Goal: Communication & Community: Answer question/provide support

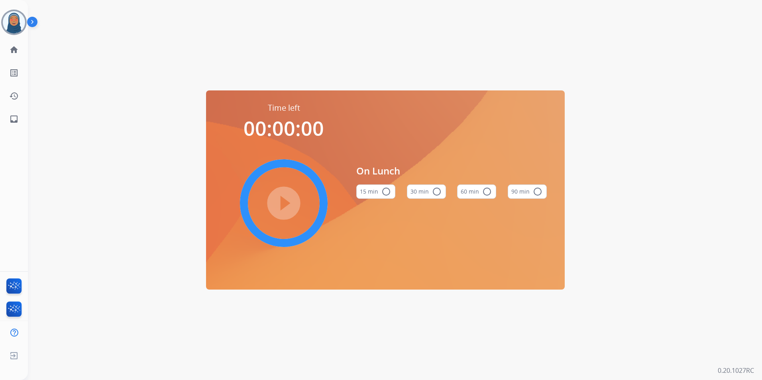
click at [120, 63] on div "Time left 00:00:00 play_circle_filled On Lunch 15 min radio_button_unchecked 30…" at bounding box center [385, 190] width 715 height 380
click at [21, 26] on img at bounding box center [14, 22] width 22 height 22
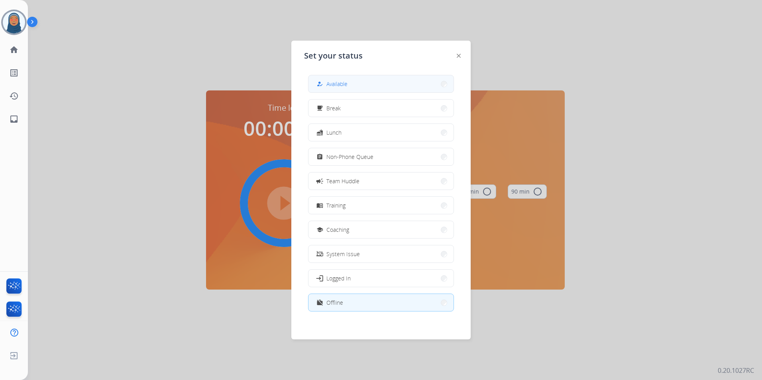
click at [372, 83] on button "how_to_reg Available" at bounding box center [381, 83] width 145 height 17
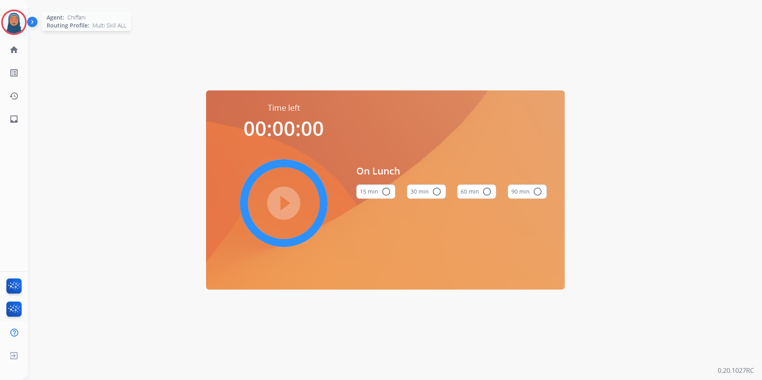
click at [10, 24] on img at bounding box center [14, 22] width 22 height 22
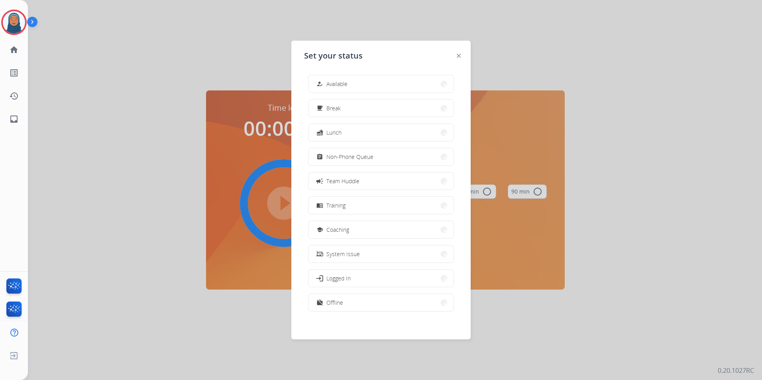
click at [372, 82] on button "how_to_reg Available" at bounding box center [381, 83] width 145 height 17
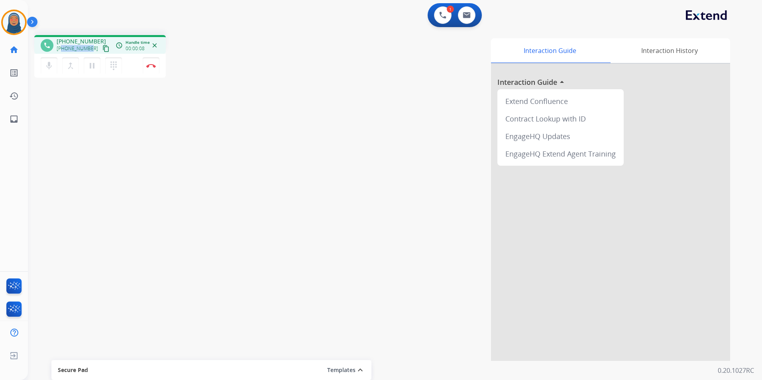
drag, startPoint x: 90, startPoint y: 49, endPoint x: 63, endPoint y: 50, distance: 26.7
click at [63, 50] on div "[PHONE_NUMBER] content_copy" at bounding box center [84, 49] width 54 height 10
copy span "9165055024"
click at [155, 67] on img at bounding box center [151, 66] width 10 height 4
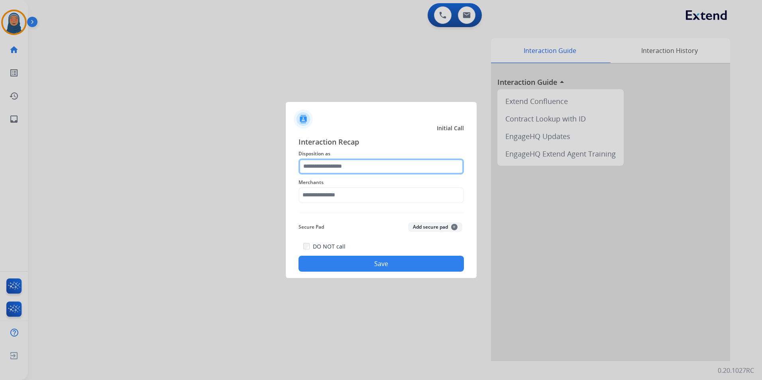
click at [333, 168] on input "text" at bounding box center [381, 167] width 165 height 16
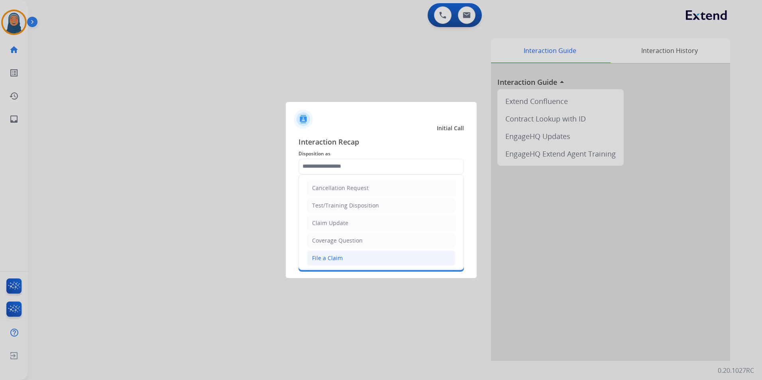
click at [327, 254] on div "File a Claim" at bounding box center [327, 258] width 31 height 8
type input "**********"
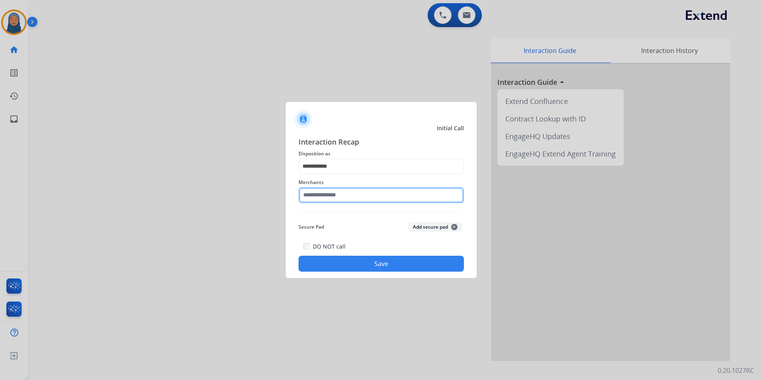
click at [345, 196] on input "text" at bounding box center [381, 195] width 165 height 16
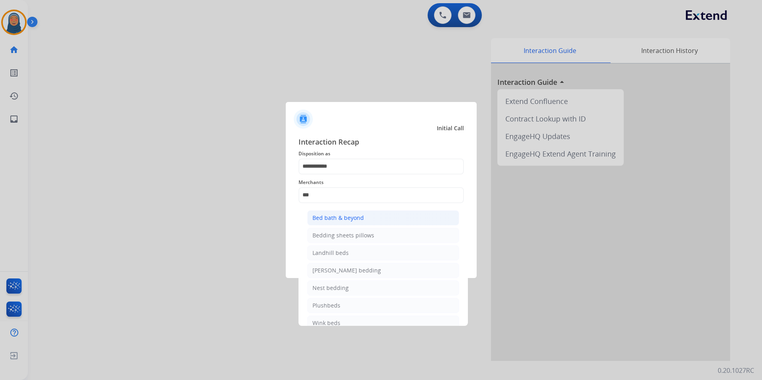
click at [354, 217] on div "Bed bath & beyond" at bounding box center [338, 218] width 51 height 8
type input "**********"
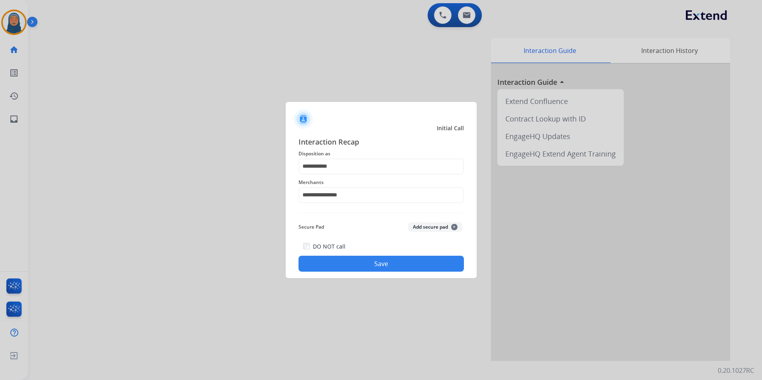
click at [383, 268] on button "Save" at bounding box center [381, 264] width 165 height 16
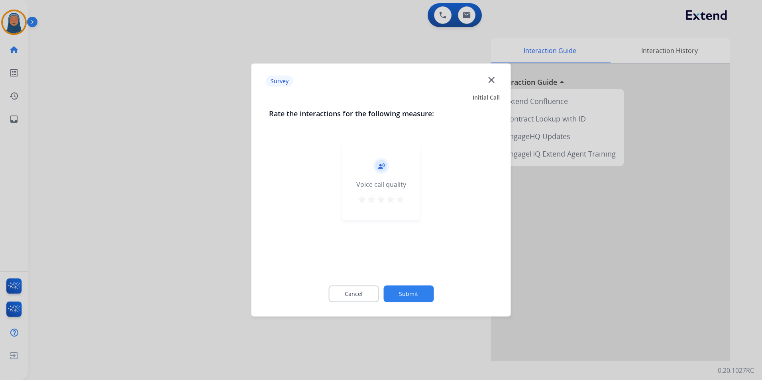
click at [413, 290] on button "Submit" at bounding box center [409, 294] width 50 height 17
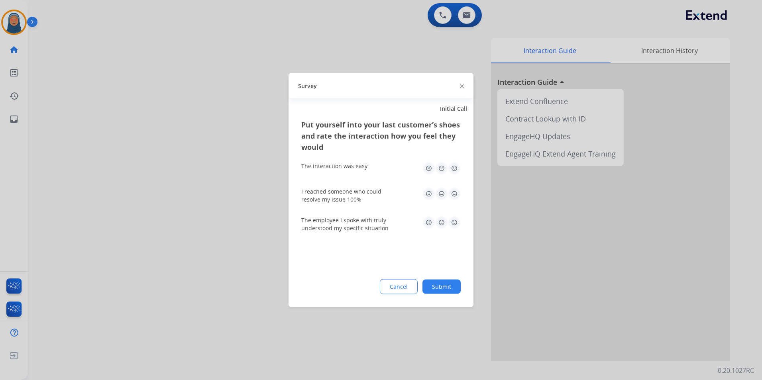
click at [451, 286] on button "Submit" at bounding box center [442, 287] width 38 height 14
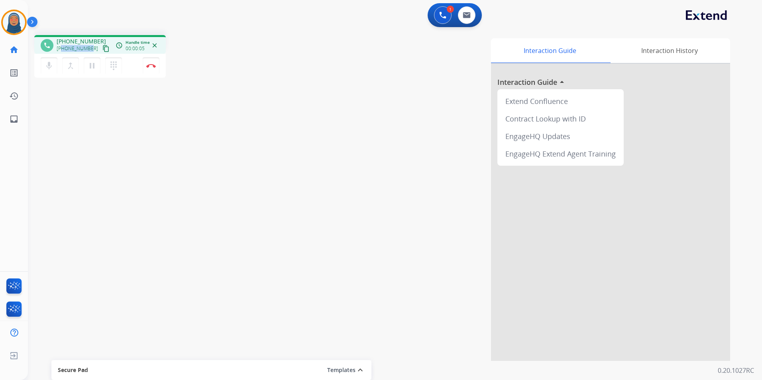
drag, startPoint x: 90, startPoint y: 48, endPoint x: 63, endPoint y: 52, distance: 26.7
click at [63, 52] on div "[PHONE_NUMBER] content_copy" at bounding box center [84, 49] width 54 height 10
copy span "6626723656"
drag, startPoint x: 262, startPoint y: 130, endPoint x: 266, endPoint y: 133, distance: 4.2
click at [263, 130] on div "phone [PHONE_NUMBER] [PHONE_NUMBER] content_copy access_time Call metrics Queue…" at bounding box center [385, 195] width 715 height 333
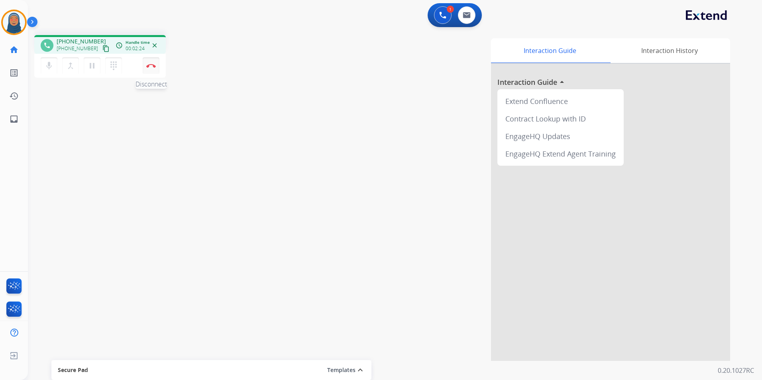
click at [152, 70] on button "Disconnect" at bounding box center [151, 65] width 17 height 17
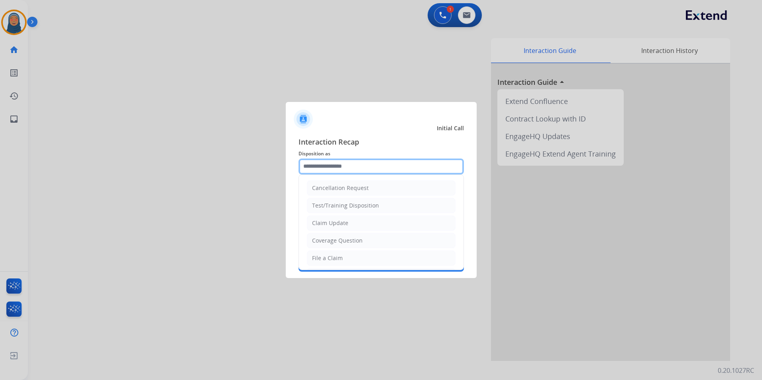
click at [333, 165] on input "text" at bounding box center [381, 167] width 165 height 16
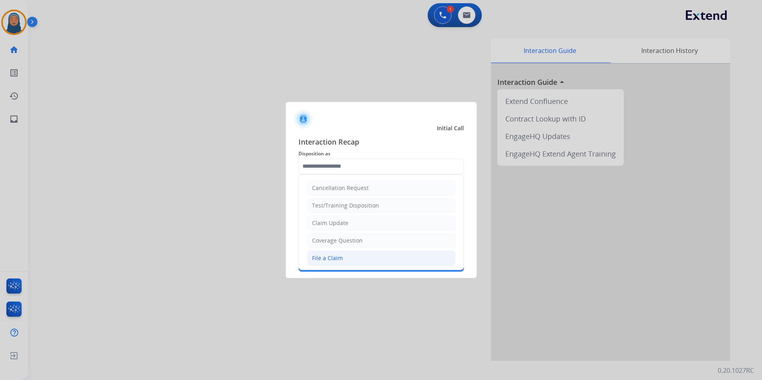
click at [342, 255] on li "File a Claim" at bounding box center [381, 258] width 149 height 15
type input "**********"
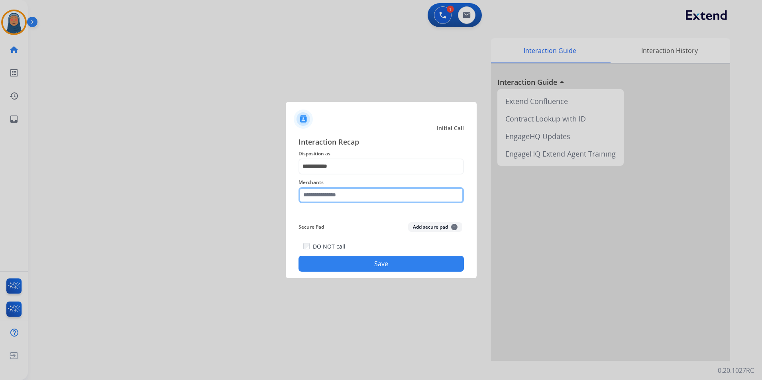
click at [355, 194] on input "text" at bounding box center [381, 195] width 165 height 16
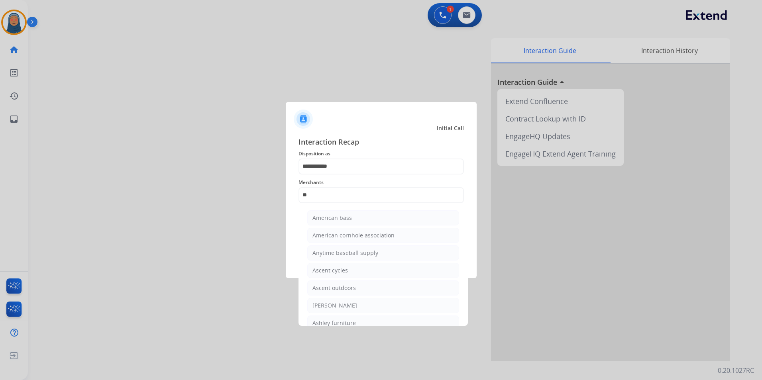
drag, startPoint x: 335, startPoint y: 322, endPoint x: 356, endPoint y: 277, distance: 49.8
click at [335, 322] on div "Ashley furniture" at bounding box center [334, 323] width 43 height 8
type input "**********"
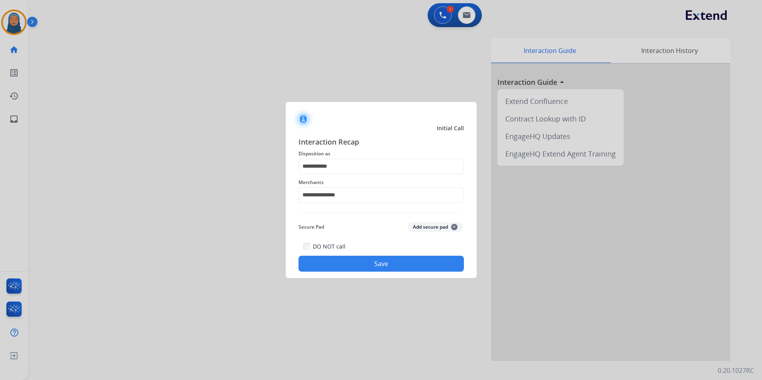
click at [364, 263] on button "Save" at bounding box center [381, 264] width 165 height 16
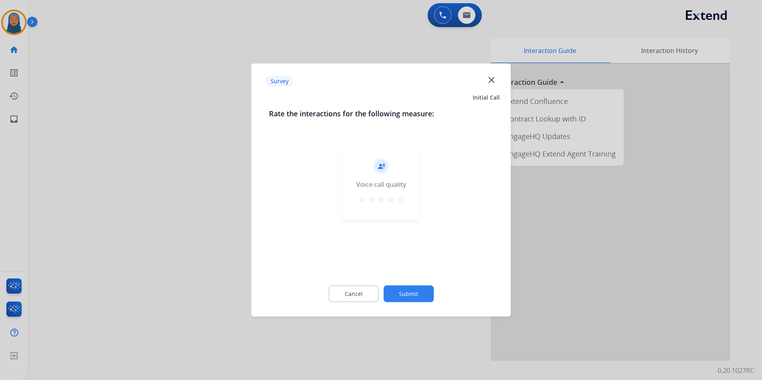
click at [407, 297] on button "Submit" at bounding box center [409, 294] width 50 height 17
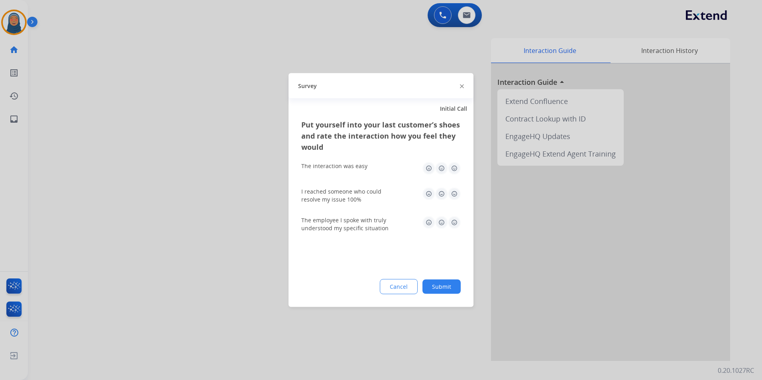
click at [457, 287] on button "Submit" at bounding box center [442, 287] width 38 height 14
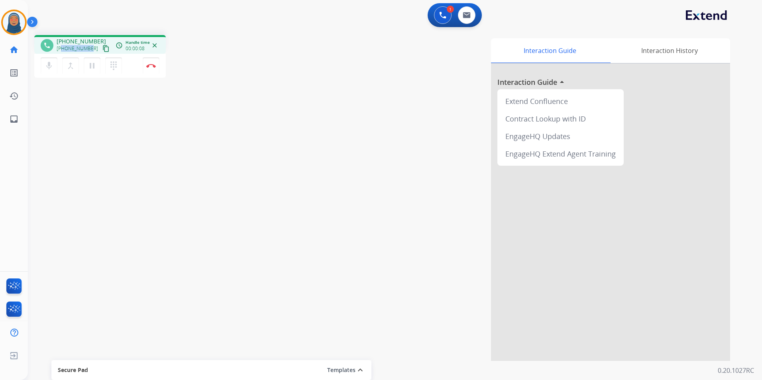
drag, startPoint x: 90, startPoint y: 49, endPoint x: 63, endPoint y: 51, distance: 27.2
click at [63, 51] on div "[PHONE_NUMBER] content_copy" at bounding box center [84, 49] width 54 height 10
copy span "2604404900"
click at [156, 68] on button "Disconnect" at bounding box center [151, 65] width 17 height 17
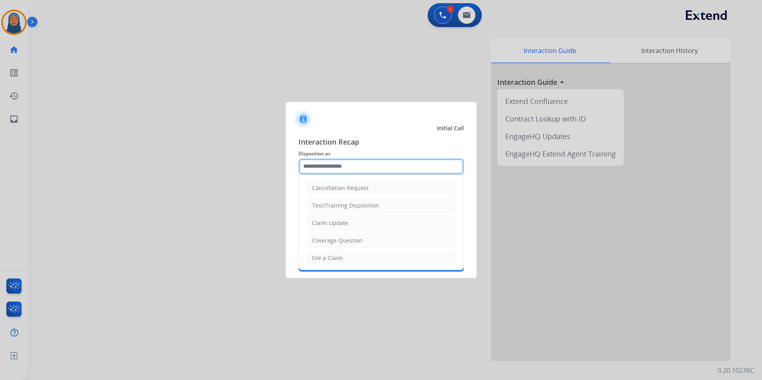
click at [374, 169] on input "text" at bounding box center [381, 167] width 165 height 16
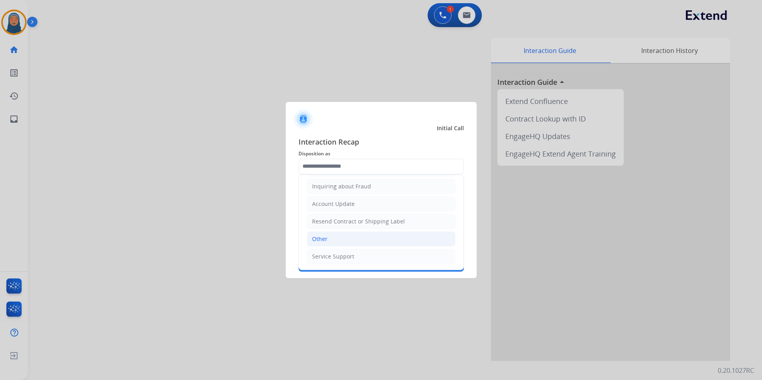
click at [329, 238] on li "Other" at bounding box center [381, 239] width 149 height 15
type input "*****"
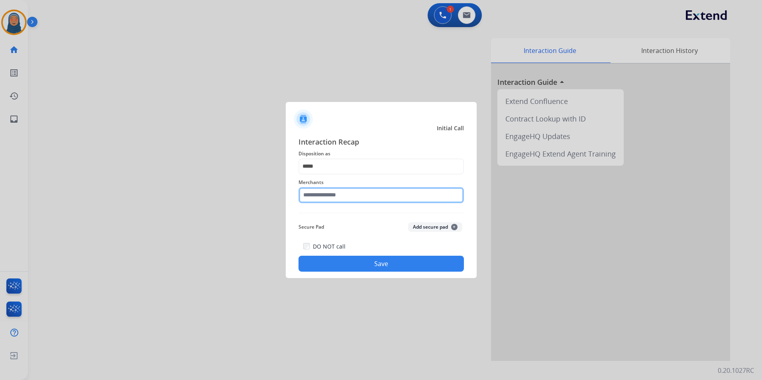
click at [345, 197] on input "text" at bounding box center [381, 195] width 165 height 16
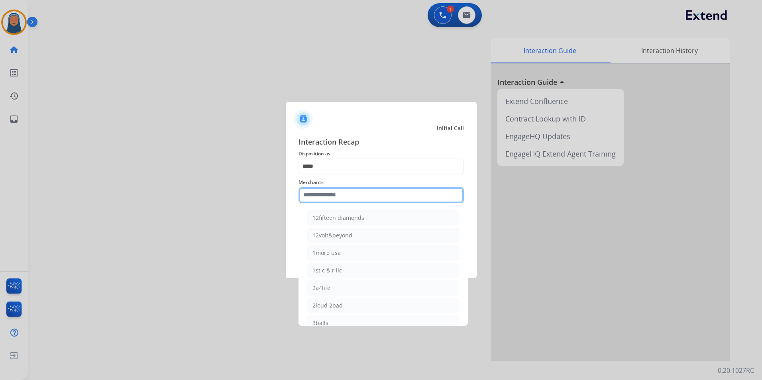
type input "*"
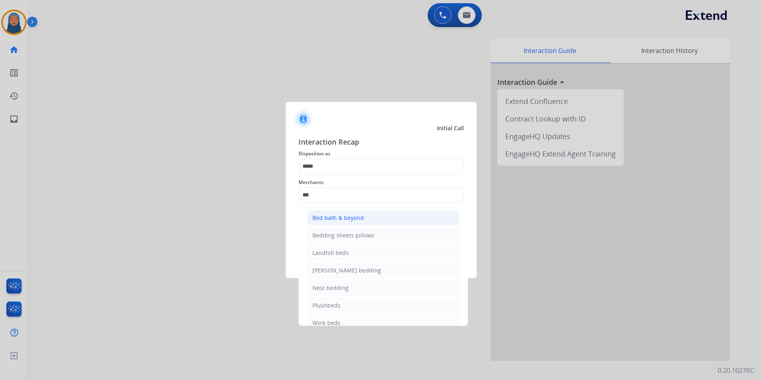
click at [349, 217] on div "Bed bath & beyond" at bounding box center [338, 218] width 51 height 8
type input "**********"
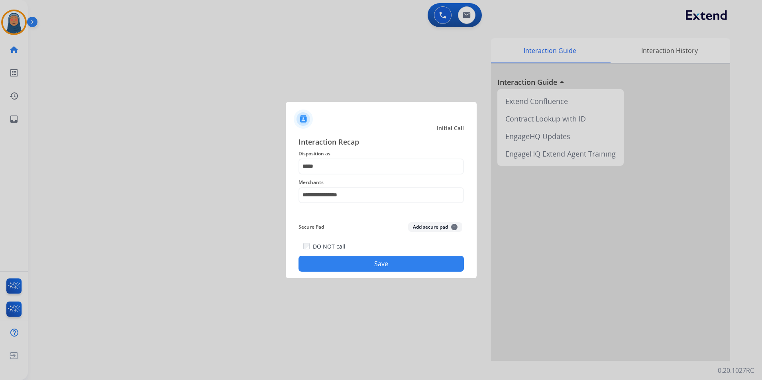
click at [378, 266] on button "Save" at bounding box center [381, 264] width 165 height 16
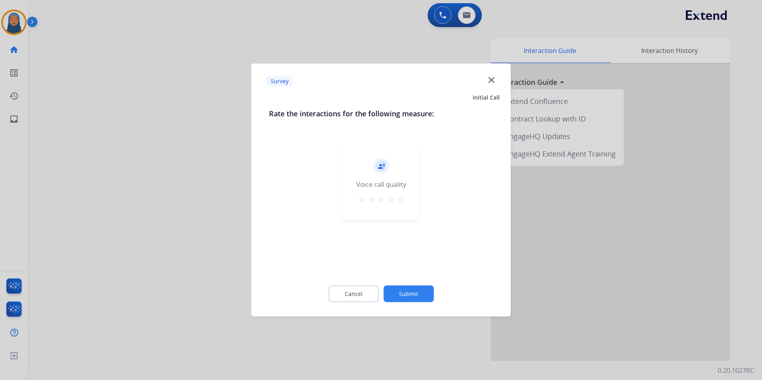
click at [416, 298] on button "Submit" at bounding box center [409, 294] width 50 height 17
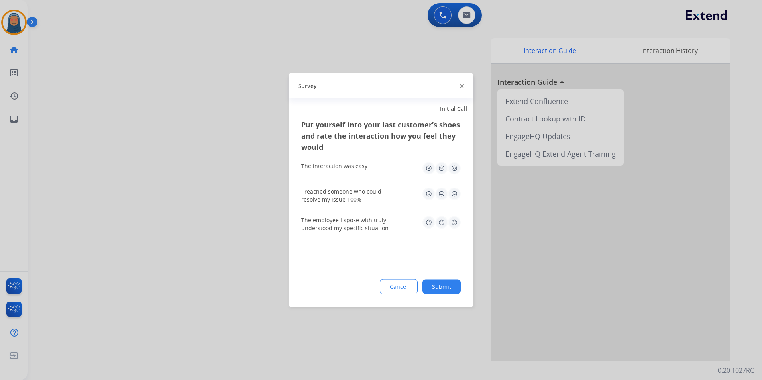
click at [439, 284] on button "Submit" at bounding box center [442, 287] width 38 height 14
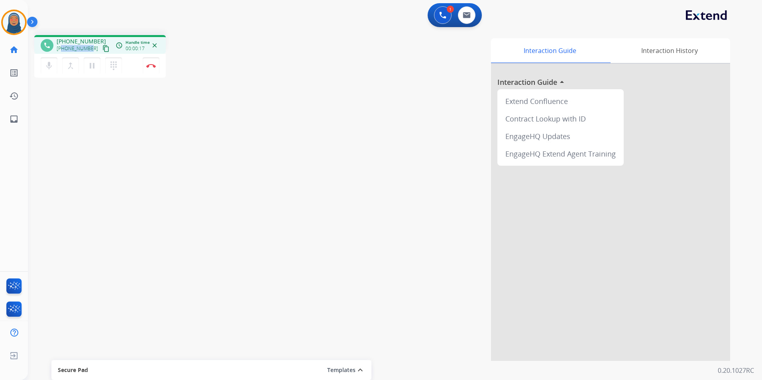
drag, startPoint x: 89, startPoint y: 49, endPoint x: 62, endPoint y: 51, distance: 27.2
click at [62, 51] on span "[PHONE_NUMBER]" at bounding box center [77, 48] width 41 height 6
copy span "8133800486"
click at [149, 66] on img at bounding box center [151, 66] width 10 height 4
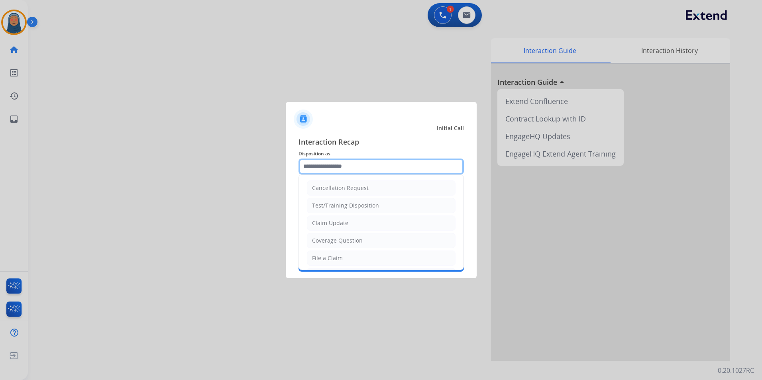
click at [342, 169] on input "text" at bounding box center [381, 167] width 165 height 16
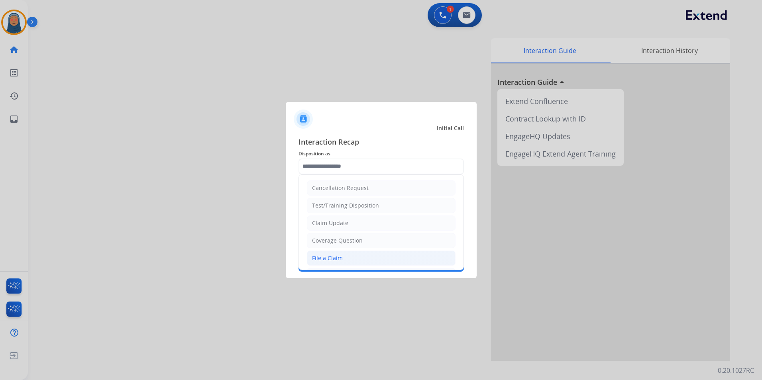
click at [325, 255] on div "File a Claim" at bounding box center [327, 258] width 31 height 8
type input "**********"
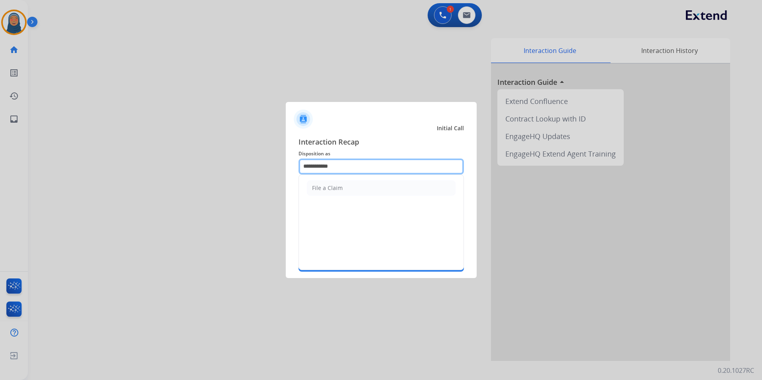
drag, startPoint x: 346, startPoint y: 169, endPoint x: 195, endPoint y: 137, distance: 154.5
click at [0, 144] on app-contact-recap-modal "**********" at bounding box center [0, 190] width 0 height 380
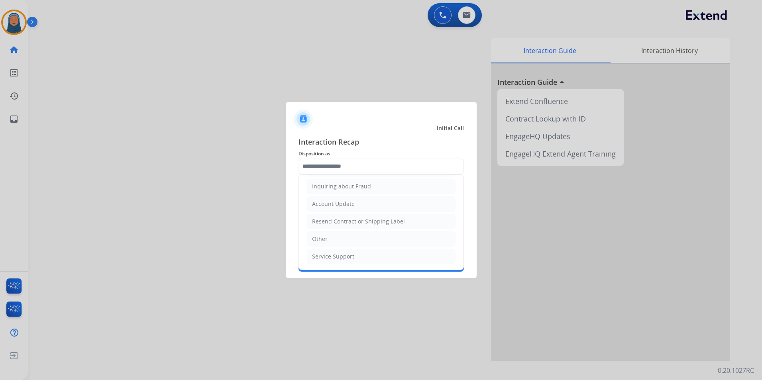
click at [325, 240] on div "Other" at bounding box center [320, 239] width 16 height 8
type input "*****"
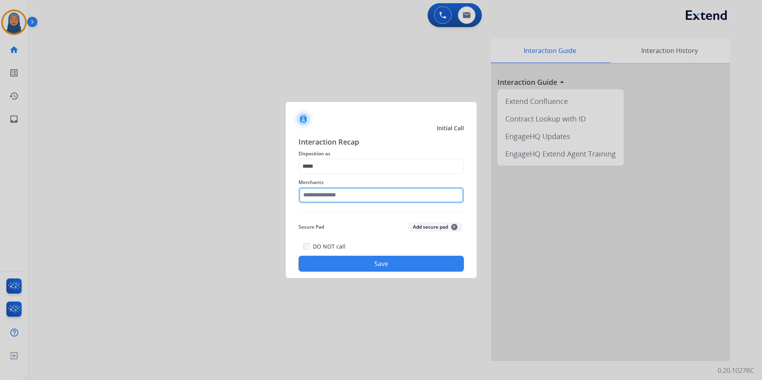
click at [337, 196] on input "text" at bounding box center [381, 195] width 165 height 16
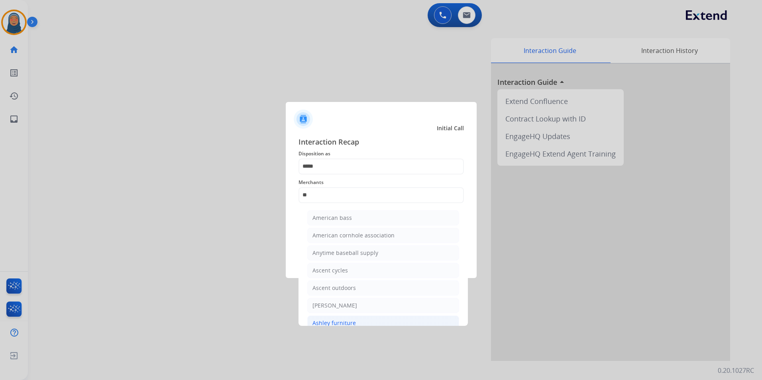
click at [343, 320] on div "Ashley furniture" at bounding box center [334, 323] width 43 height 8
type input "**********"
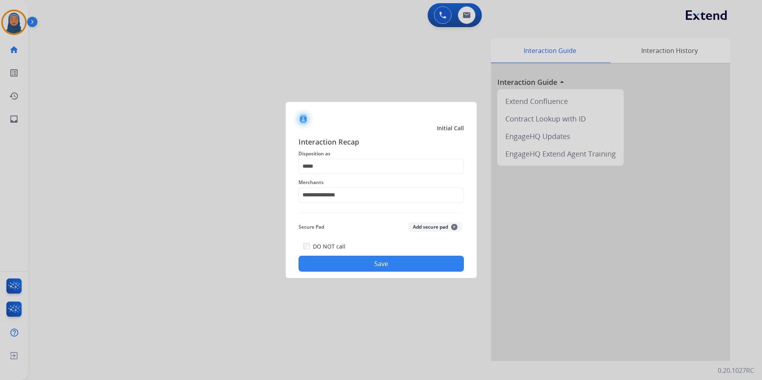
click at [365, 270] on button "Save" at bounding box center [381, 264] width 165 height 16
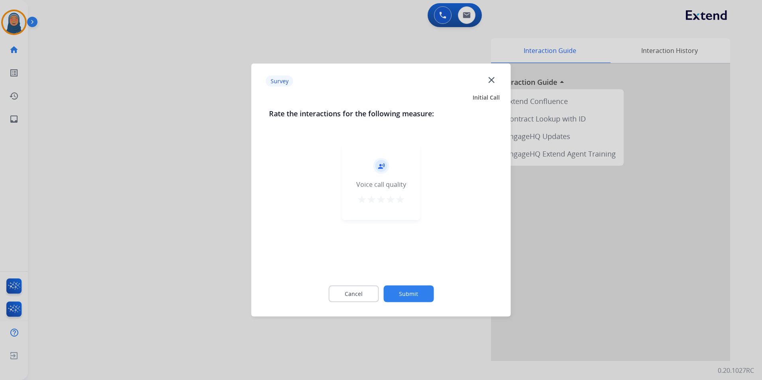
click at [397, 295] on button "Submit" at bounding box center [409, 294] width 50 height 17
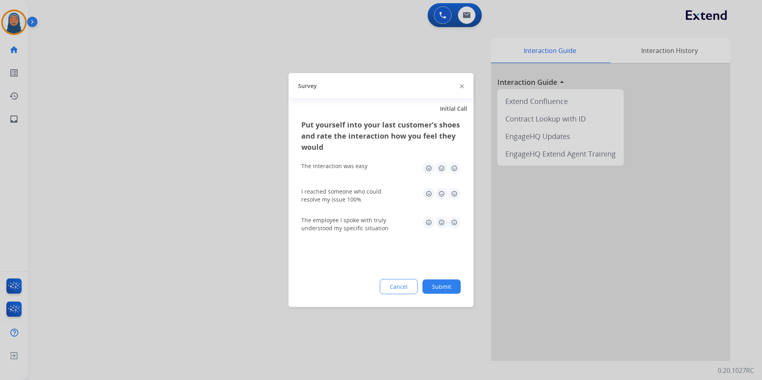
click at [443, 291] on button "Submit" at bounding box center [442, 287] width 38 height 14
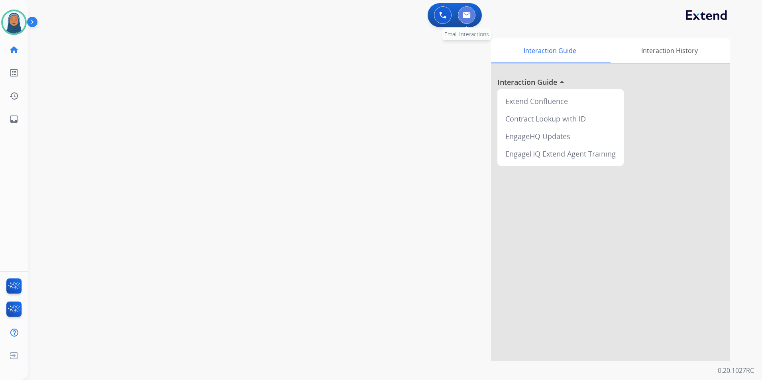
click at [465, 19] on button at bounding box center [467, 15] width 18 height 18
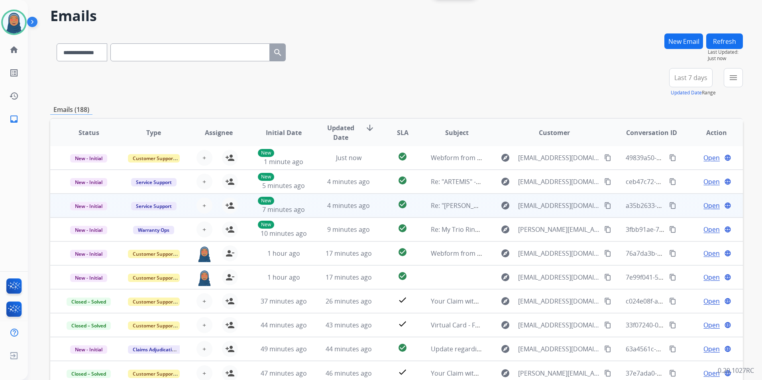
scroll to position [73, 0]
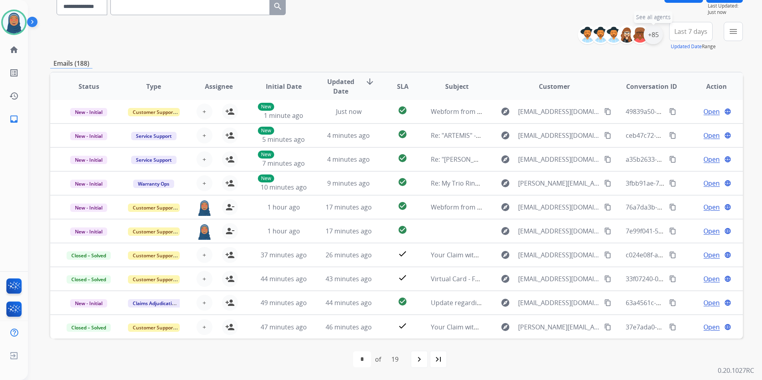
click at [652, 40] on div "+85" at bounding box center [653, 34] width 19 height 19
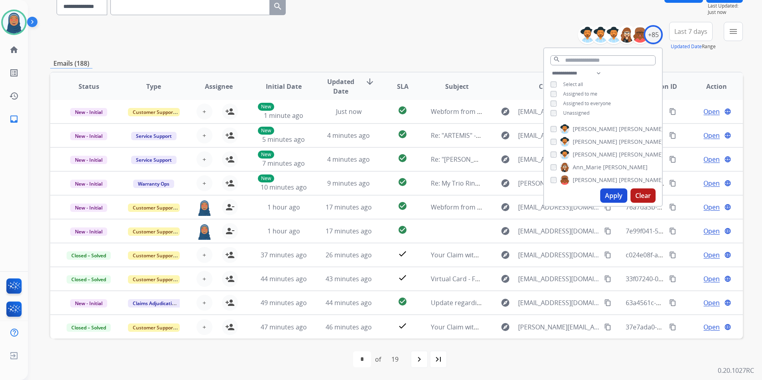
click at [553, 89] on div "**********" at bounding box center [603, 94] width 118 height 51
click at [616, 199] on button "Apply" at bounding box center [614, 196] width 27 height 14
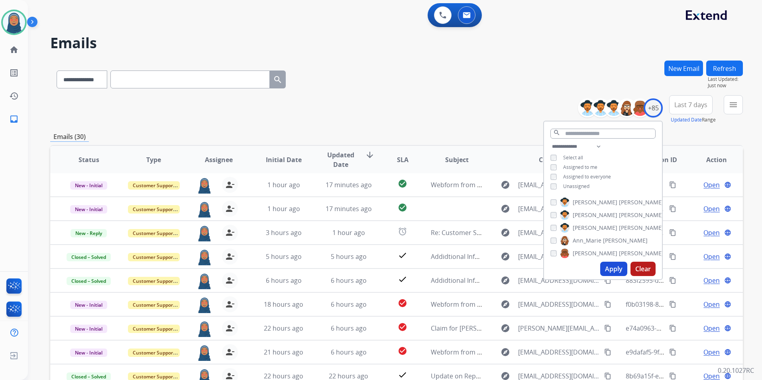
click at [384, 99] on div "**********" at bounding box center [396, 109] width 693 height 29
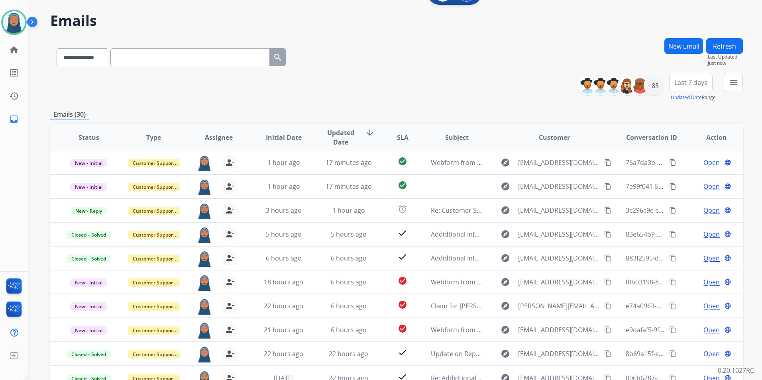
scroll to position [73, 0]
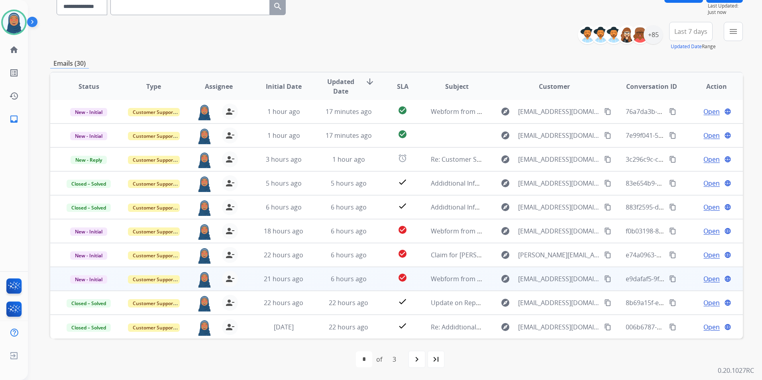
click at [704, 280] on span "Open" at bounding box center [712, 279] width 16 height 10
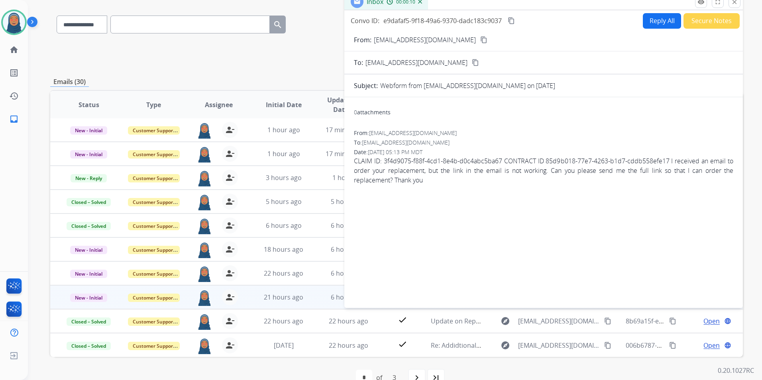
scroll to position [0, 0]
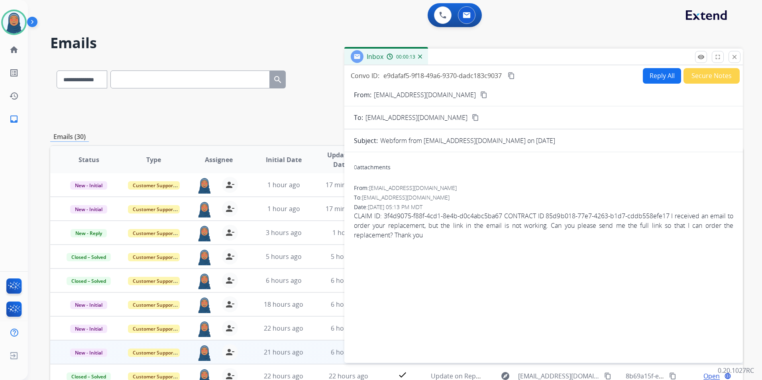
click at [695, 74] on button "Secure Notes" at bounding box center [712, 76] width 56 height 16
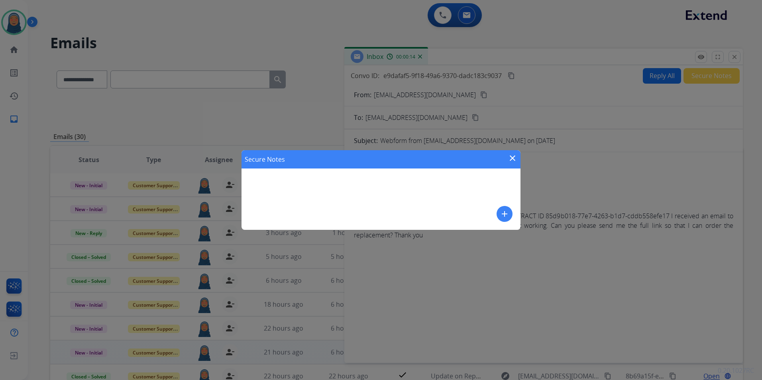
click at [509, 212] on mat-icon "add" at bounding box center [505, 214] width 10 height 10
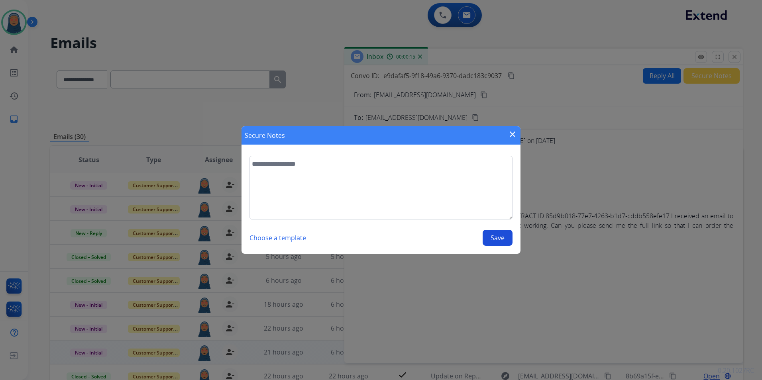
click at [509, 131] on mat-icon "close" at bounding box center [513, 135] width 10 height 10
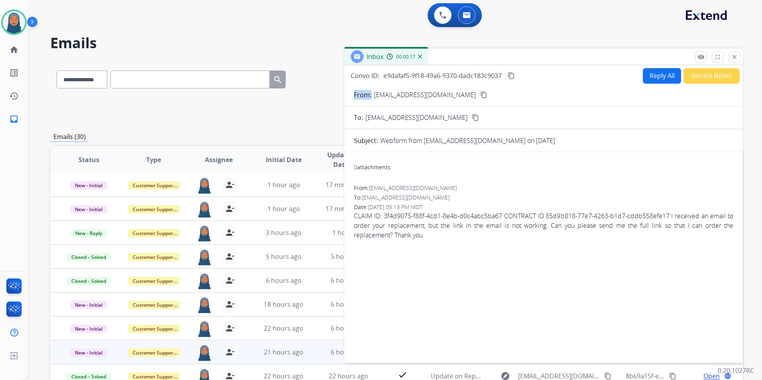
drag, startPoint x: 429, startPoint y: 96, endPoint x: 372, endPoint y: 97, distance: 56.2
click at [372, 97] on div "From: [EMAIL_ADDRESS][DOMAIN_NAME] content_copy" at bounding box center [544, 95] width 399 height 10
copy p "From:"
click at [656, 78] on button "Reply All" at bounding box center [662, 76] width 38 height 16
select select "**********"
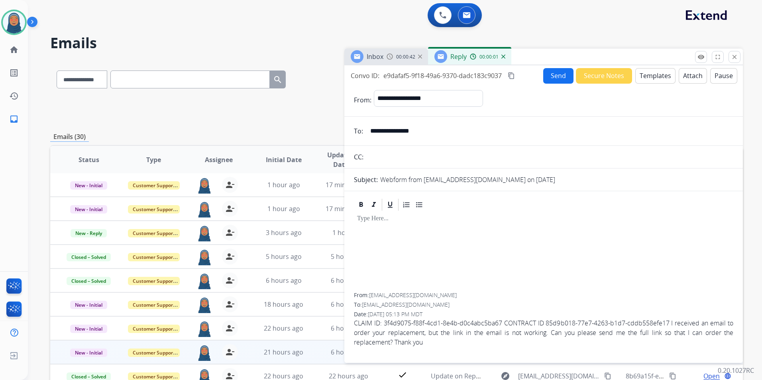
click at [653, 77] on button "Templates" at bounding box center [656, 76] width 40 height 16
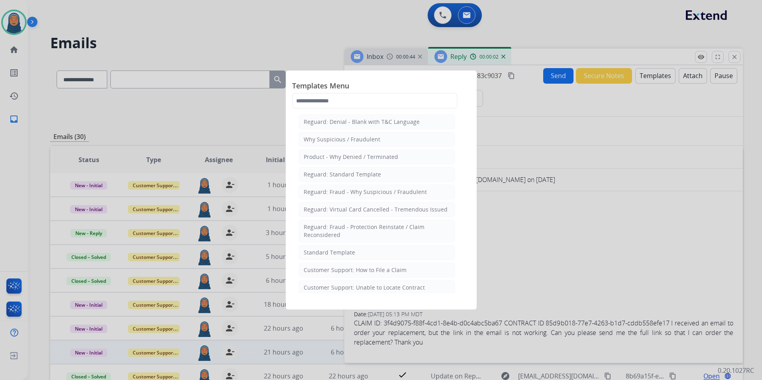
click at [362, 254] on li "Standard Template" at bounding box center [377, 252] width 157 height 15
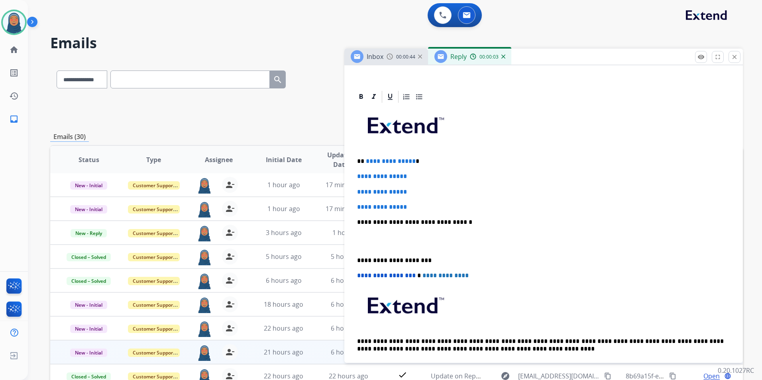
scroll to position [160, 0]
click at [407, 164] on div "**********" at bounding box center [544, 240] width 380 height 274
click at [445, 160] on p "**********" at bounding box center [540, 160] width 367 height 7
drag, startPoint x: 411, startPoint y: 163, endPoint x: 366, endPoint y: 162, distance: 45.1
click at [366, 162] on p "**********" at bounding box center [540, 160] width 367 height 7
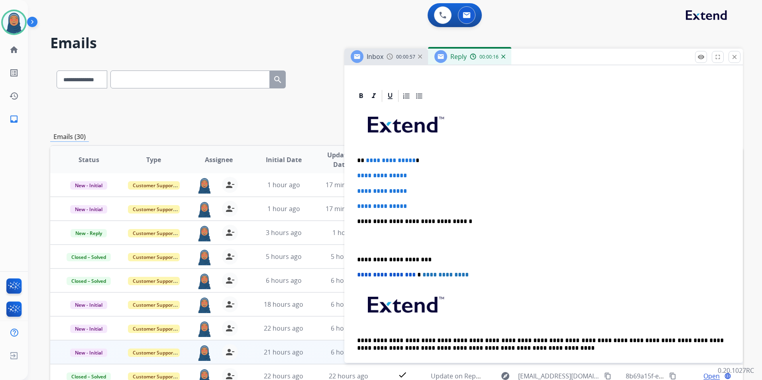
drag, startPoint x: 380, startPoint y: 164, endPoint x: 377, endPoint y: 158, distance: 6.1
click at [376, 158] on span "**********" at bounding box center [391, 161] width 50 height 6
drag, startPoint x: 412, startPoint y: 161, endPoint x: 365, endPoint y: 161, distance: 46.3
click at [365, 161] on p "**********" at bounding box center [540, 160] width 367 height 7
paste div
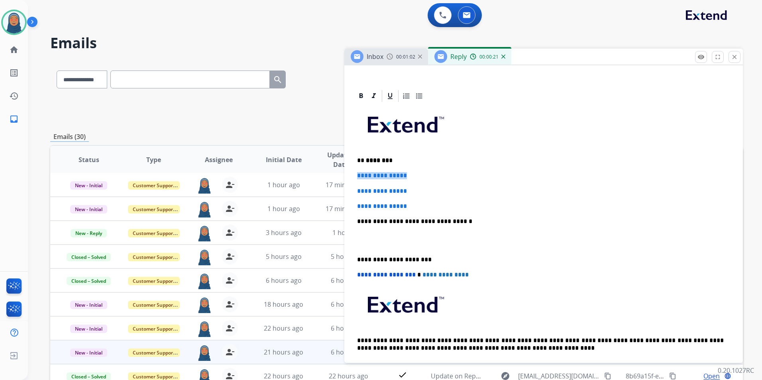
drag, startPoint x: 400, startPoint y: 175, endPoint x: 348, endPoint y: 172, distance: 52.3
click at [354, 177] on div "**********" at bounding box center [544, 263] width 399 height 349
drag, startPoint x: 412, startPoint y: 205, endPoint x: 355, endPoint y: 186, distance: 59.6
click at [356, 190] on div "**********" at bounding box center [544, 240] width 380 height 274
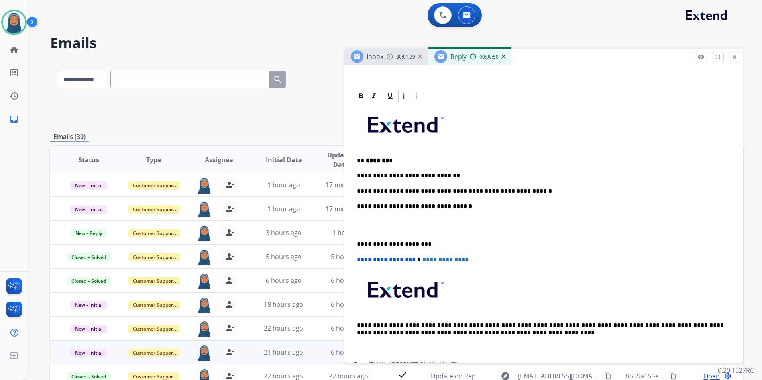
drag, startPoint x: 352, startPoint y: 243, endPoint x: 358, endPoint y: 243, distance: 5.6
click at [353, 243] on div "**********" at bounding box center [544, 256] width 399 height 334
drag, startPoint x: 357, startPoint y: 244, endPoint x: 525, endPoint y: 244, distance: 168.3
click at [357, 244] on div "**********" at bounding box center [544, 232] width 380 height 259
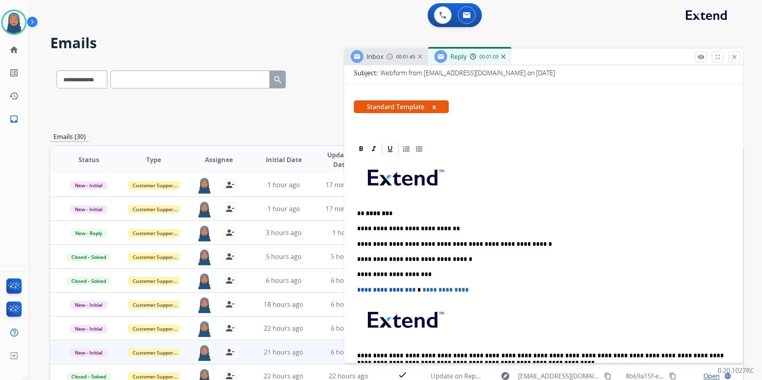
scroll to position [0, 0]
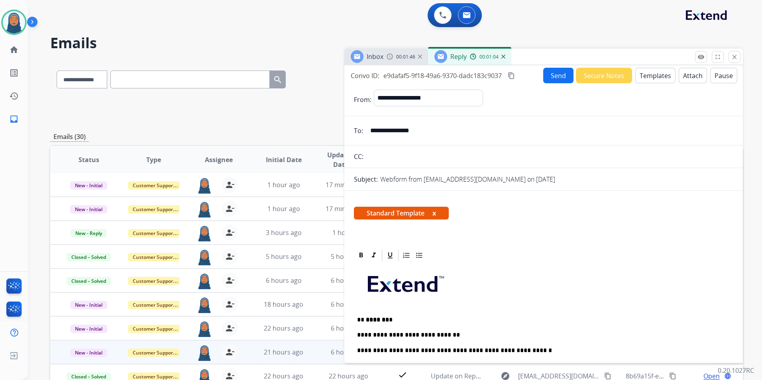
click at [548, 76] on button "Send" at bounding box center [559, 76] width 30 height 16
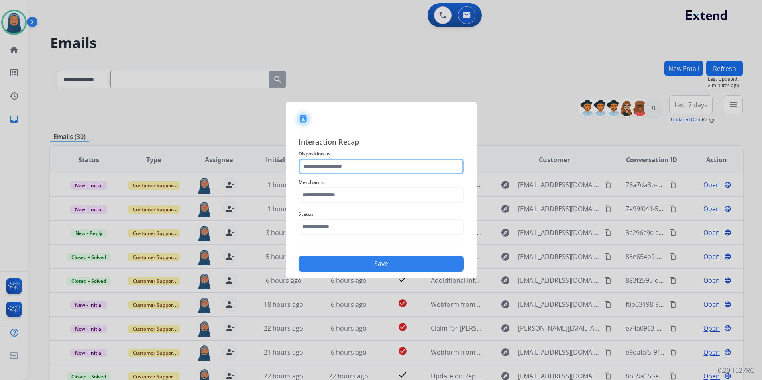
click at [340, 162] on input "text" at bounding box center [381, 167] width 165 height 16
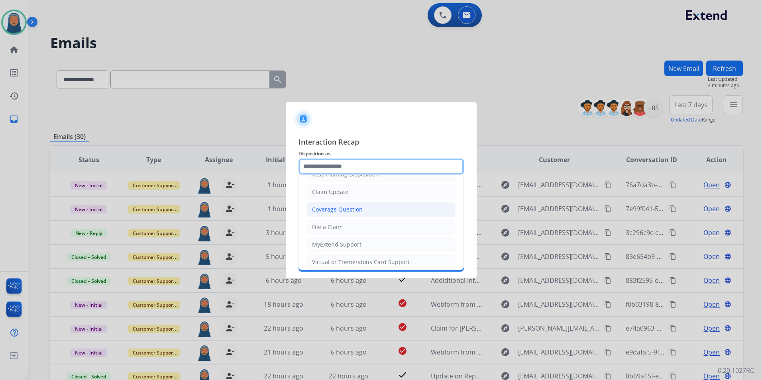
scroll to position [80, 0]
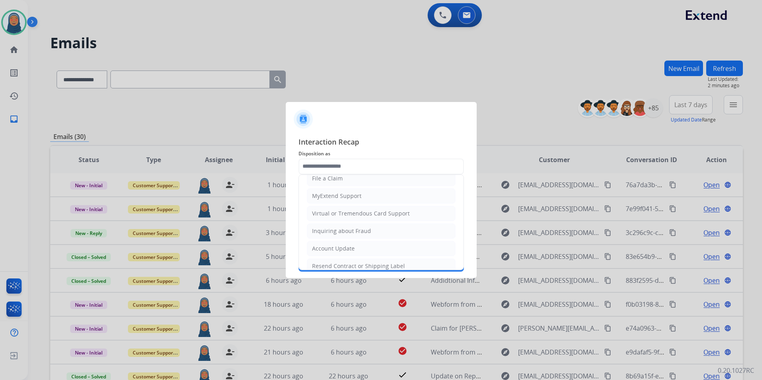
drag, startPoint x: 345, startPoint y: 217, endPoint x: 326, endPoint y: 200, distance: 25.4
click at [345, 217] on div "Virtual or Tremendous Card Support" at bounding box center [361, 214] width 98 height 8
type input "**********"
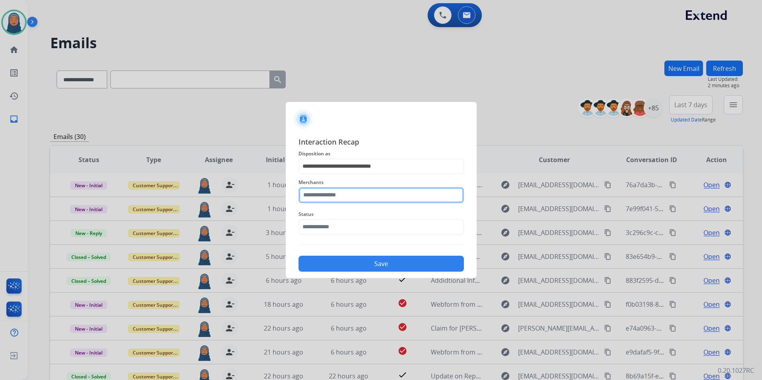
click at [325, 199] on input "text" at bounding box center [381, 195] width 165 height 16
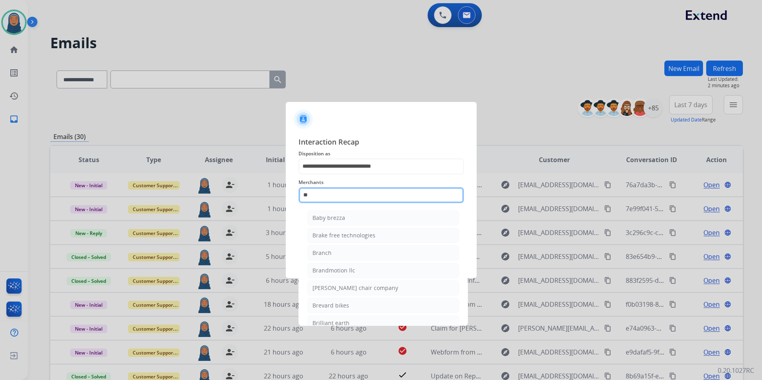
type input "*"
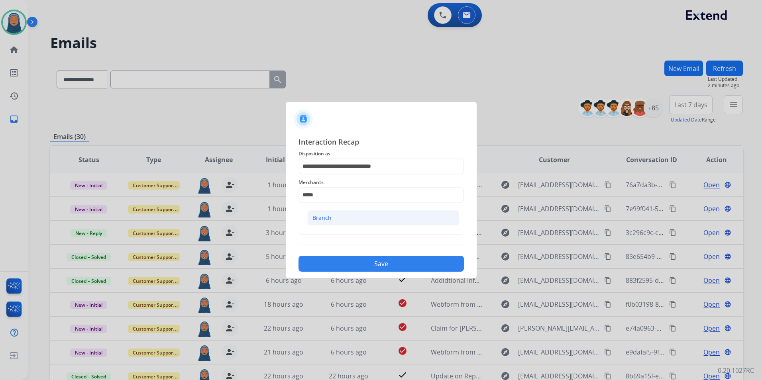
click at [324, 216] on div "Branch" at bounding box center [322, 218] width 19 height 8
type input "******"
click at [327, 228] on input "text" at bounding box center [381, 227] width 165 height 16
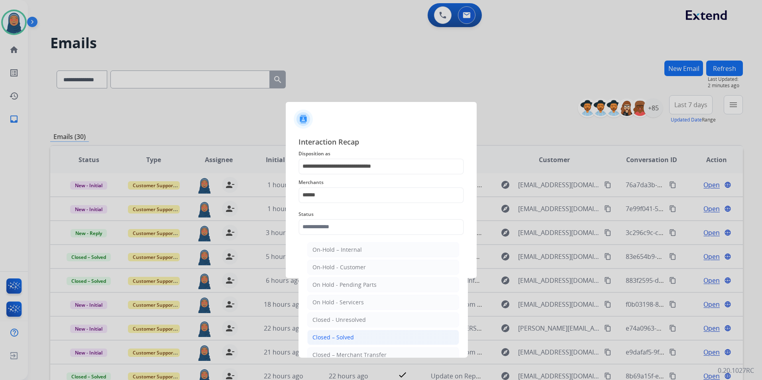
click at [351, 334] on div "Closed – Solved" at bounding box center [333, 338] width 41 height 8
type input "**********"
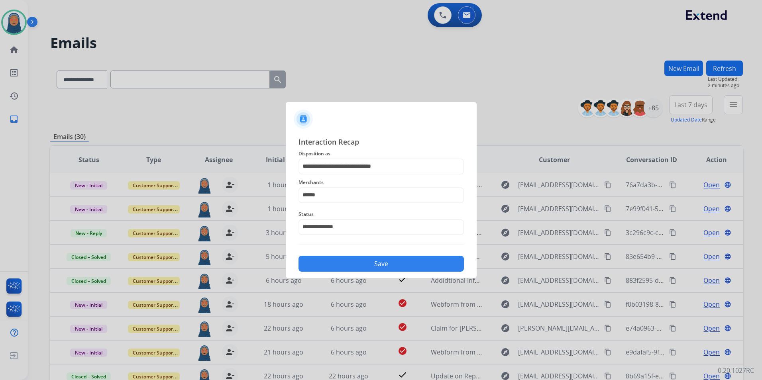
click at [382, 262] on button "Save" at bounding box center [381, 264] width 165 height 16
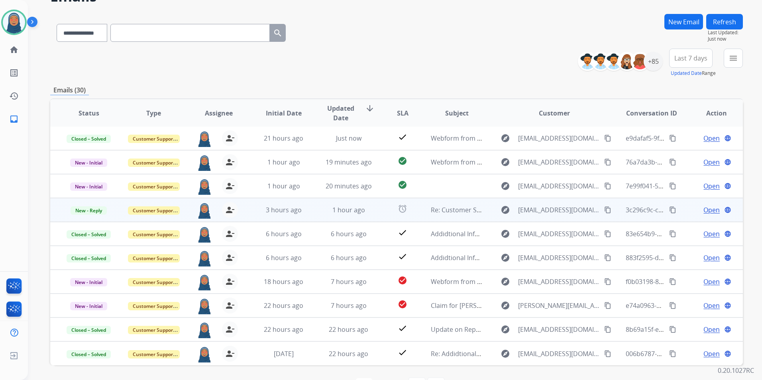
scroll to position [73, 0]
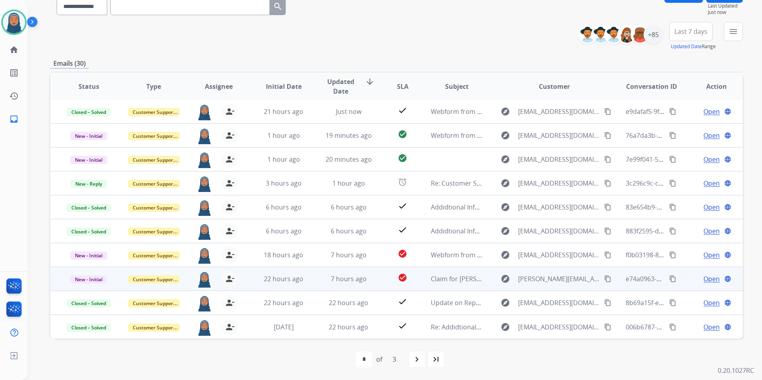
click at [705, 278] on span "Open" at bounding box center [712, 279] width 16 height 10
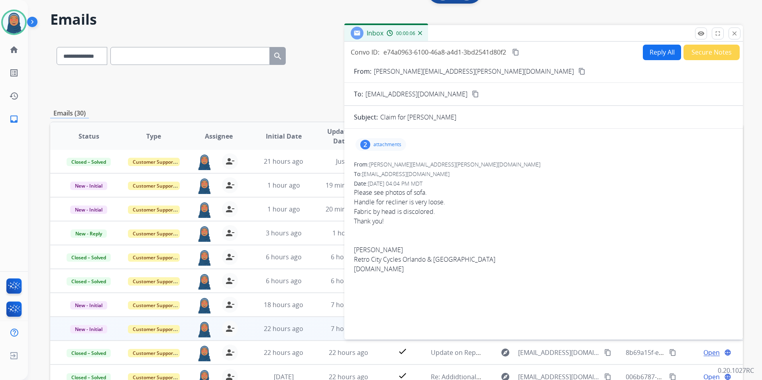
scroll to position [0, 0]
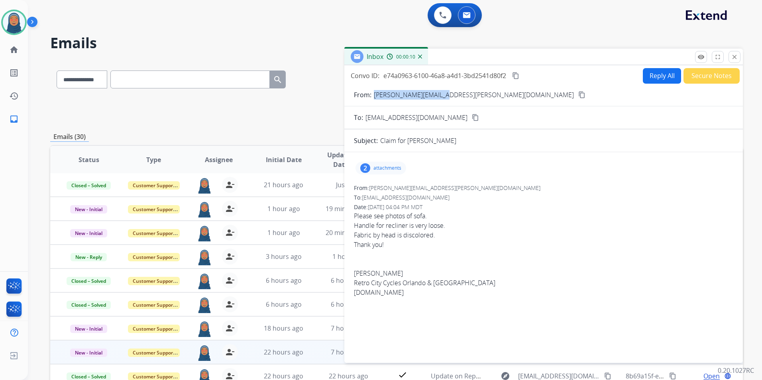
drag, startPoint x: 441, startPoint y: 96, endPoint x: 374, endPoint y: 97, distance: 66.2
click at [374, 97] on div "From: [PERSON_NAME][EMAIL_ADDRESS][PERSON_NAME][DOMAIN_NAME] content_copy" at bounding box center [544, 95] width 399 height 10
copy p "[PERSON_NAME][EMAIL_ADDRESS][PERSON_NAME][DOMAIN_NAME]"
click at [735, 61] on button "close Close" at bounding box center [735, 57] width 12 height 12
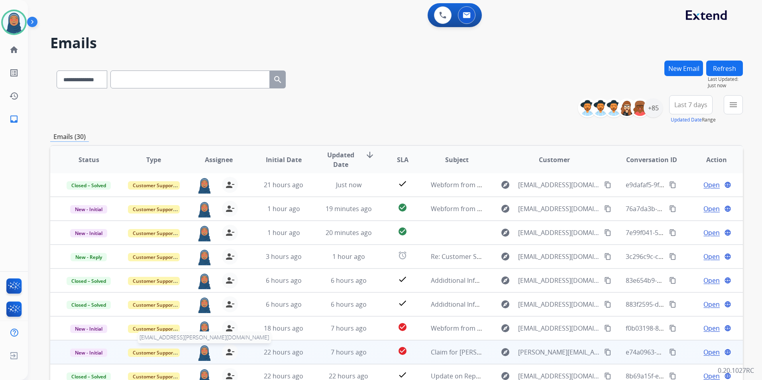
click at [202, 355] on img at bounding box center [205, 353] width 16 height 17
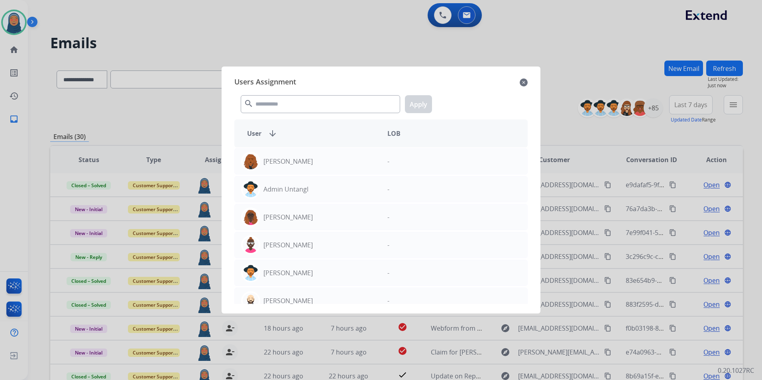
click at [525, 80] on mat-icon "close" at bounding box center [524, 83] width 8 height 10
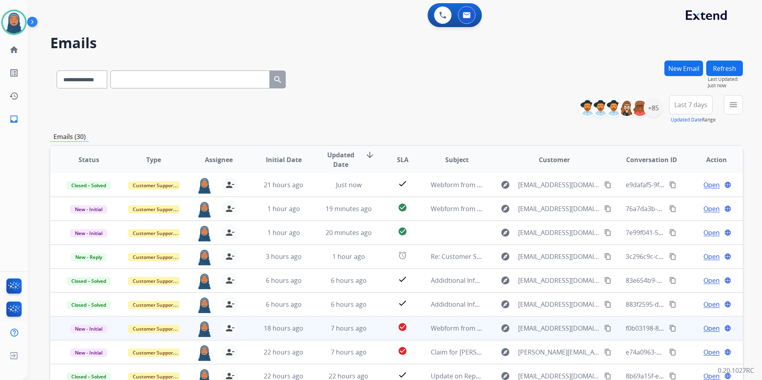
click at [704, 325] on span "Open" at bounding box center [712, 329] width 16 height 10
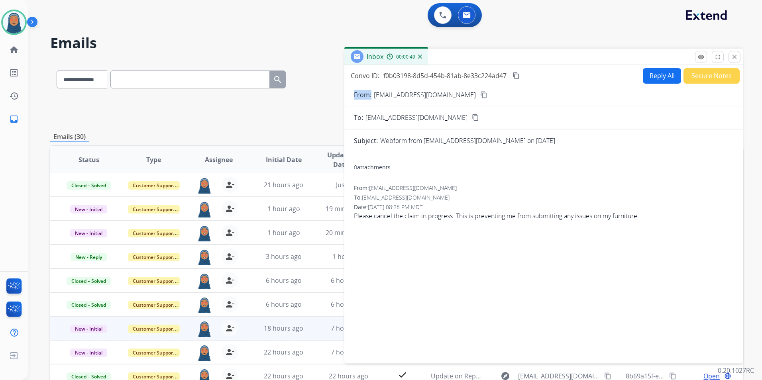
drag, startPoint x: 447, startPoint y: 97, endPoint x: 372, endPoint y: 101, distance: 75.1
click at [372, 101] on form "From: [EMAIL_ADDRESS][DOMAIN_NAME] content_copy To: [EMAIL_ADDRESS][DOMAIN_NAME…" at bounding box center [544, 222] width 399 height 276
copy p "From:"
click at [699, 57] on mat-icon "remove_red_eye" at bounding box center [701, 56] width 7 height 7
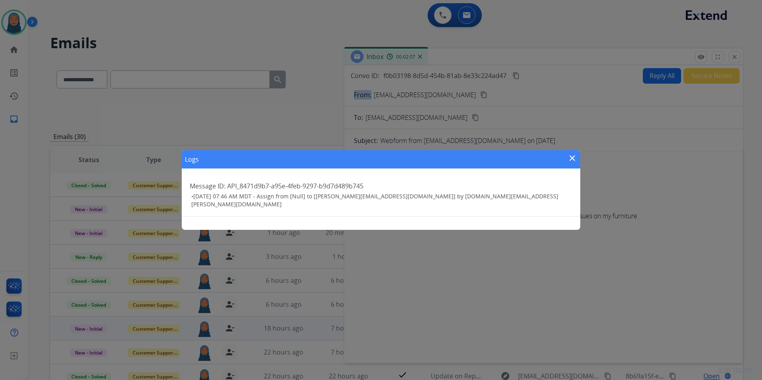
drag, startPoint x: 573, startPoint y: 160, endPoint x: 624, endPoint y: 122, distance: 62.4
click at [573, 159] on mat-icon "close" at bounding box center [573, 159] width 10 height 10
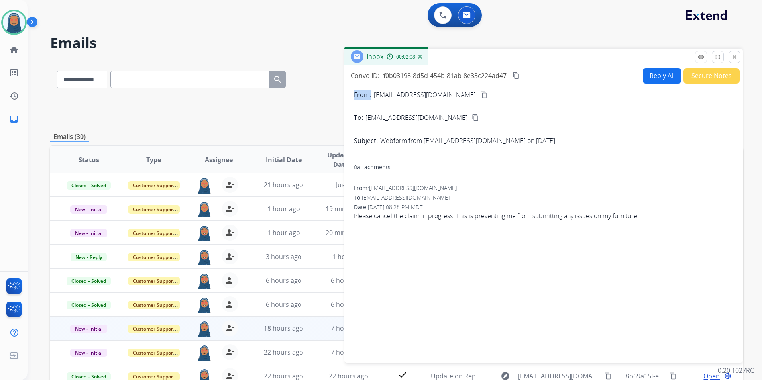
click at [701, 76] on button "Secure Notes" at bounding box center [712, 76] width 56 height 16
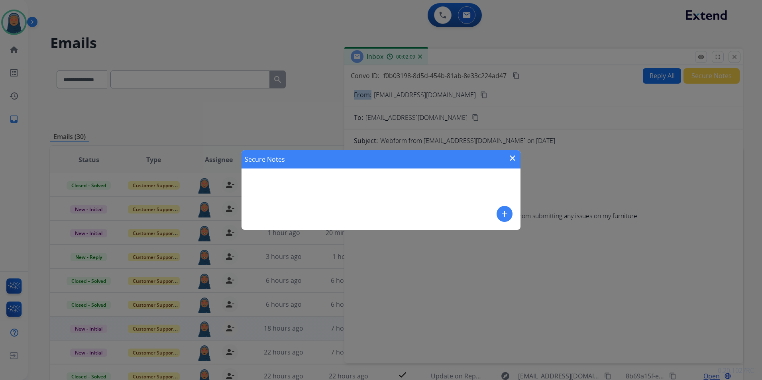
click at [509, 213] on button "add" at bounding box center [505, 214] width 16 height 16
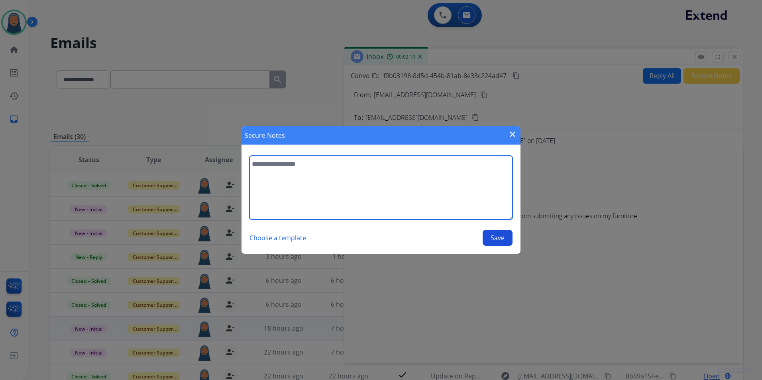
click at [299, 184] on textarea at bounding box center [381, 188] width 263 height 64
type textarea "**********"
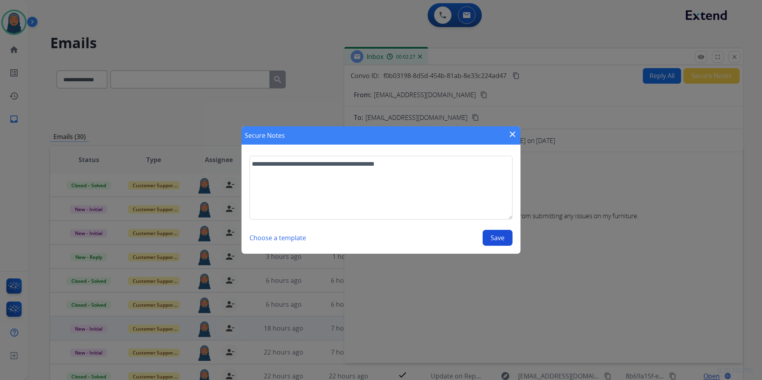
click at [496, 241] on button "Save" at bounding box center [498, 238] width 30 height 16
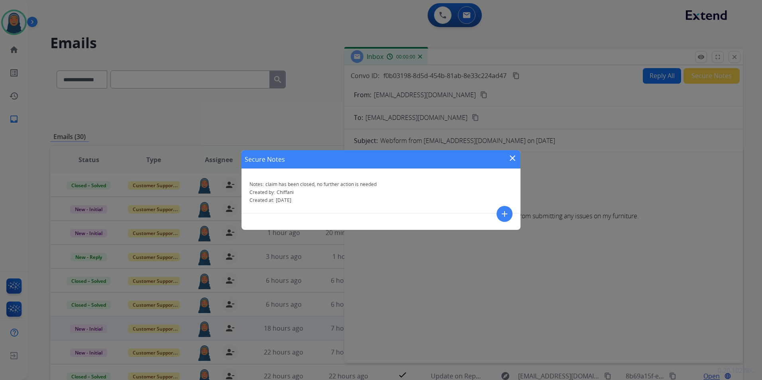
click at [512, 156] on mat-icon "close" at bounding box center [513, 159] width 10 height 10
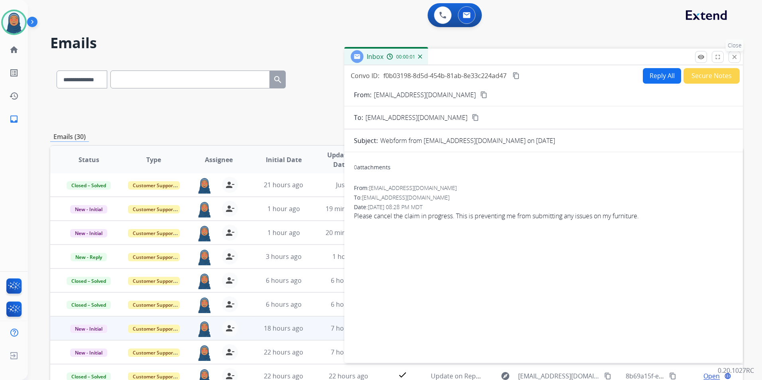
click at [733, 59] on mat-icon "close" at bounding box center [734, 56] width 7 height 7
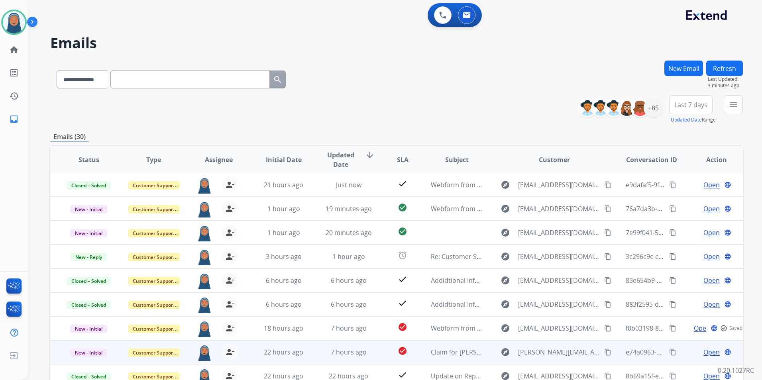
scroll to position [40, 0]
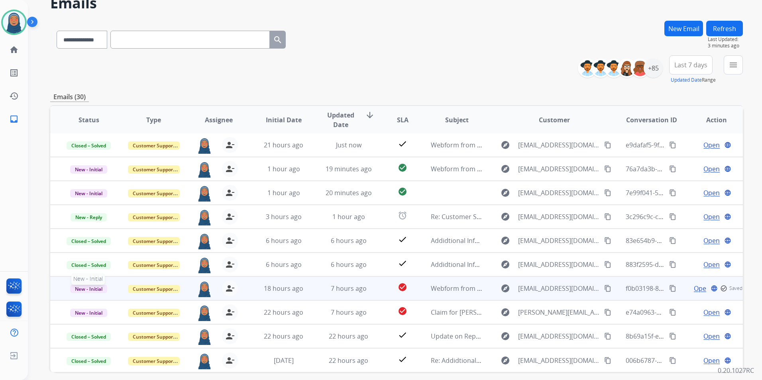
click at [87, 289] on span "New - Initial" at bounding box center [88, 289] width 37 height 8
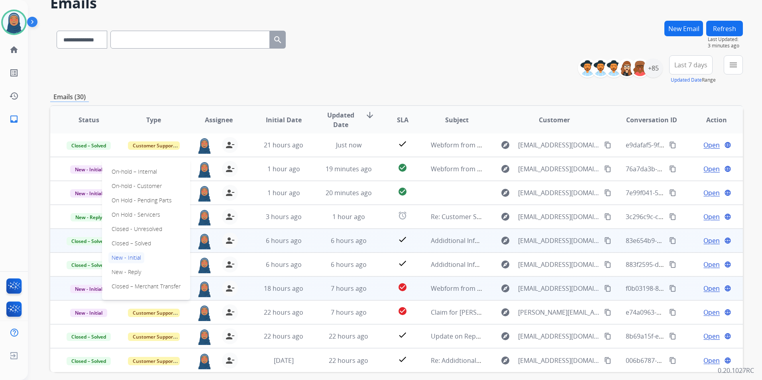
click at [138, 245] on p "Closed – Solved" at bounding box center [131, 243] width 46 height 11
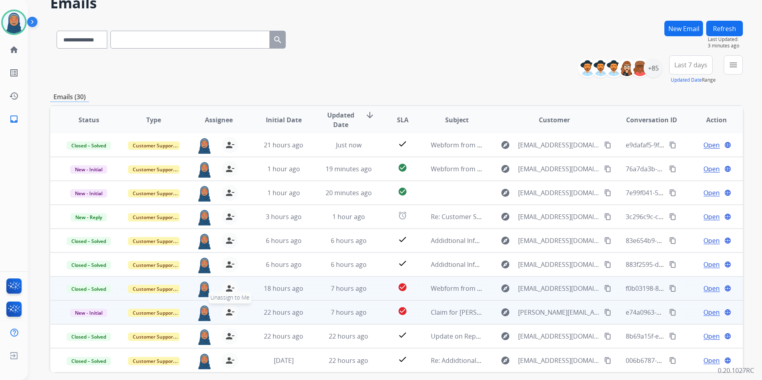
click at [233, 311] on button "person_remove [PERSON_NAME] to Me" at bounding box center [230, 313] width 16 height 16
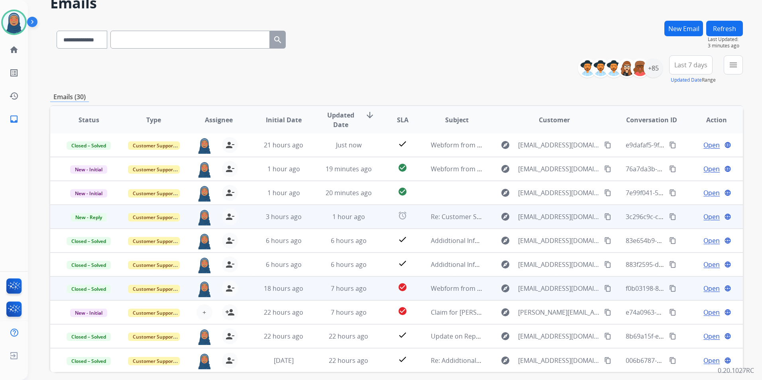
click at [710, 218] on span "Open" at bounding box center [712, 217] width 16 height 10
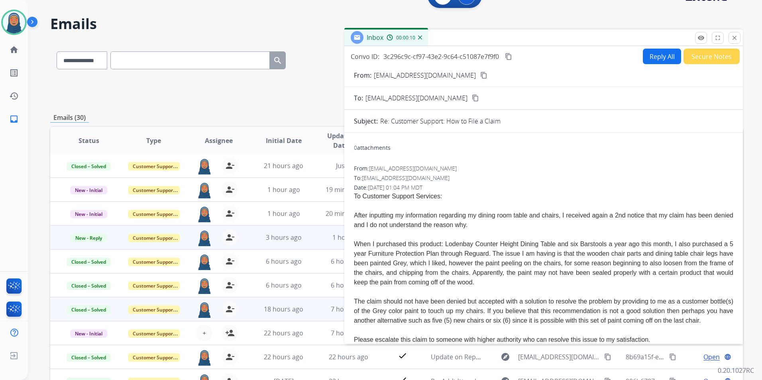
scroll to position [0, 0]
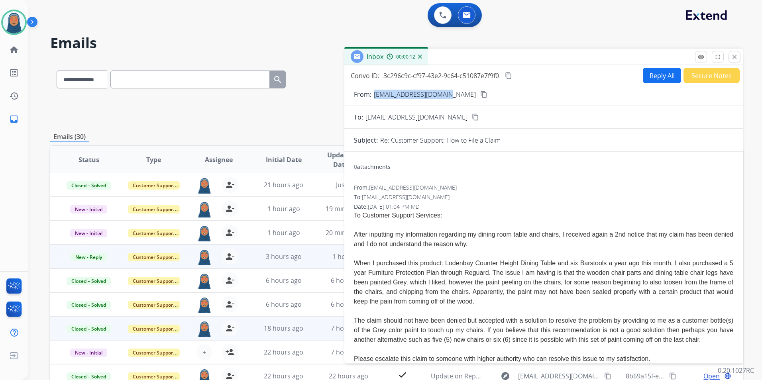
drag, startPoint x: 441, startPoint y: 95, endPoint x: 373, endPoint y: 101, distance: 68.5
click at [373, 101] on form "From: [EMAIL_ADDRESS][DOMAIN_NAME] content_copy To: [EMAIL_ADDRESS][DOMAIN_NAME…" at bounding box center [544, 382] width 399 height 599
copy p "[EMAIL_ADDRESS][DOMAIN_NAME]"
click at [700, 59] on mat-icon "remove_red_eye" at bounding box center [701, 56] width 7 height 7
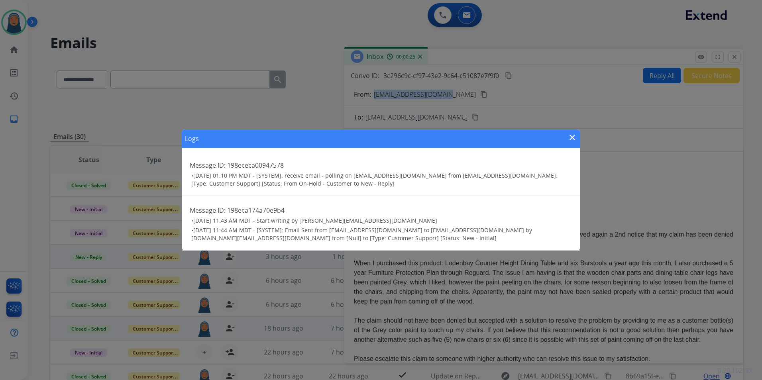
drag, startPoint x: 570, startPoint y: 139, endPoint x: 610, endPoint y: 112, distance: 48.2
click at [570, 138] on mat-icon "close" at bounding box center [573, 138] width 10 height 10
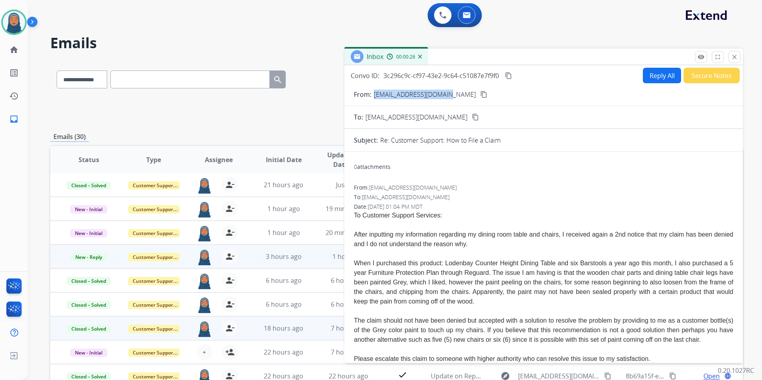
click at [727, 77] on button "Secure Notes" at bounding box center [712, 76] width 56 height 16
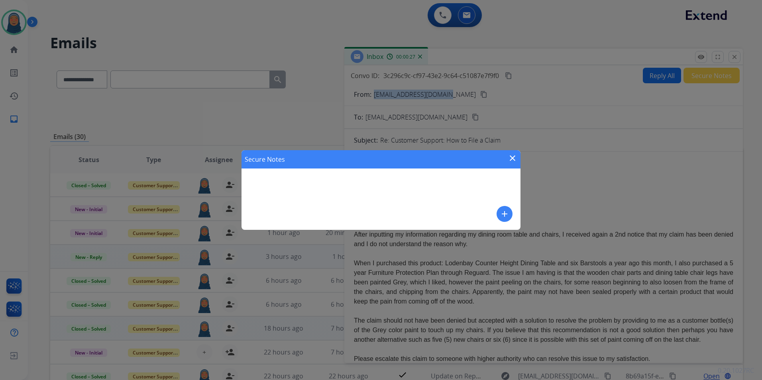
click at [502, 214] on mat-icon "add" at bounding box center [505, 214] width 10 height 10
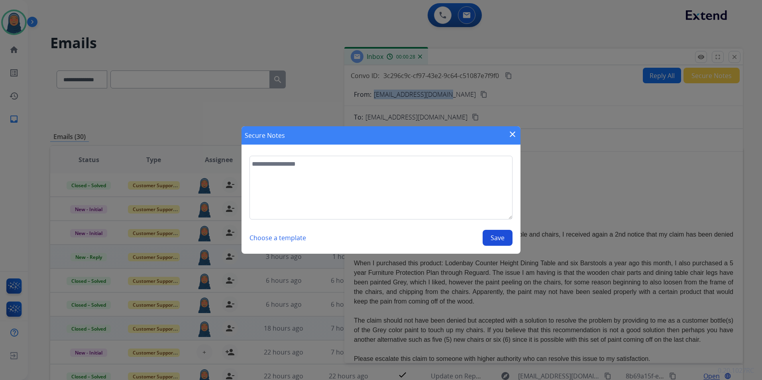
click at [515, 132] on mat-icon "close" at bounding box center [513, 135] width 10 height 10
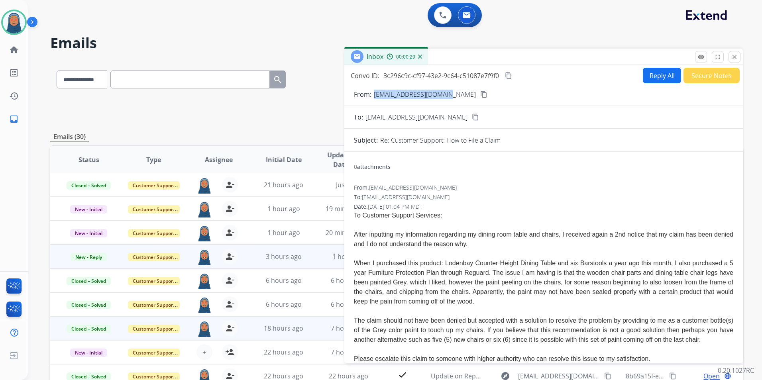
click at [655, 78] on button "Reply All" at bounding box center [662, 76] width 38 height 16
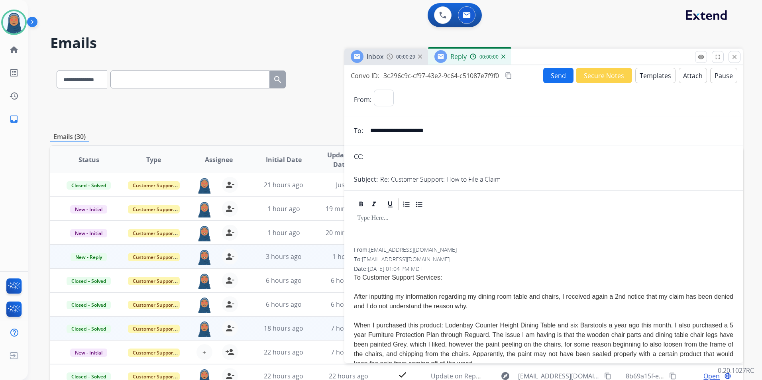
select select "**********"
click at [664, 74] on button "Templates" at bounding box center [656, 76] width 40 height 16
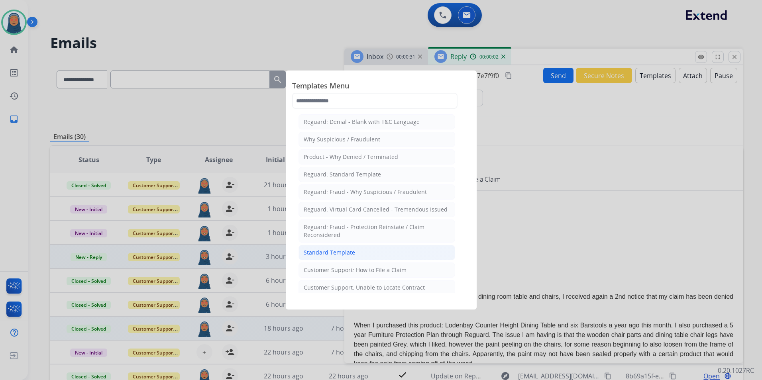
click at [376, 254] on li "Standard Template" at bounding box center [377, 252] width 157 height 15
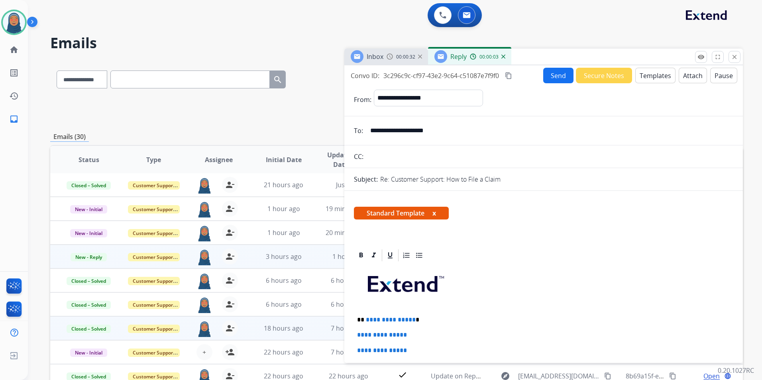
drag, startPoint x: 376, startPoint y: 254, endPoint x: 473, endPoint y: 290, distance: 103.0
click at [474, 288] on p at bounding box center [543, 287] width 373 height 43
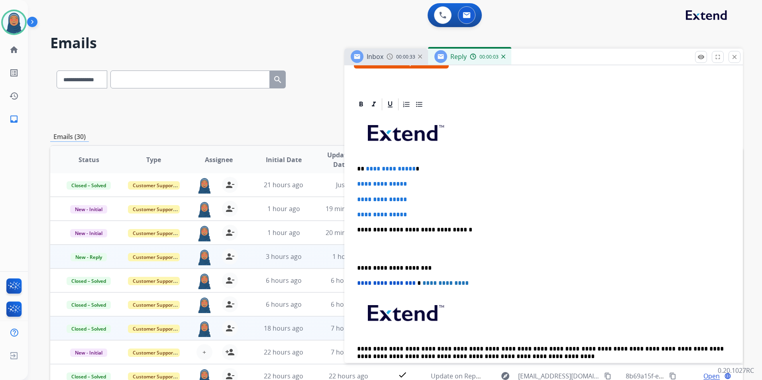
scroll to position [199, 0]
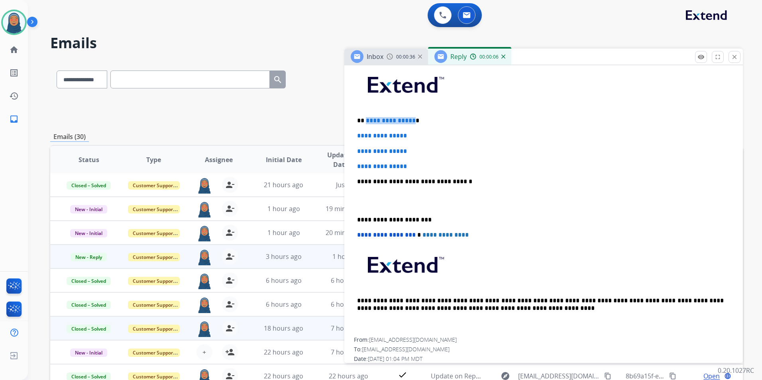
drag, startPoint x: 411, startPoint y: 121, endPoint x: 368, endPoint y: 122, distance: 42.3
click at [365, 122] on p "**********" at bounding box center [540, 120] width 367 height 7
paste div
drag, startPoint x: 422, startPoint y: 138, endPoint x: 354, endPoint y: 135, distance: 68.3
click at [354, 135] on div "**********" at bounding box center [544, 200] width 380 height 274
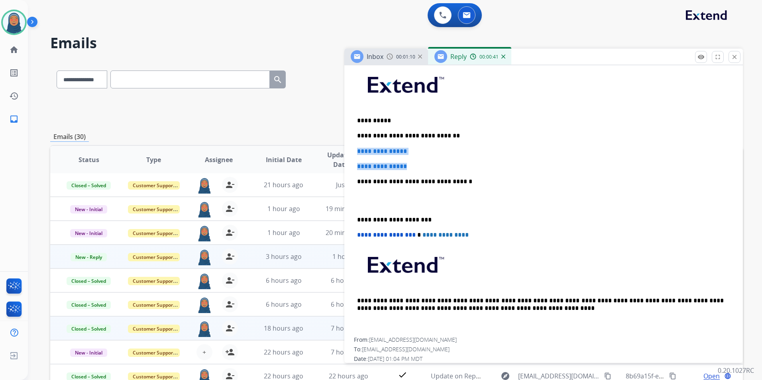
drag, startPoint x: 418, startPoint y: 165, endPoint x: 343, endPoint y: 149, distance: 77.0
click at [343, 149] on div "**********" at bounding box center [396, 257] width 693 height 393
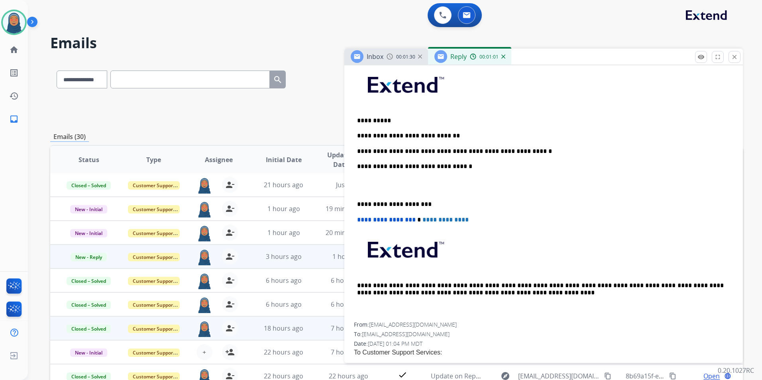
drag, startPoint x: 355, startPoint y: 203, endPoint x: 388, endPoint y: 199, distance: 32.9
click at [356, 203] on div "**********" at bounding box center [544, 192] width 380 height 259
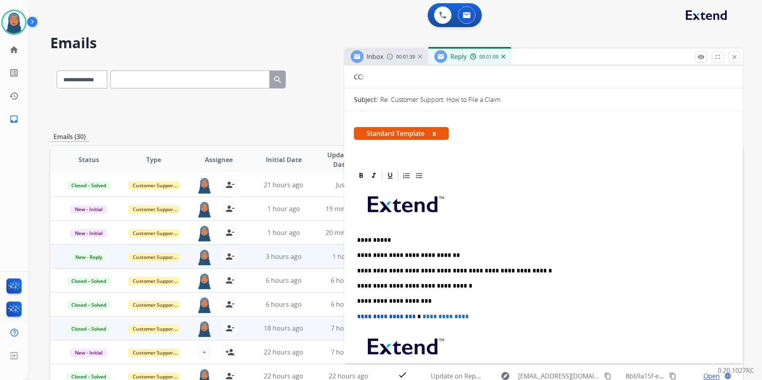
scroll to position [0, 0]
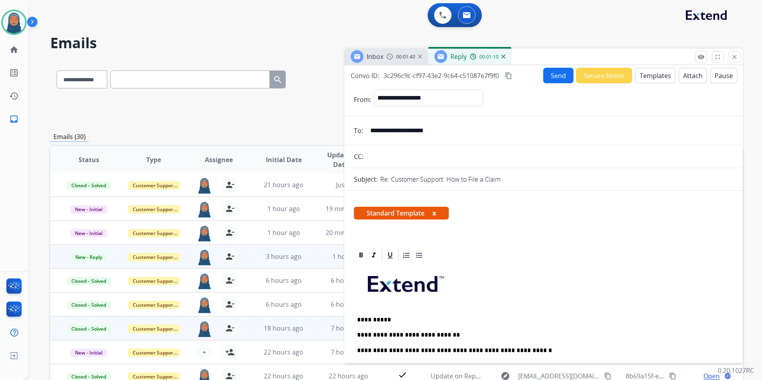
click at [553, 78] on button "Send" at bounding box center [559, 76] width 30 height 16
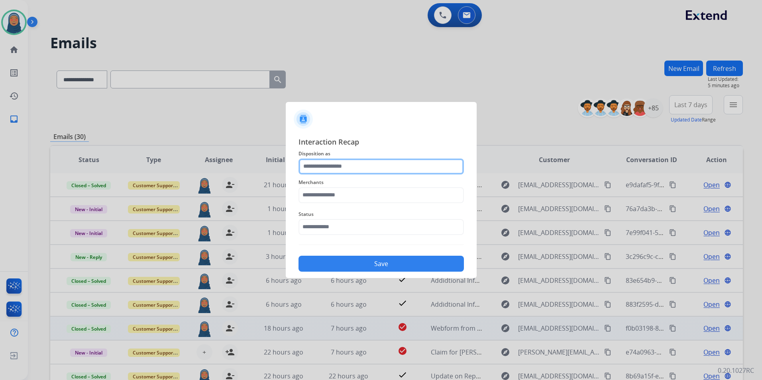
click at [343, 170] on input "text" at bounding box center [381, 167] width 165 height 16
click at [343, 166] on input "text" at bounding box center [381, 167] width 165 height 16
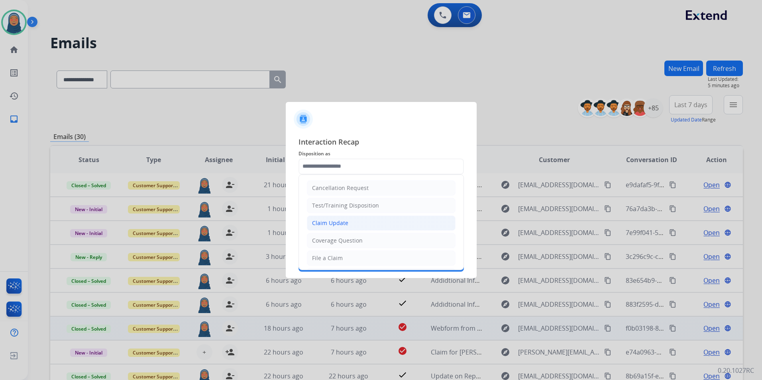
drag, startPoint x: 339, startPoint y: 223, endPoint x: 332, endPoint y: 190, distance: 33.4
click at [339, 223] on div "Claim Update" at bounding box center [330, 223] width 36 height 8
type input "**********"
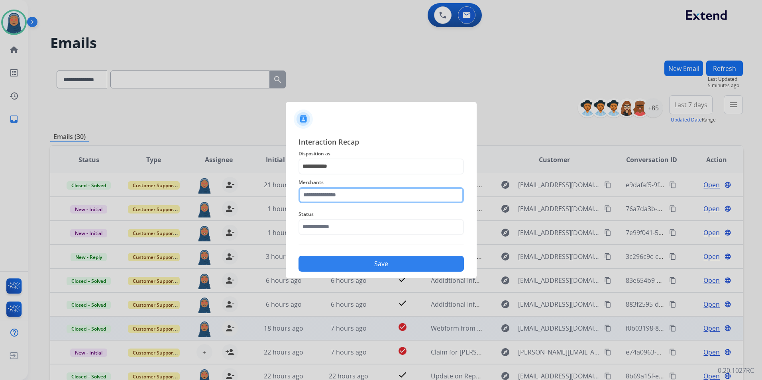
click at [329, 195] on input "text" at bounding box center [381, 195] width 165 height 16
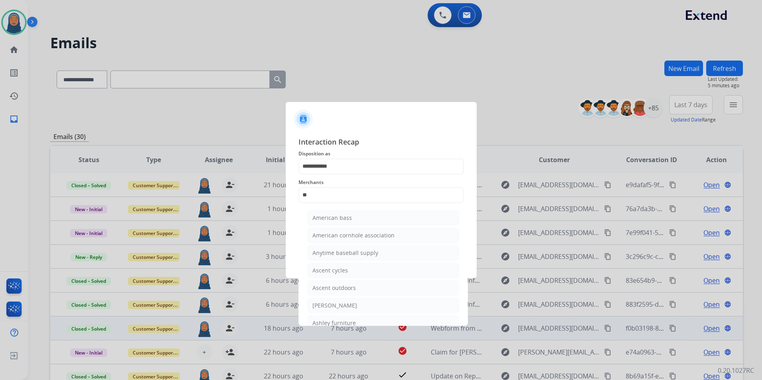
drag, startPoint x: 346, startPoint y: 306, endPoint x: 350, endPoint y: 268, distance: 38.9
click at [346, 305] on div "[PERSON_NAME]" at bounding box center [335, 306] width 45 height 8
type input "**********"
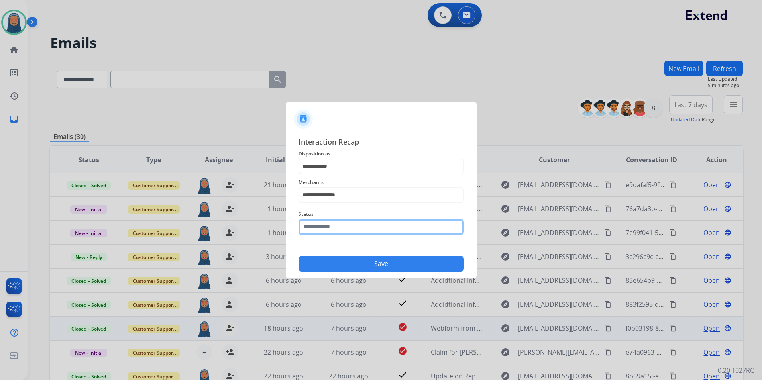
click at [351, 227] on input "text" at bounding box center [381, 227] width 165 height 16
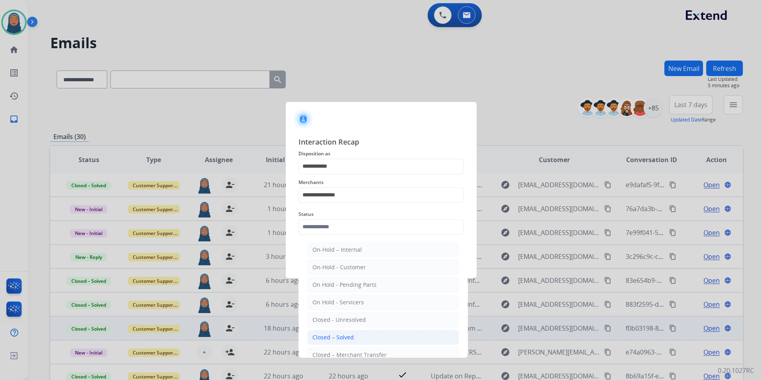
click at [339, 335] on div "Closed – Solved" at bounding box center [333, 338] width 41 height 8
type input "**********"
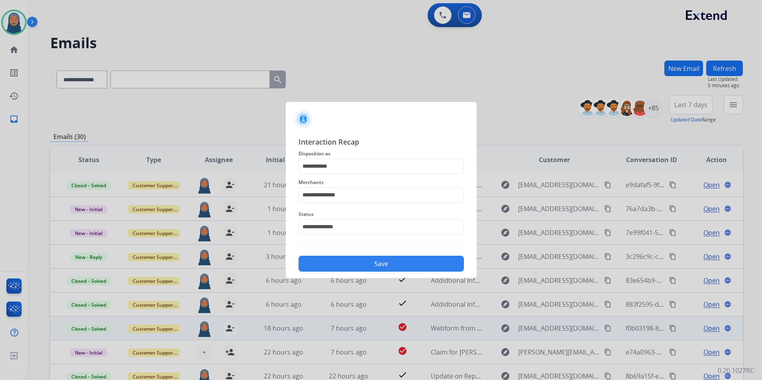
click at [363, 263] on button "Save" at bounding box center [381, 264] width 165 height 16
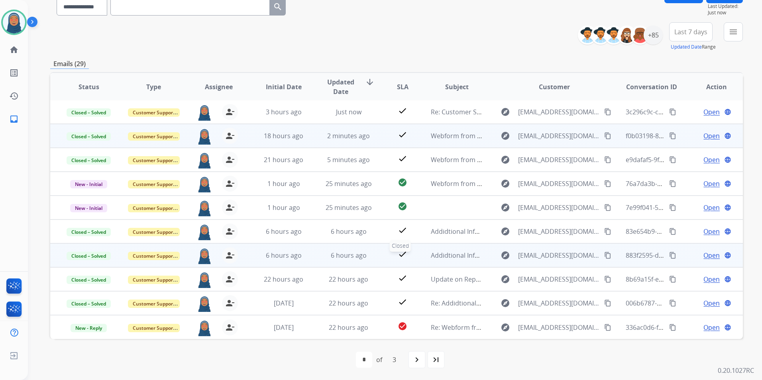
scroll to position [73, 0]
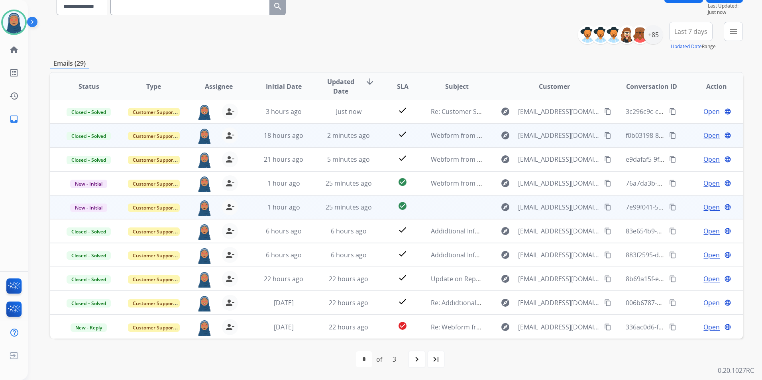
click at [704, 209] on span "Open" at bounding box center [712, 208] width 16 height 10
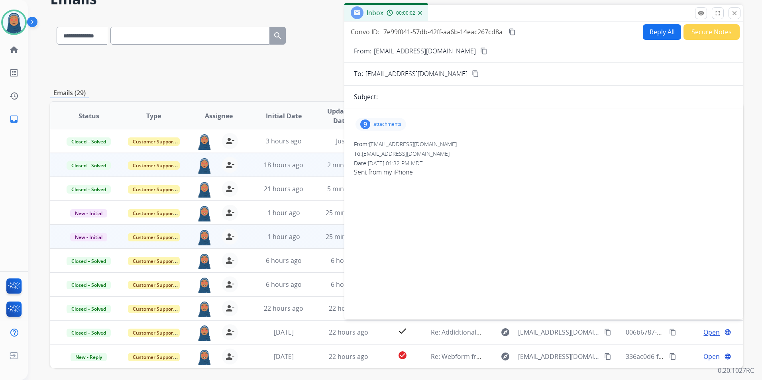
scroll to position [0, 0]
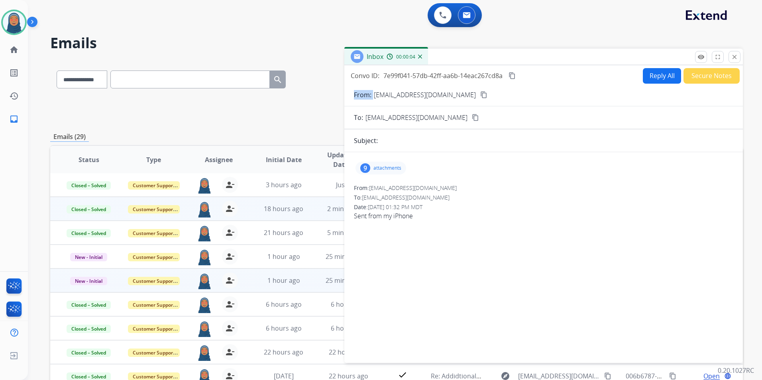
drag, startPoint x: 408, startPoint y: 98, endPoint x: 376, endPoint y: 99, distance: 32.3
click at [376, 99] on div "From: [EMAIL_ADDRESS][DOMAIN_NAME] content_copy" at bounding box center [544, 95] width 399 height 10
copy p "From:"
drag, startPoint x: 733, startPoint y: 54, endPoint x: 691, endPoint y: 69, distance: 44.8
click at [733, 55] on mat-icon "close" at bounding box center [734, 56] width 7 height 7
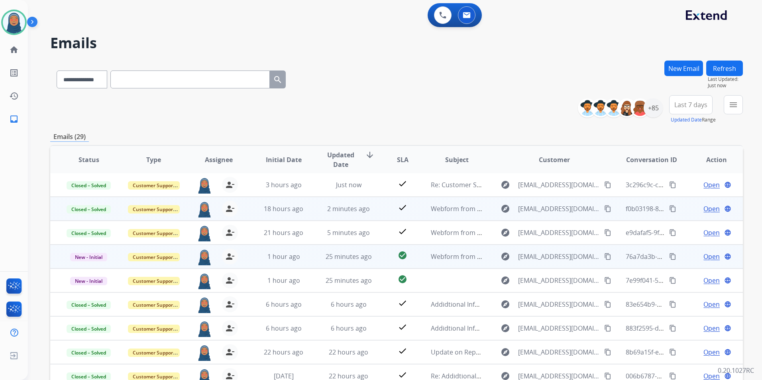
click at [705, 259] on span "Open" at bounding box center [712, 257] width 16 height 10
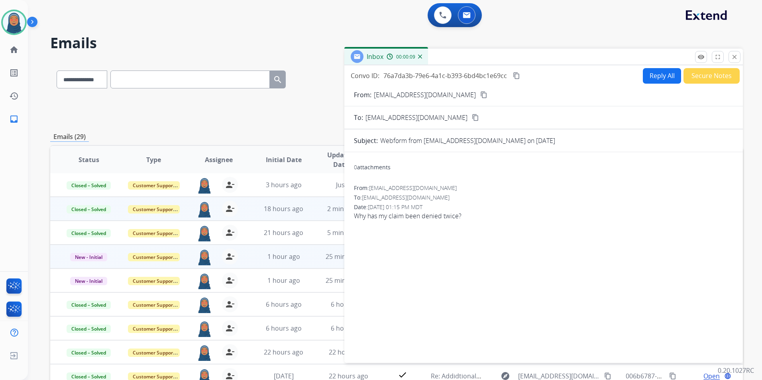
click at [695, 77] on button "Secure Notes" at bounding box center [712, 76] width 56 height 16
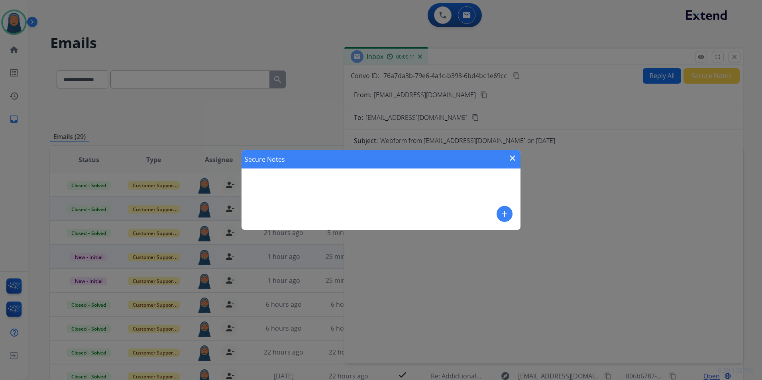
click at [499, 214] on button "add" at bounding box center [505, 214] width 16 height 16
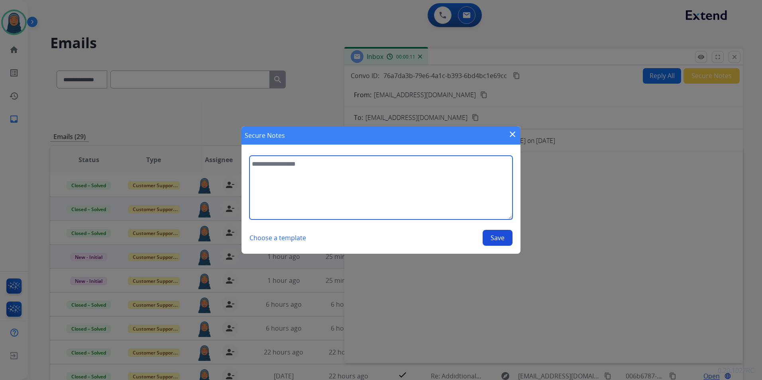
click at [319, 180] on textarea at bounding box center [381, 188] width 263 height 64
type textarea "**********"
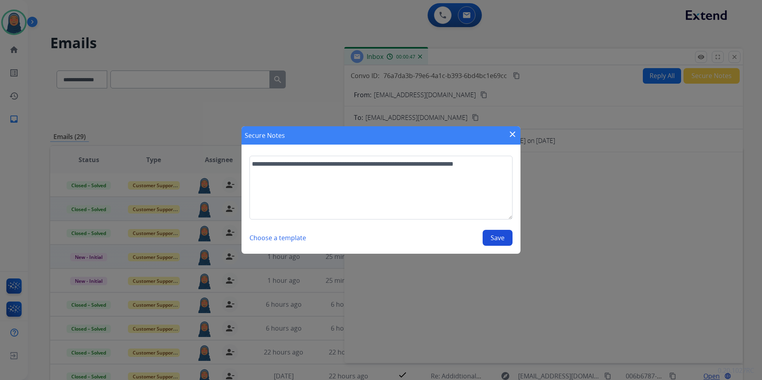
click at [506, 236] on button "Save" at bounding box center [498, 238] width 30 height 16
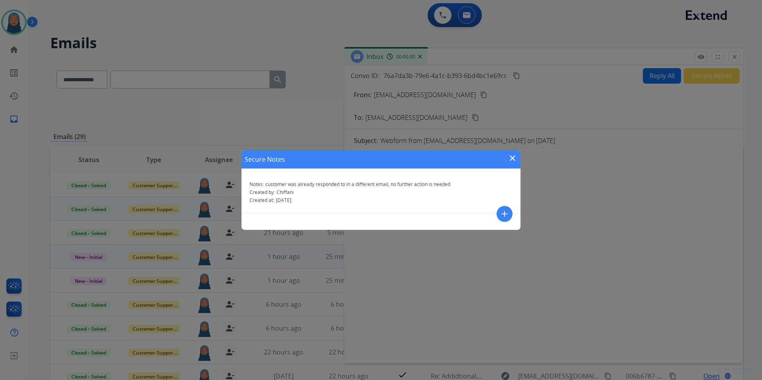
click at [512, 158] on mat-icon "close" at bounding box center [513, 159] width 10 height 10
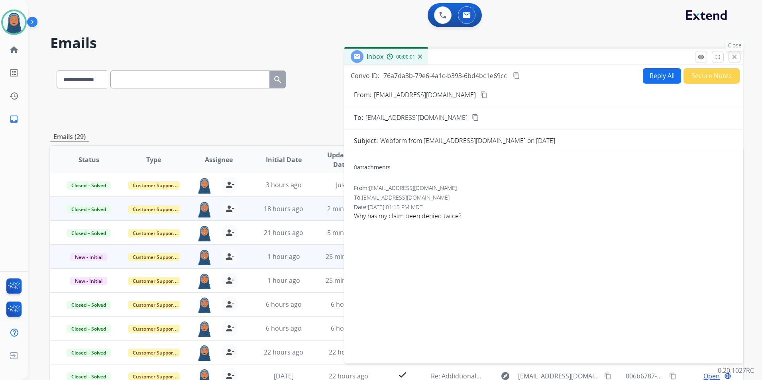
click at [737, 55] on mat-icon "close" at bounding box center [734, 56] width 7 height 7
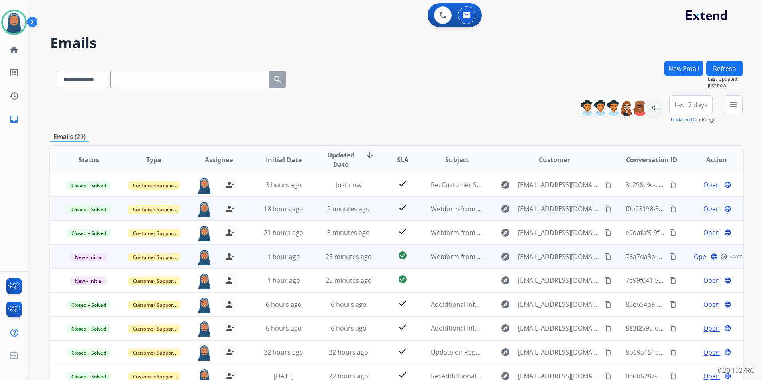
click at [89, 262] on td "New - Initial" at bounding box center [82, 257] width 65 height 24
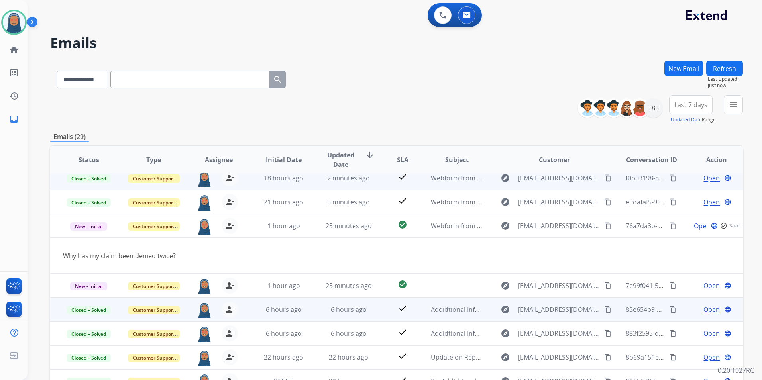
scroll to position [37, 0]
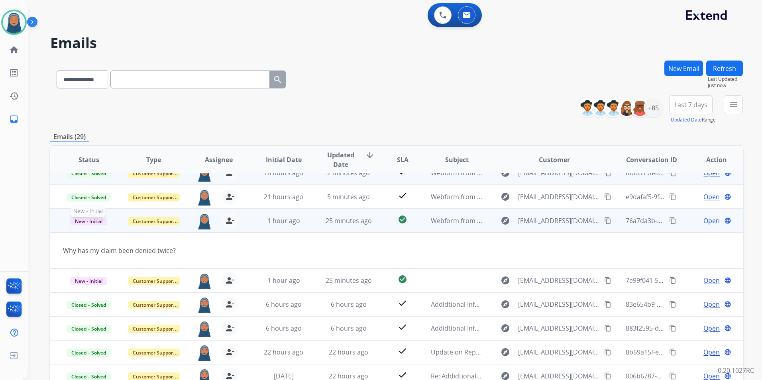
click at [94, 224] on span "New - Initial" at bounding box center [88, 221] width 37 height 8
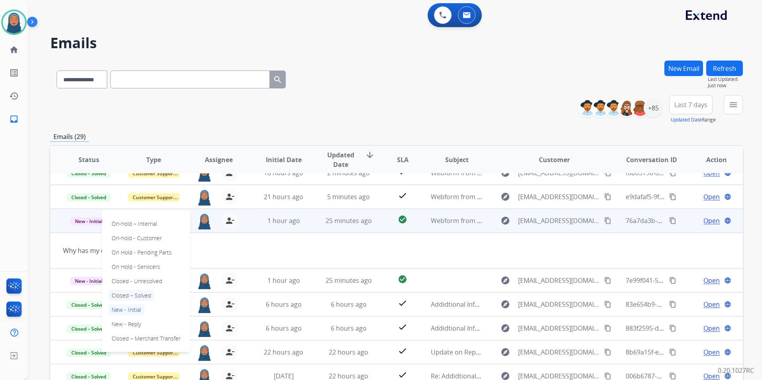
click at [132, 295] on p "Closed – Solved" at bounding box center [131, 295] width 46 height 11
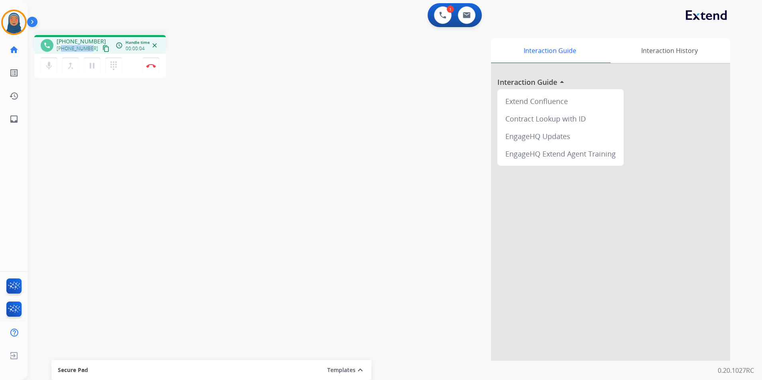
drag, startPoint x: 91, startPoint y: 48, endPoint x: 63, endPoint y: 49, distance: 27.5
click at [63, 49] on div "[PHONE_NUMBER] content_copy" at bounding box center [84, 49] width 54 height 10
copy span "7632139272"
click at [473, 16] on button at bounding box center [467, 15] width 18 height 18
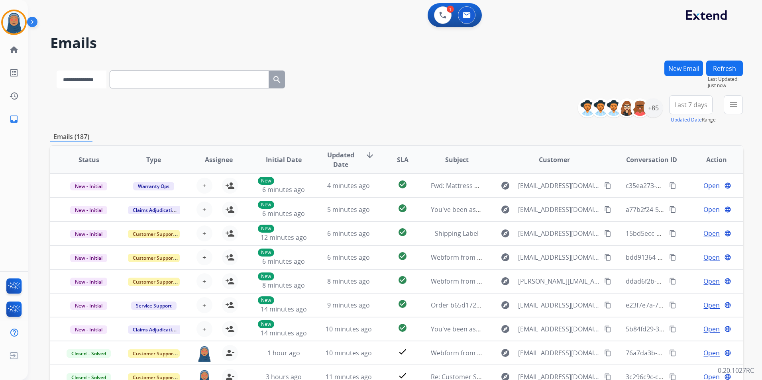
click at [79, 80] on select "**********" at bounding box center [82, 80] width 50 height 18
click at [57, 71] on select "**********" at bounding box center [82, 80] width 50 height 18
click at [95, 79] on select "**********" at bounding box center [82, 80] width 50 height 18
select select "**********"
click at [57, 71] on select "**********" at bounding box center [82, 80] width 50 height 18
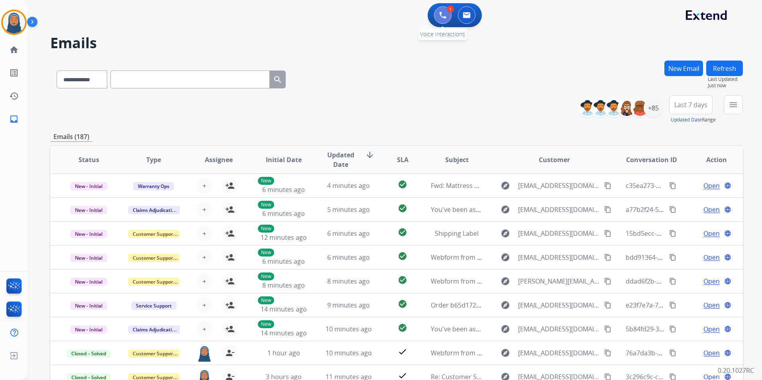
click at [447, 15] on button at bounding box center [443, 15] width 18 height 18
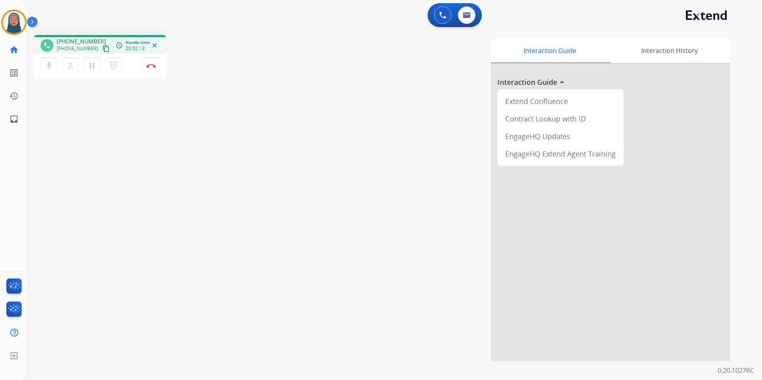
click at [163, 69] on div "mic Mute merge_type Bridge pause Hold dialpad Dialpad Disconnect" at bounding box center [100, 66] width 132 height 24
click at [156, 69] on button "Disconnect" at bounding box center [151, 65] width 17 height 17
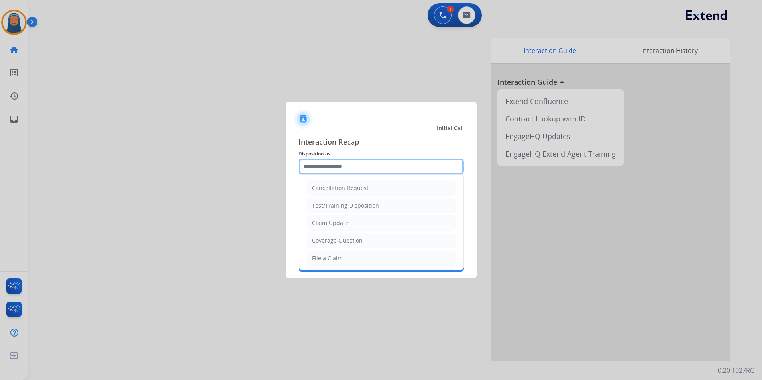
click at [347, 169] on input "text" at bounding box center [381, 167] width 165 height 16
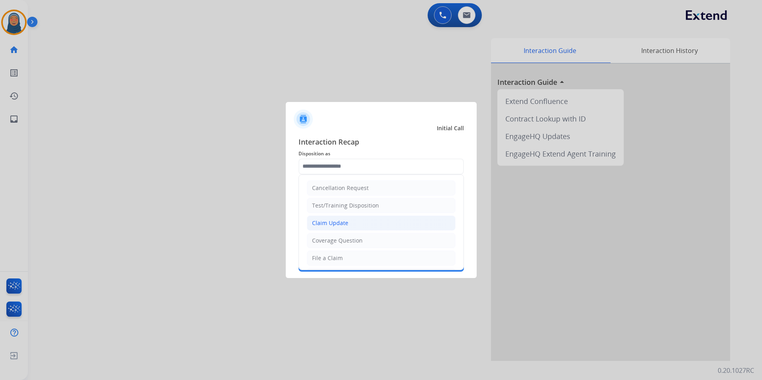
click at [346, 227] on div "Claim Update" at bounding box center [330, 223] width 36 height 8
type input "**********"
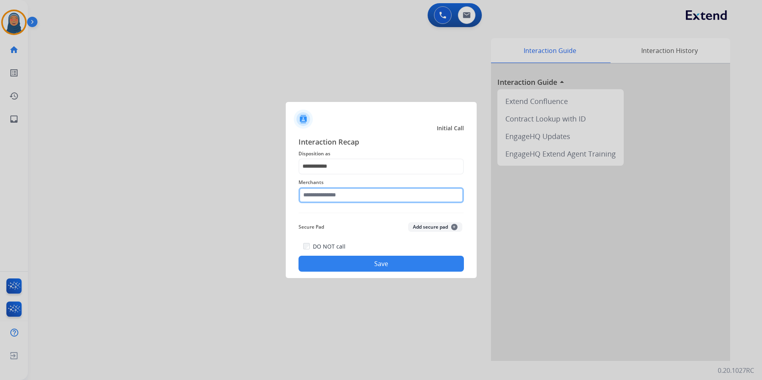
click at [337, 197] on input "text" at bounding box center [381, 195] width 165 height 16
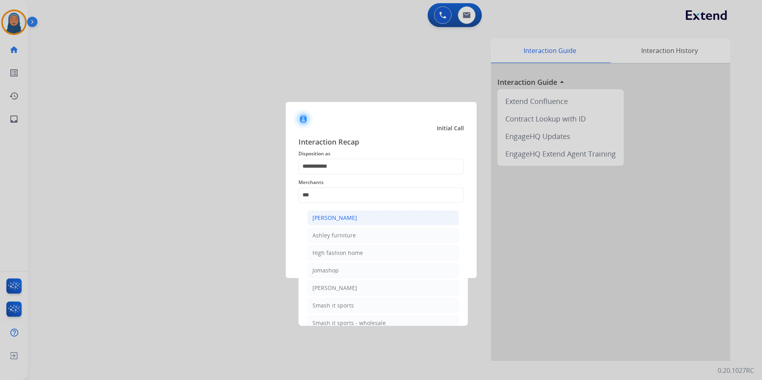
click at [347, 219] on div "[PERSON_NAME]" at bounding box center [335, 218] width 45 height 8
type input "**********"
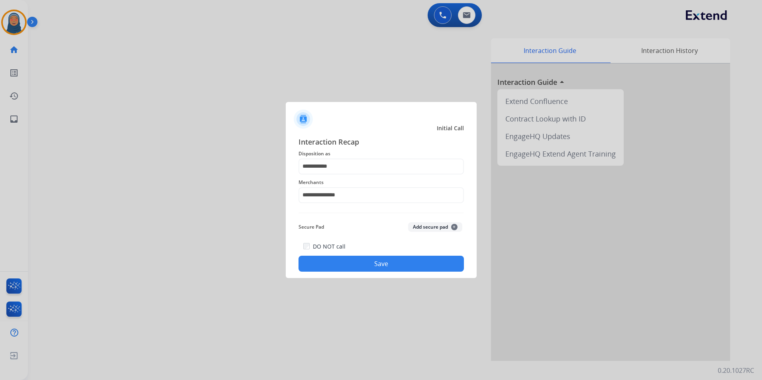
click at [401, 262] on button "Save" at bounding box center [381, 264] width 165 height 16
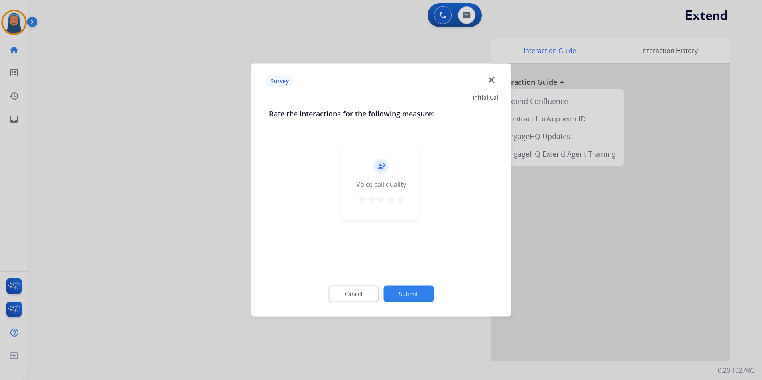
click at [407, 289] on button "Submit" at bounding box center [409, 294] width 50 height 17
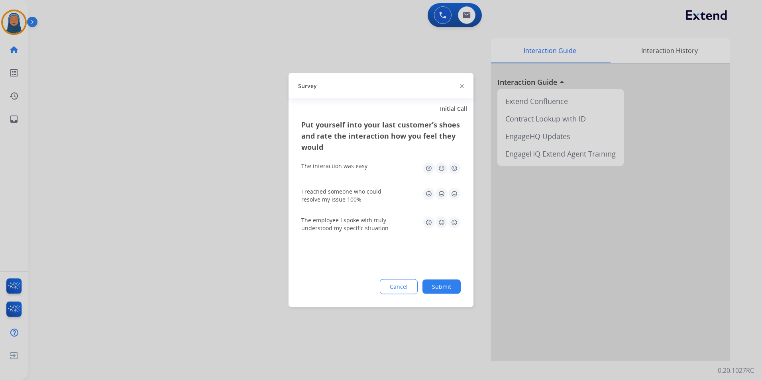
click at [457, 290] on button "Submit" at bounding box center [442, 287] width 38 height 14
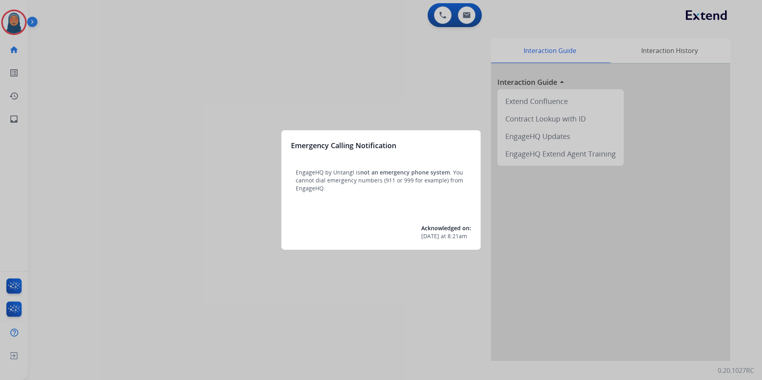
click at [20, 22] on div at bounding box center [381, 190] width 762 height 380
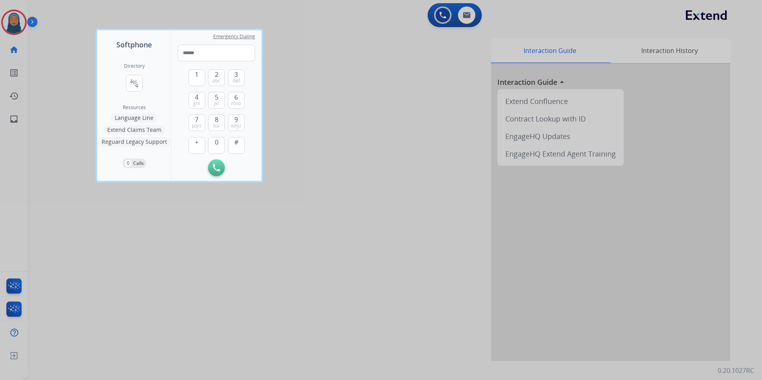
drag, startPoint x: 10, startPoint y: 23, endPoint x: 138, endPoint y: 52, distance: 131.4
click at [11, 23] on div at bounding box center [381, 190] width 762 height 380
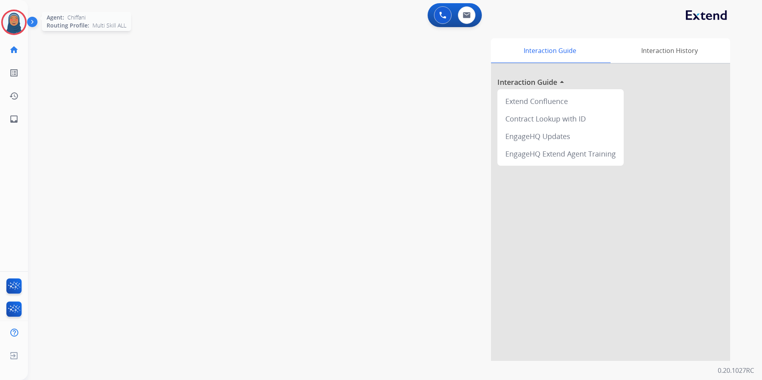
click at [10, 26] on img at bounding box center [14, 22] width 22 height 22
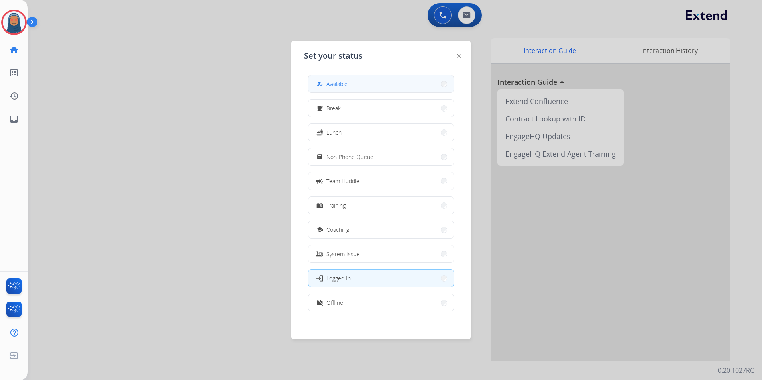
click at [336, 84] on span "Available" at bounding box center [337, 84] width 21 height 8
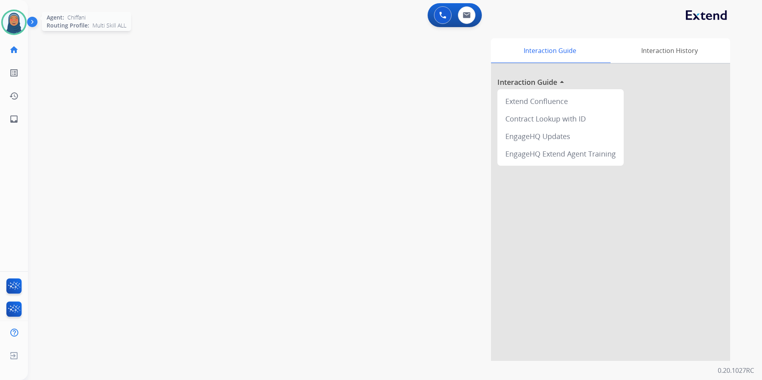
click at [6, 17] on img at bounding box center [14, 22] width 22 height 22
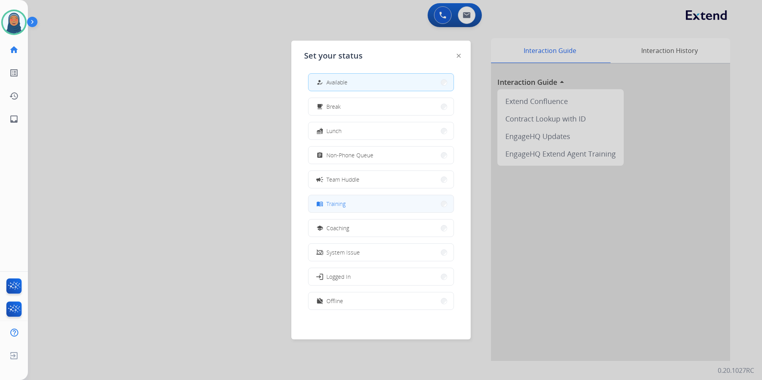
scroll to position [2, 0]
click at [361, 301] on button "work_off Offline" at bounding box center [381, 300] width 145 height 17
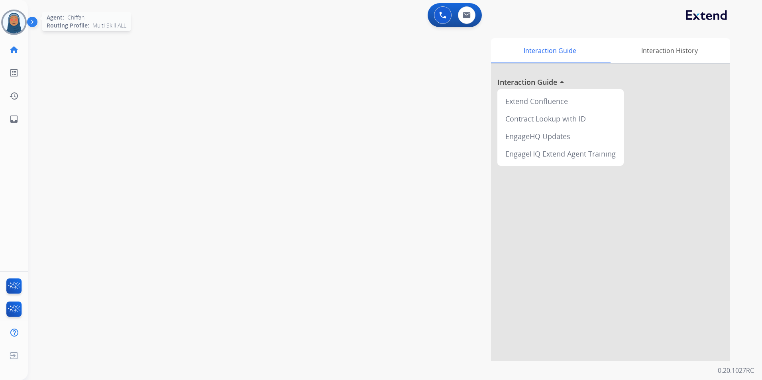
click at [13, 27] on img at bounding box center [14, 22] width 22 height 22
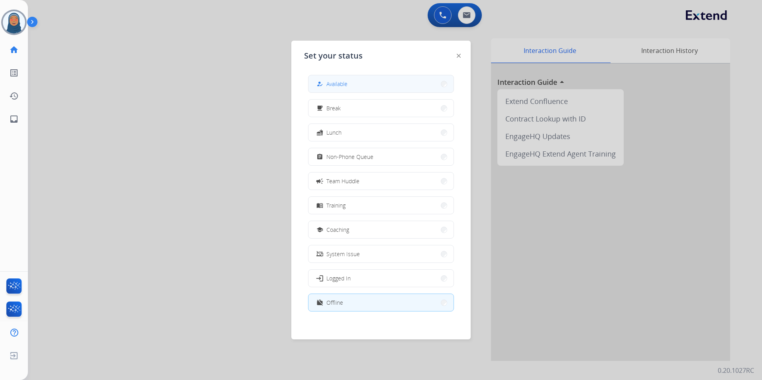
click at [354, 83] on button "how_to_reg Available" at bounding box center [381, 83] width 145 height 17
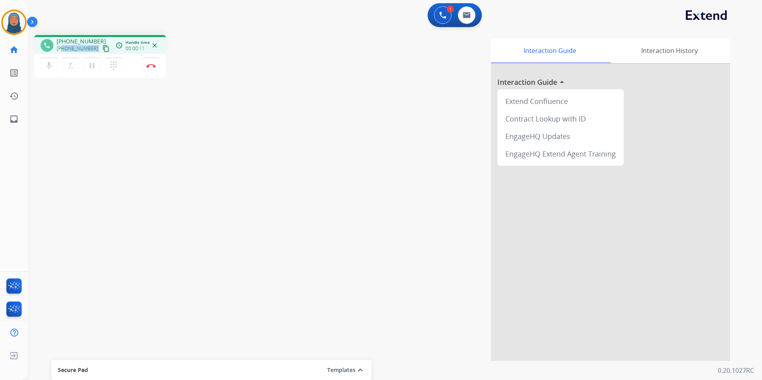
drag, startPoint x: 91, startPoint y: 49, endPoint x: 63, endPoint y: 50, distance: 27.5
click at [63, 50] on div "+16145642059 content_copy" at bounding box center [84, 49] width 54 height 10
copy div "6145642059 content_copy access_time Call metrics Queue 00:10 Hold 00:00 Talk 00…"
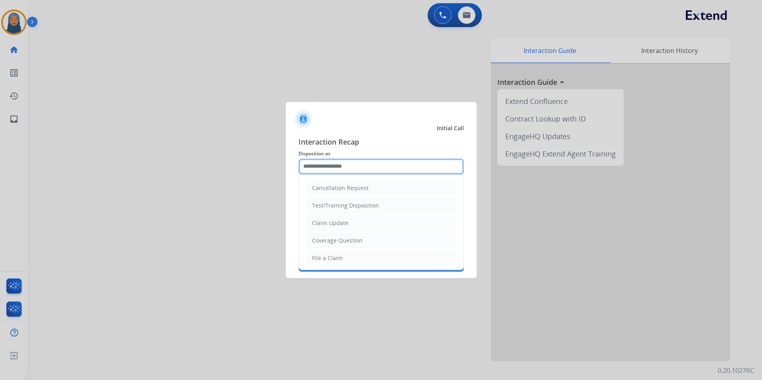
drag, startPoint x: 726, startPoint y: 89, endPoint x: 376, endPoint y: 166, distance: 358.3
click at [375, 166] on input "text" at bounding box center [381, 167] width 165 height 16
click at [366, 193] on li "Cancellation Request" at bounding box center [381, 188] width 149 height 15
type input "**********"
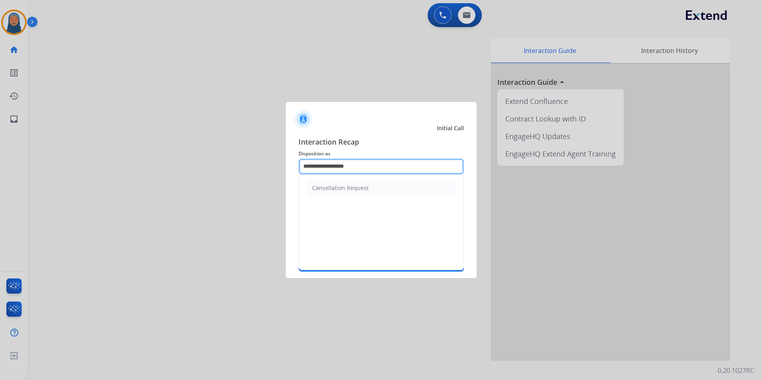
drag, startPoint x: 357, startPoint y: 167, endPoint x: 76, endPoint y: 124, distance: 284.1
click at [0, 124] on app-contact-recap-modal "**********" at bounding box center [0, 190] width 0 height 380
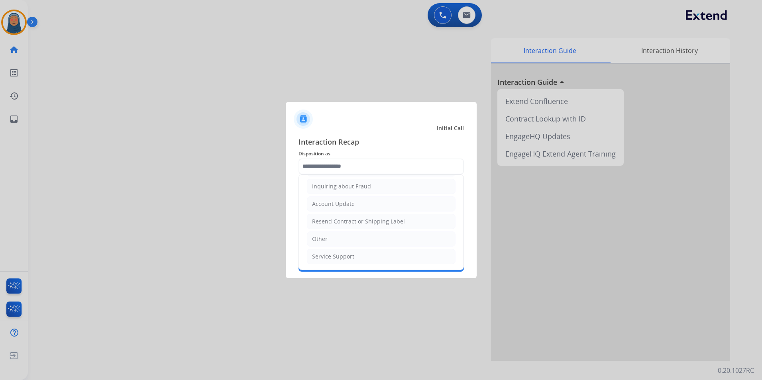
drag, startPoint x: 335, startPoint y: 238, endPoint x: 340, endPoint y: 213, distance: 26.4
click at [336, 236] on li "Other" at bounding box center [381, 239] width 149 height 15
type input "*****"
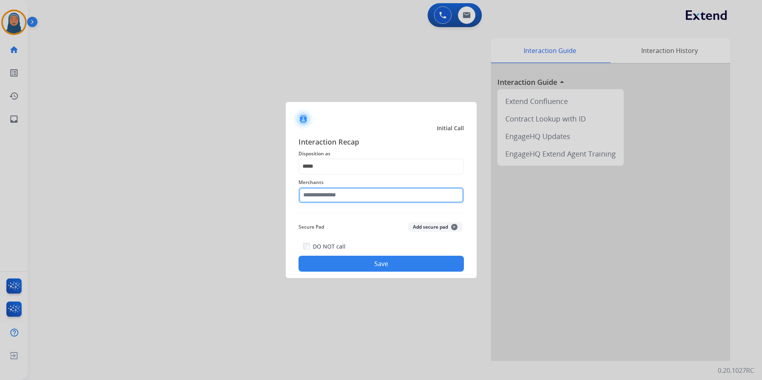
click at [342, 199] on input "text" at bounding box center [381, 195] width 165 height 16
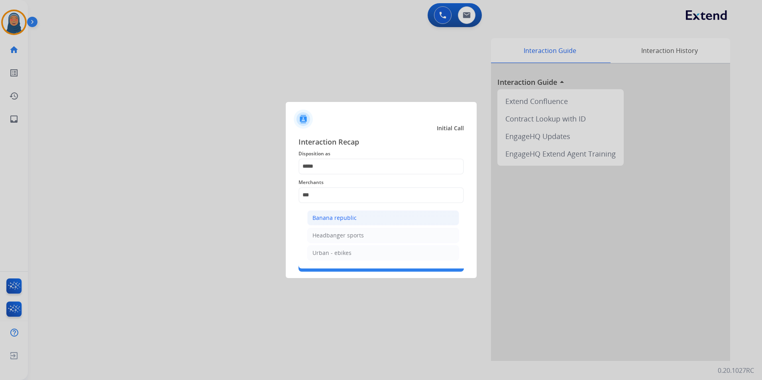
click at [339, 218] on div "Banana republic" at bounding box center [335, 218] width 44 height 8
type input "**********"
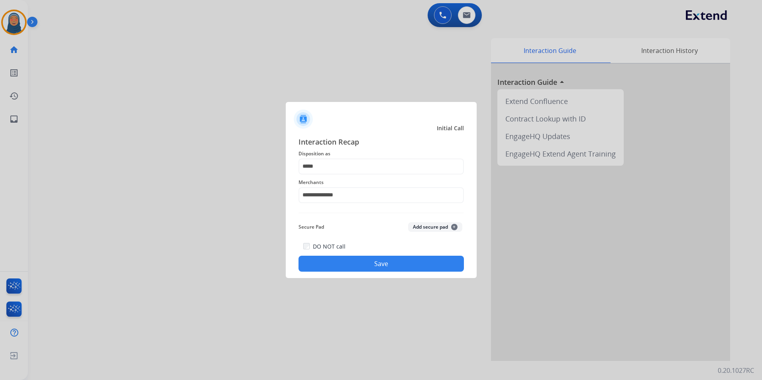
click at [392, 265] on button "Save" at bounding box center [381, 264] width 165 height 16
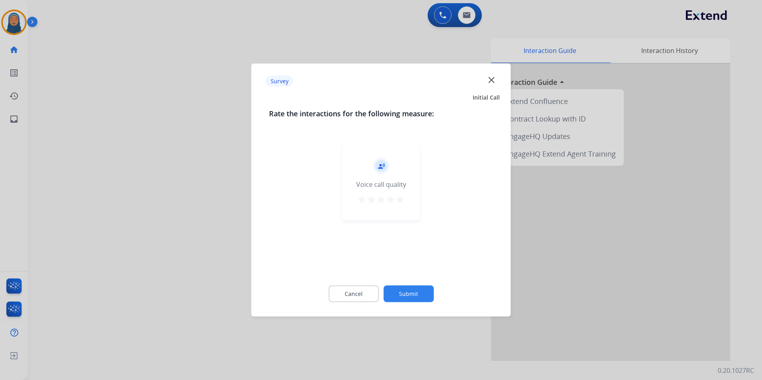
click at [413, 291] on button "Submit" at bounding box center [409, 294] width 50 height 17
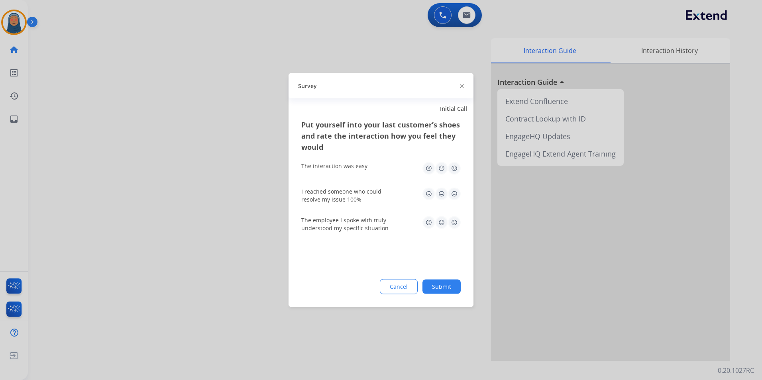
click at [438, 291] on button "Submit" at bounding box center [442, 287] width 38 height 14
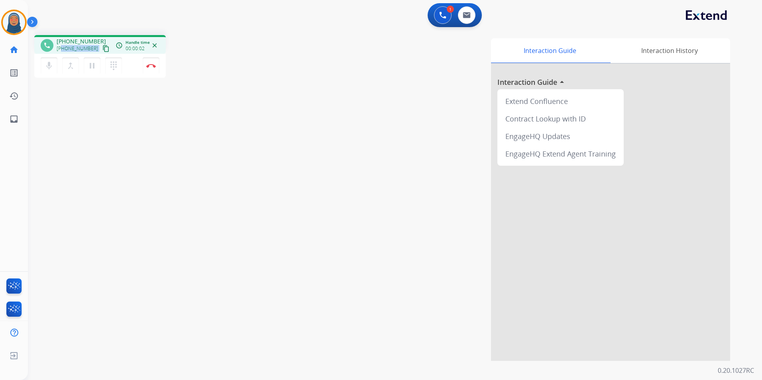
drag, startPoint x: 91, startPoint y: 50, endPoint x: 62, endPoint y: 50, distance: 29.5
click at [62, 50] on div "+18156307292 content_copy" at bounding box center [84, 49] width 54 height 10
copy div "8156307292 content_copy access_time Call metrics Queue 00:08 Hold 00:00 Talk 00…"
click at [150, 68] on button "Disconnect" at bounding box center [151, 65] width 17 height 17
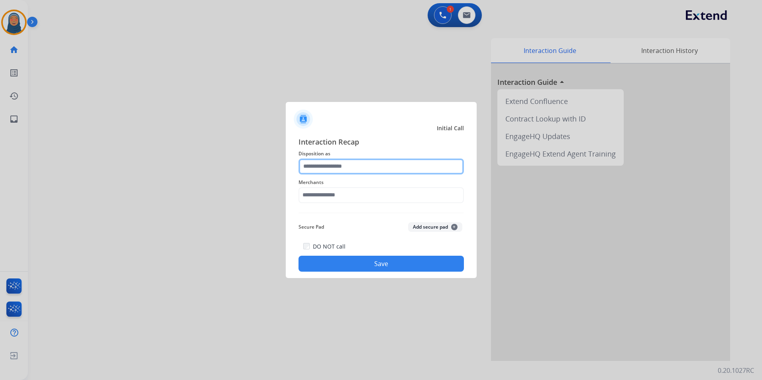
click at [338, 166] on input "text" at bounding box center [381, 167] width 165 height 16
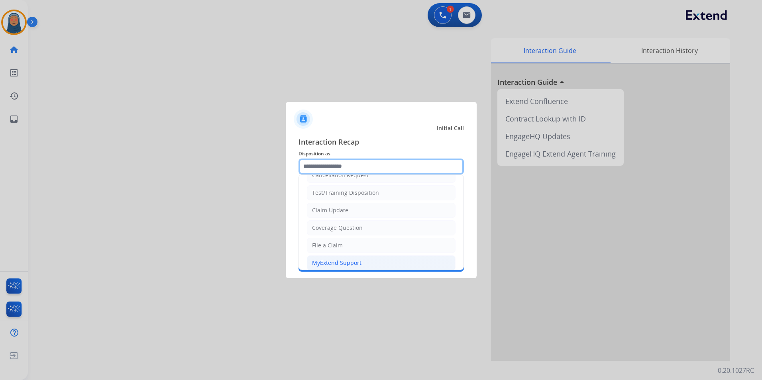
scroll to position [0, 0]
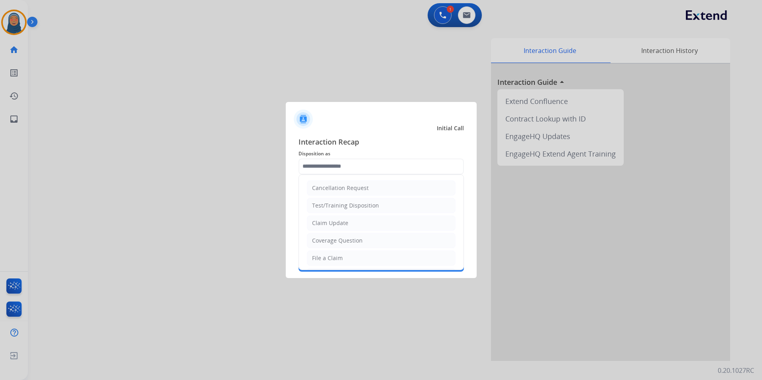
drag, startPoint x: 338, startPoint y: 227, endPoint x: 341, endPoint y: 205, distance: 22.1
click at [339, 224] on div "Claim Update" at bounding box center [330, 223] width 36 height 8
type input "**********"
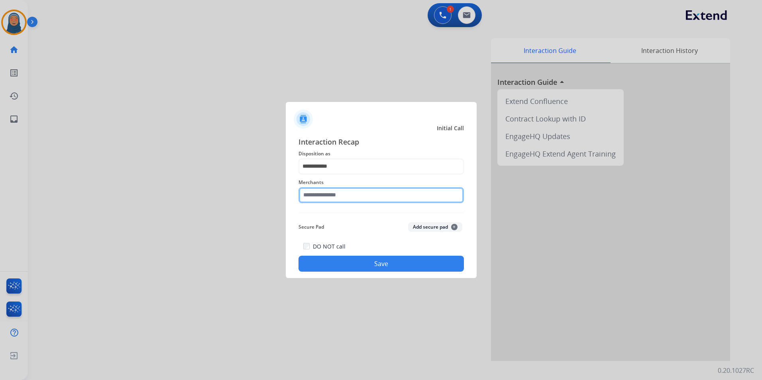
click at [343, 198] on input "text" at bounding box center [381, 195] width 165 height 16
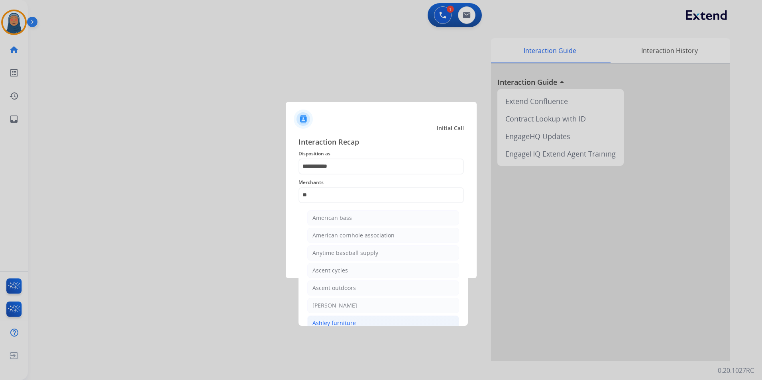
click at [344, 320] on div "Ashley furniture" at bounding box center [334, 323] width 43 height 8
type input "**********"
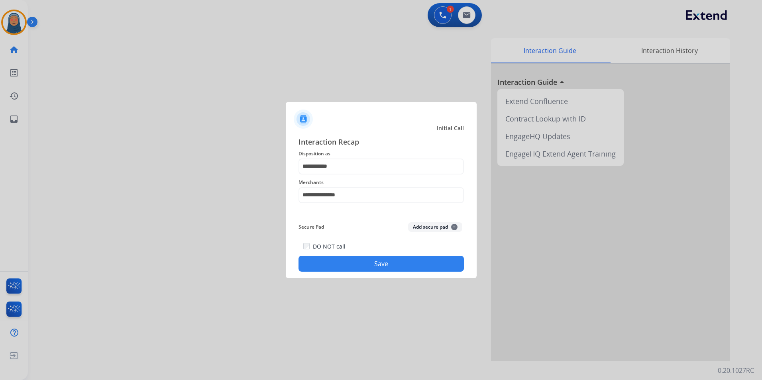
click at [381, 264] on button "Save" at bounding box center [381, 264] width 165 height 16
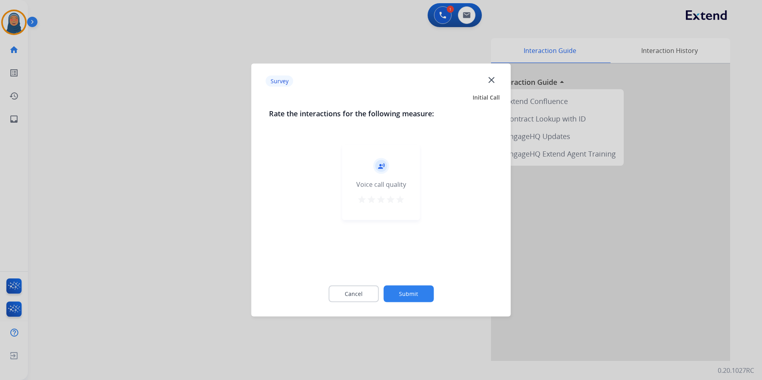
click at [414, 297] on button "Submit" at bounding box center [409, 294] width 50 height 17
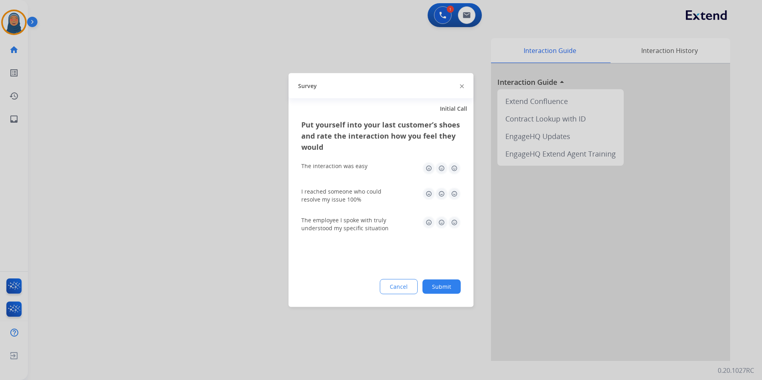
click at [454, 290] on button "Submit" at bounding box center [442, 287] width 38 height 14
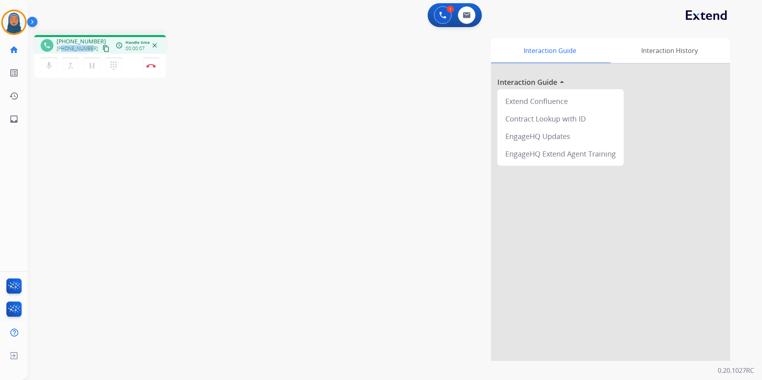
drag, startPoint x: 91, startPoint y: 51, endPoint x: 63, endPoint y: 53, distance: 28.0
click at [63, 53] on div "+15596125829 content_copy" at bounding box center [84, 49] width 54 height 10
copy span "5596125829"
click at [149, 69] on button "Disconnect" at bounding box center [151, 65] width 17 height 17
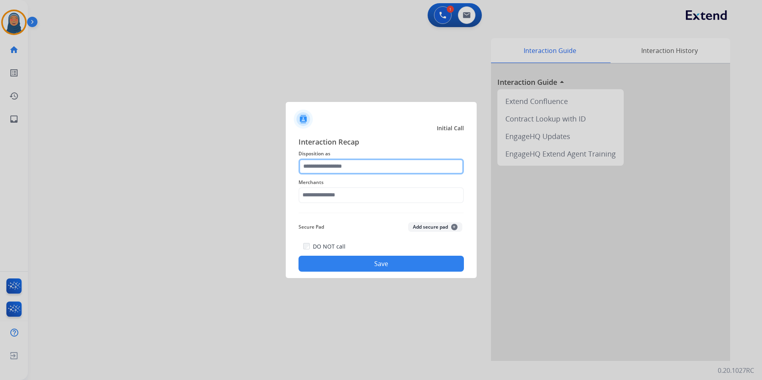
click at [325, 164] on input "text" at bounding box center [381, 167] width 165 height 16
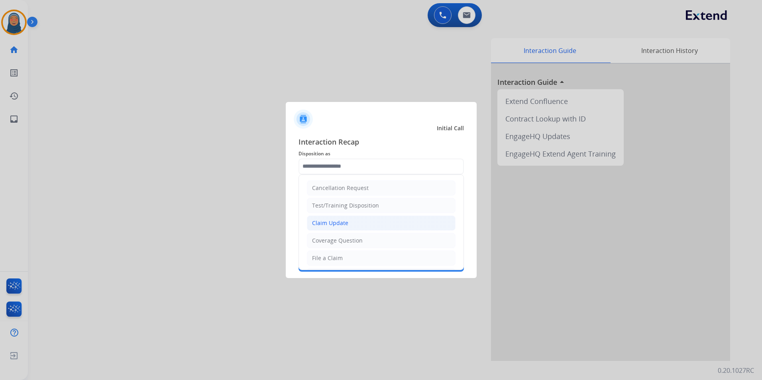
click at [346, 221] on div "Claim Update" at bounding box center [330, 223] width 36 height 8
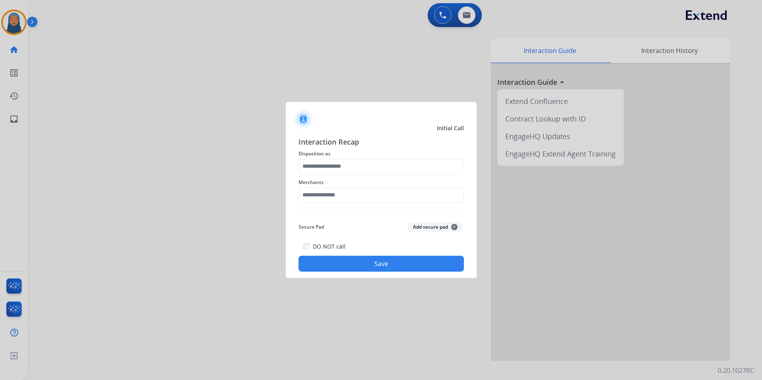
type input "**********"
click at [345, 198] on input "text" at bounding box center [381, 195] width 165 height 16
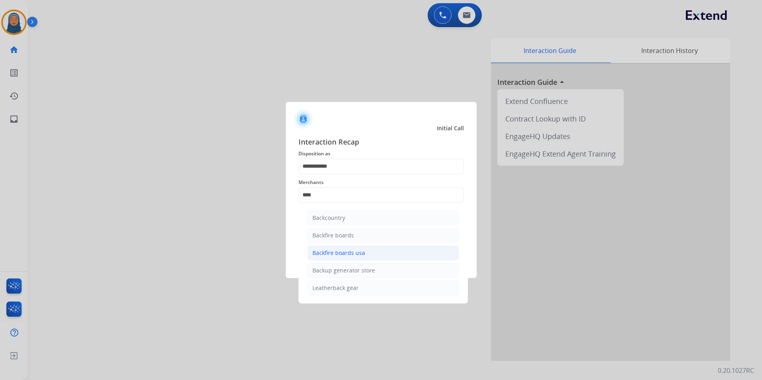
click at [347, 258] on li "Backfire boards usa" at bounding box center [383, 253] width 152 height 15
type input "**********"
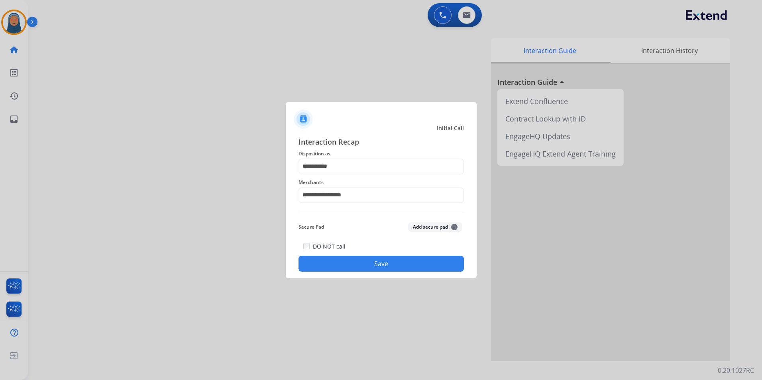
click at [378, 269] on button "Save" at bounding box center [381, 264] width 165 height 16
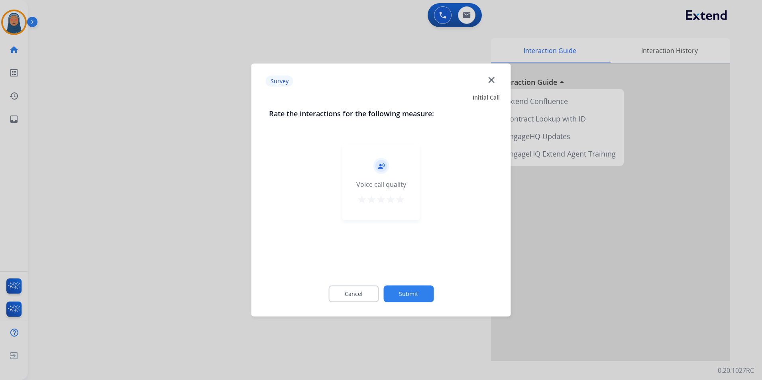
click at [403, 288] on button "Submit" at bounding box center [409, 294] width 50 height 17
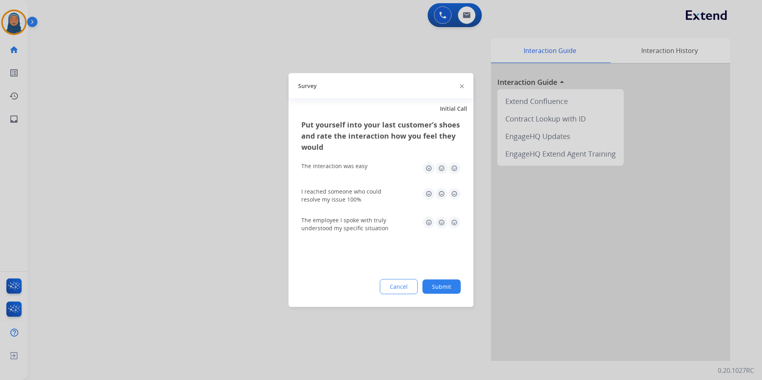
click at [436, 287] on button "Submit" at bounding box center [442, 287] width 38 height 14
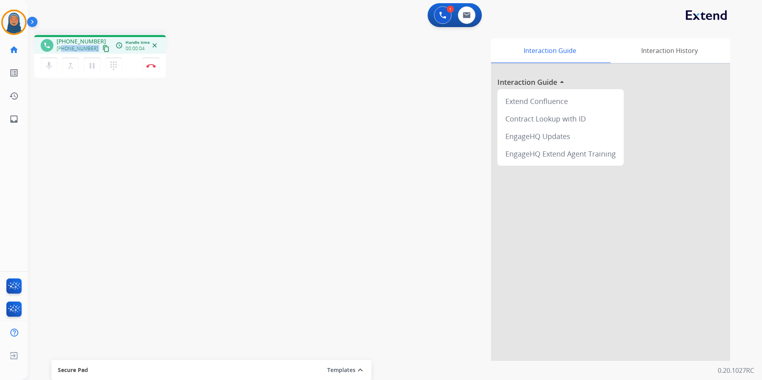
drag, startPoint x: 92, startPoint y: 49, endPoint x: 62, endPoint y: 51, distance: 30.4
click at [62, 51] on div "+15106108004 content_copy" at bounding box center [84, 49] width 54 height 10
copy div "5106108004 content_copy access_time Call metrics Queue 00:08 Hold 00:00 Talk 00…"
click at [468, 14] on img at bounding box center [467, 15] width 8 height 6
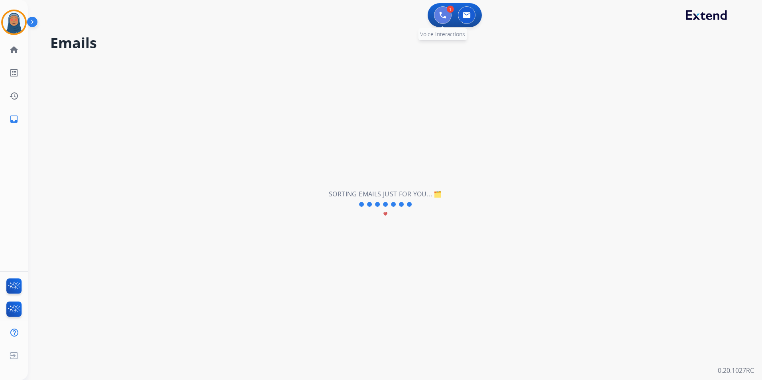
click at [437, 12] on button at bounding box center [443, 15] width 18 height 18
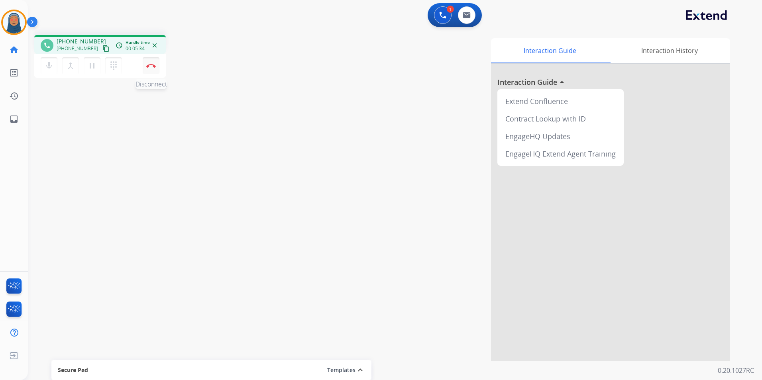
click at [155, 65] on img at bounding box center [151, 66] width 10 height 4
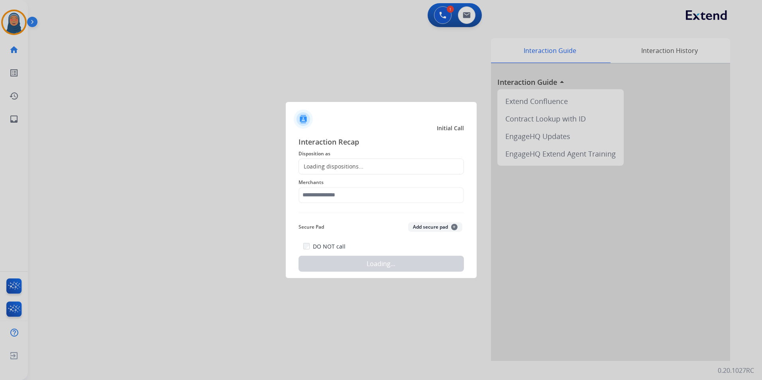
click at [337, 160] on div "Loading dispositions..." at bounding box center [381, 167] width 165 height 16
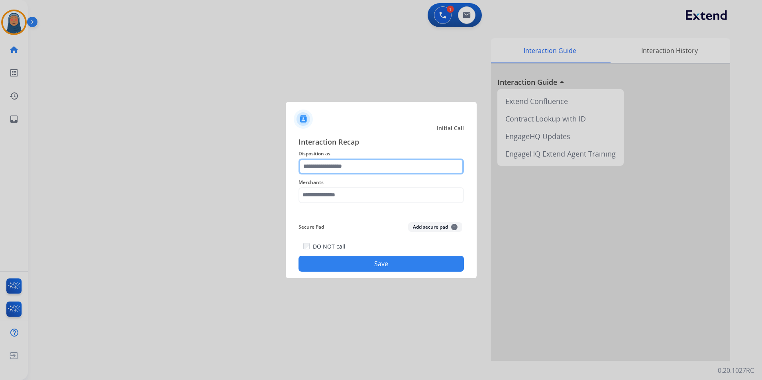
click at [339, 165] on input "text" at bounding box center [381, 167] width 165 height 16
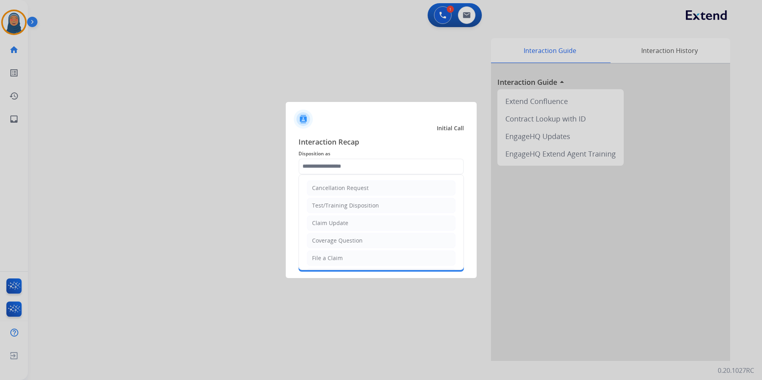
click at [340, 219] on div "Claim Update" at bounding box center [330, 223] width 36 height 8
type input "**********"
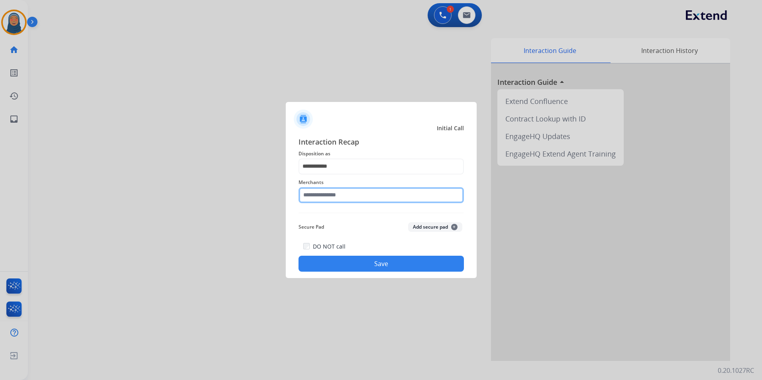
click at [343, 195] on input "text" at bounding box center [381, 195] width 165 height 16
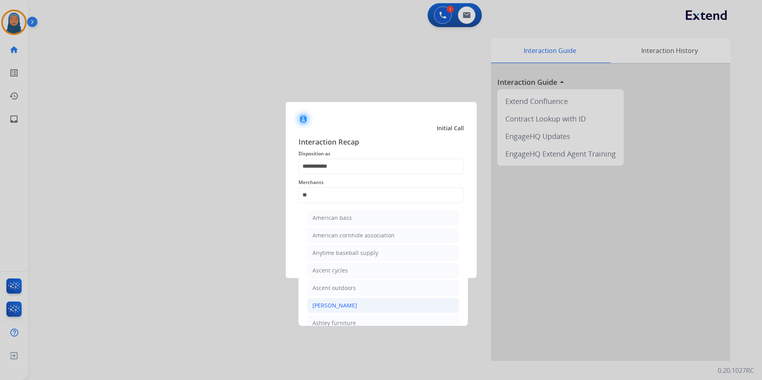
click at [366, 309] on li "[PERSON_NAME]" at bounding box center [383, 305] width 152 height 15
type input "**********"
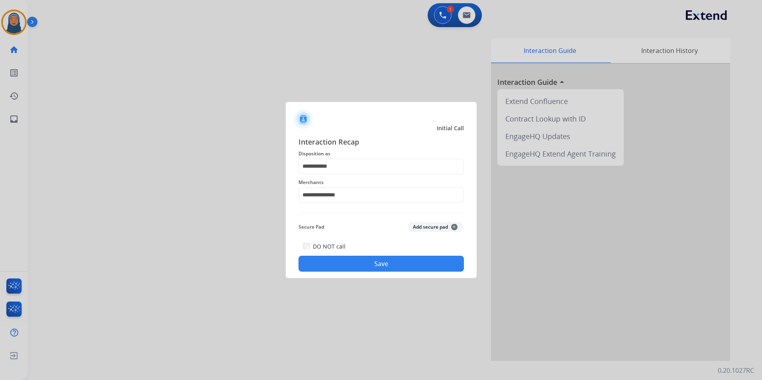
click at [388, 270] on button "Save" at bounding box center [381, 264] width 165 height 16
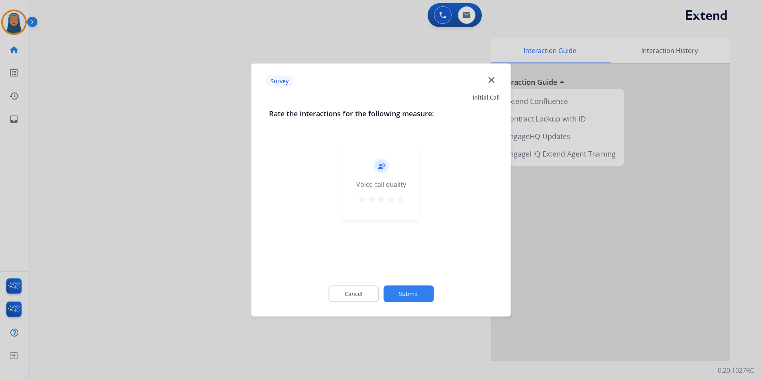
click at [412, 294] on button "Submit" at bounding box center [409, 294] width 50 height 17
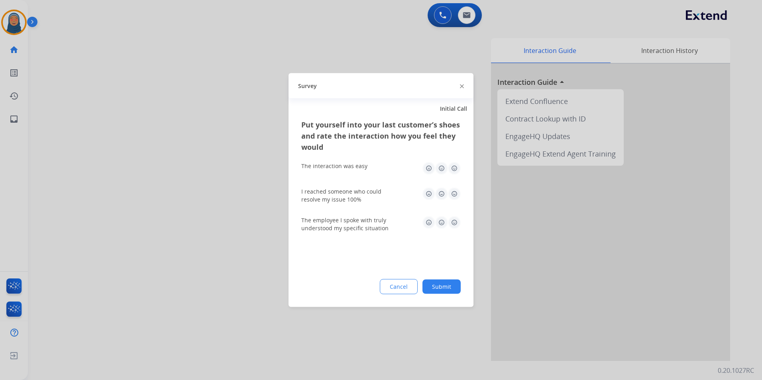
click at [438, 285] on button "Submit" at bounding box center [442, 287] width 38 height 14
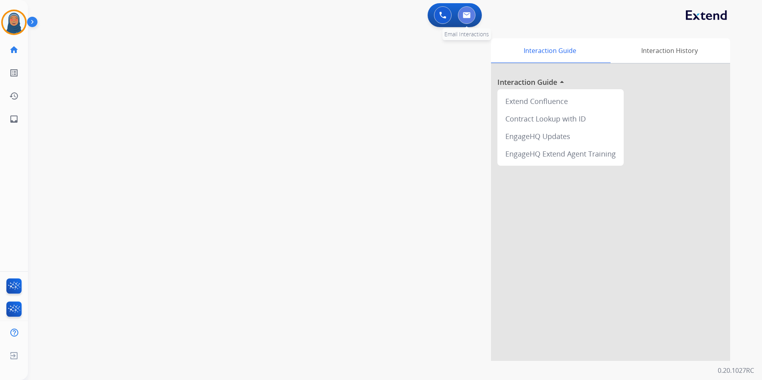
click at [466, 12] on img at bounding box center [467, 15] width 8 height 6
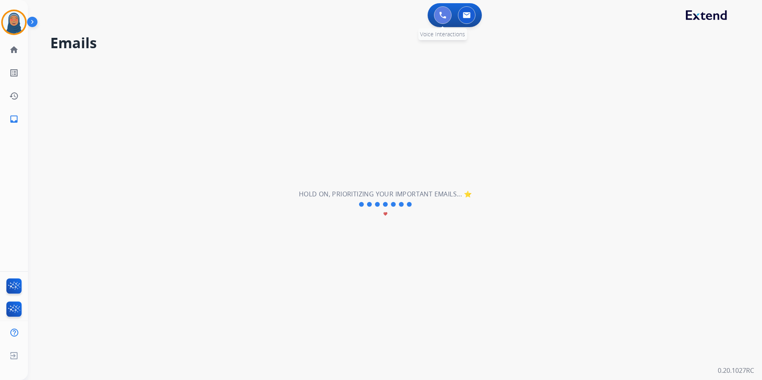
click at [445, 18] on img at bounding box center [442, 15] width 7 height 7
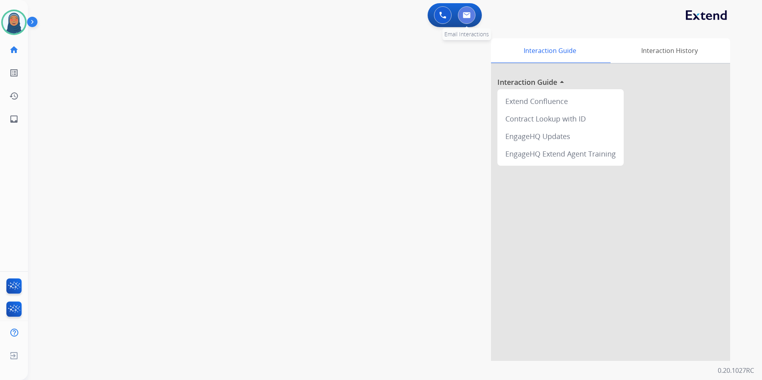
click at [465, 18] on img at bounding box center [467, 15] width 8 height 6
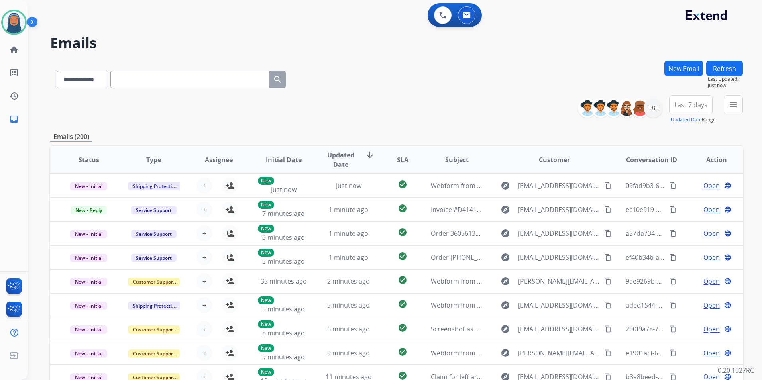
click at [687, 70] on button "New Email" at bounding box center [684, 69] width 39 height 16
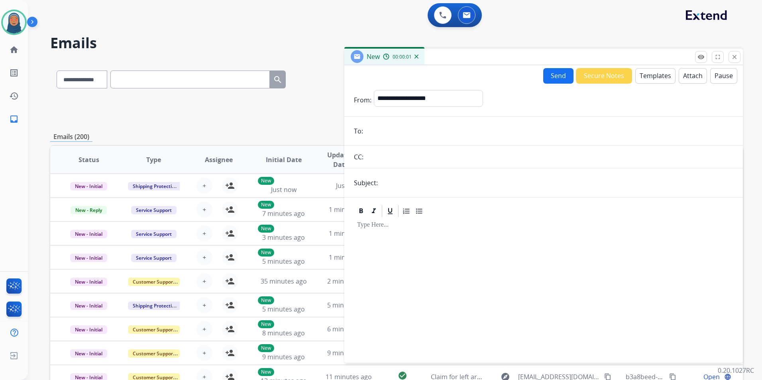
click at [399, 130] on input "email" at bounding box center [550, 131] width 368 height 16
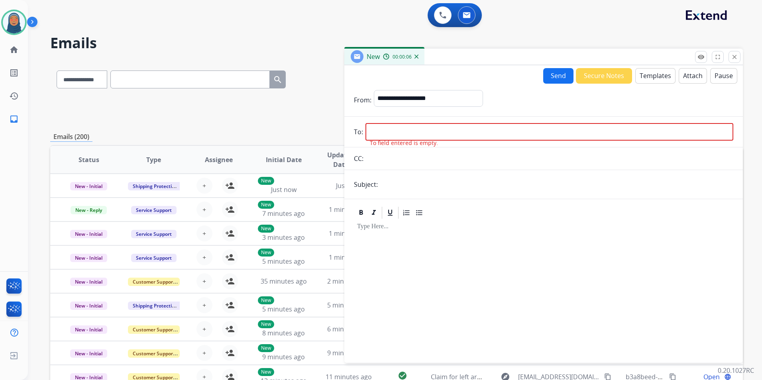
paste input "**********"
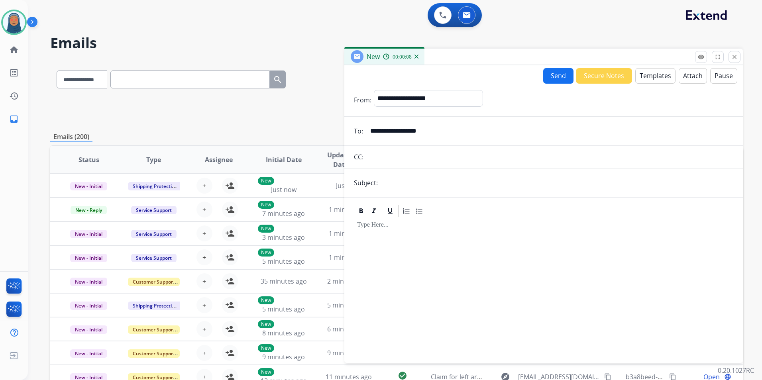
type input "**********"
drag, startPoint x: 446, startPoint y: 97, endPoint x: 333, endPoint y: 87, distance: 114.0
click at [333, 87] on div "**********" at bounding box center [396, 257] width 693 height 393
select select "**********"
click at [374, 90] on select "**********" at bounding box center [428, 98] width 108 height 16
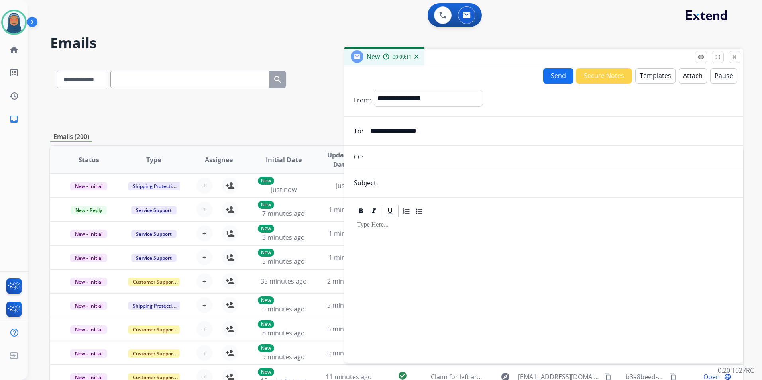
click at [650, 79] on button "Templates" at bounding box center [656, 76] width 40 height 16
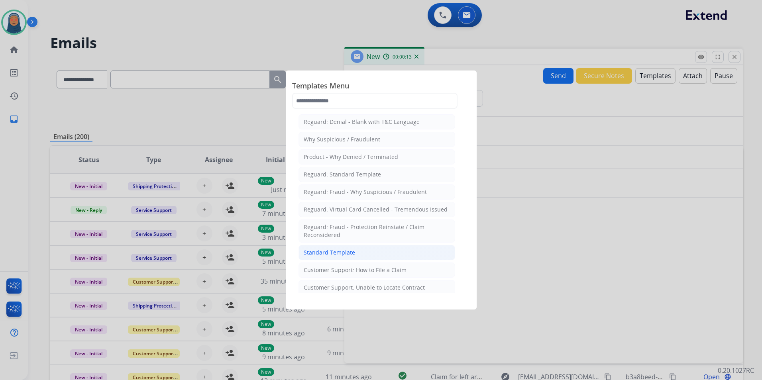
click at [335, 258] on li "Standard Template" at bounding box center [377, 252] width 157 height 15
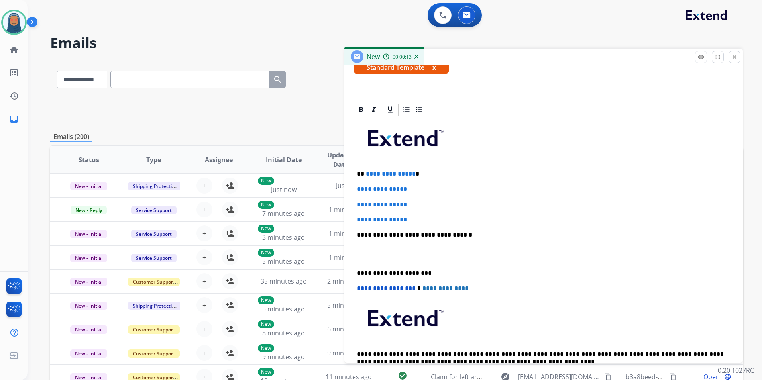
scroll to position [184, 0]
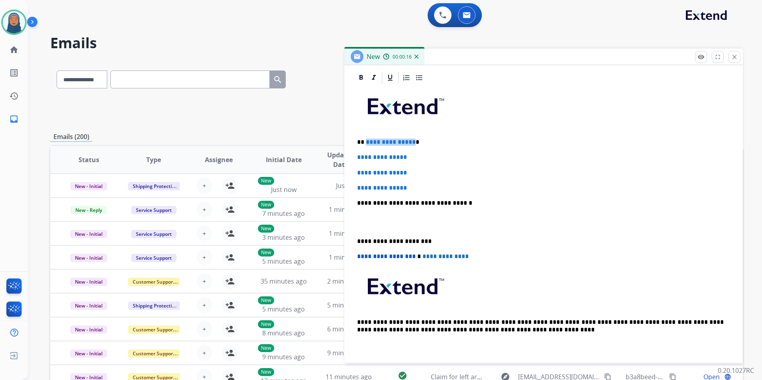
drag, startPoint x: 410, startPoint y: 141, endPoint x: 366, endPoint y: 145, distance: 44.8
click at [366, 145] on span "**********" at bounding box center [391, 142] width 50 height 6
paste div
drag, startPoint x: 414, startPoint y: 154, endPoint x: 354, endPoint y: 155, distance: 60.2
click at [354, 155] on div "**********" at bounding box center [544, 222] width 380 height 274
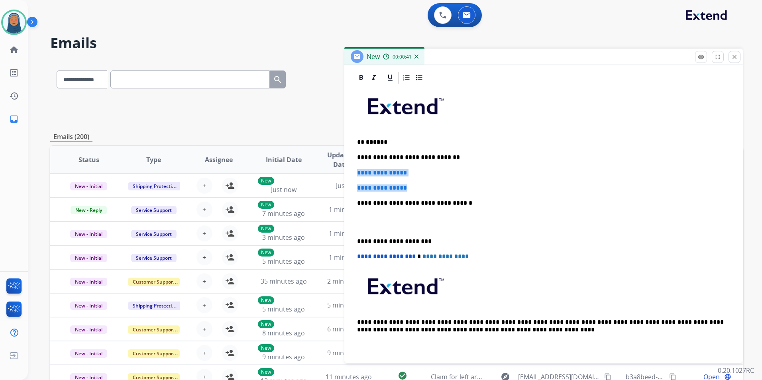
drag, startPoint x: 419, startPoint y: 186, endPoint x: 357, endPoint y: 171, distance: 63.5
click at [357, 171] on div "**********" at bounding box center [544, 222] width 380 height 274
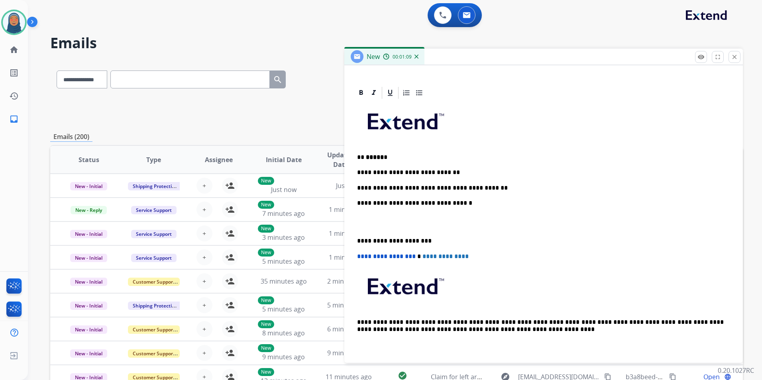
click at [440, 189] on p "**********" at bounding box center [540, 188] width 367 height 7
click at [357, 242] on p "**********" at bounding box center [540, 241] width 367 height 7
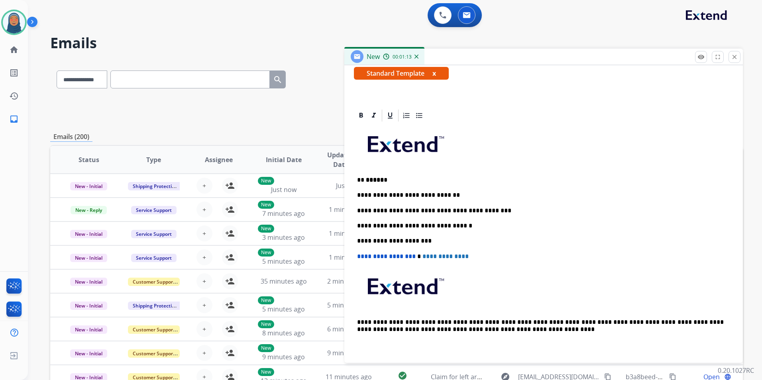
scroll to position [0, 0]
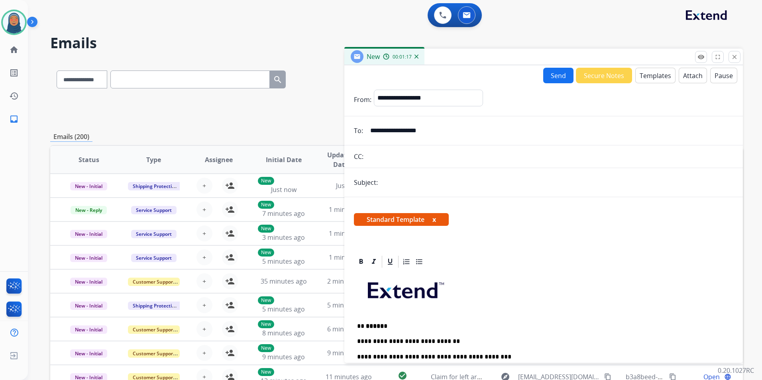
click at [691, 73] on button "Attach" at bounding box center [693, 76] width 28 height 16
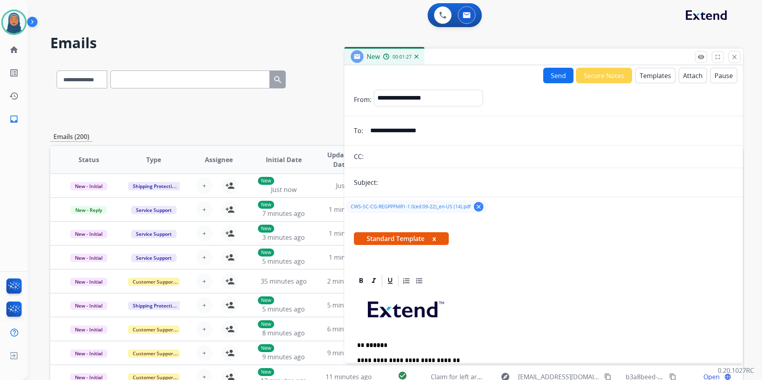
click at [403, 181] on input "text" at bounding box center [556, 183] width 353 height 16
type input "**********"
click at [550, 78] on button "Send" at bounding box center [559, 76] width 30 height 16
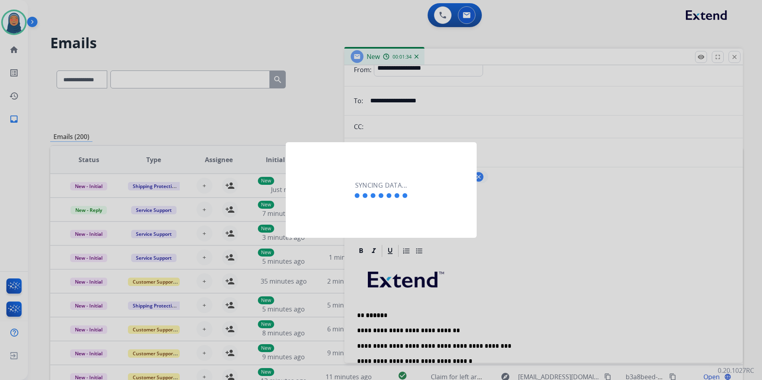
scroll to position [80, 0]
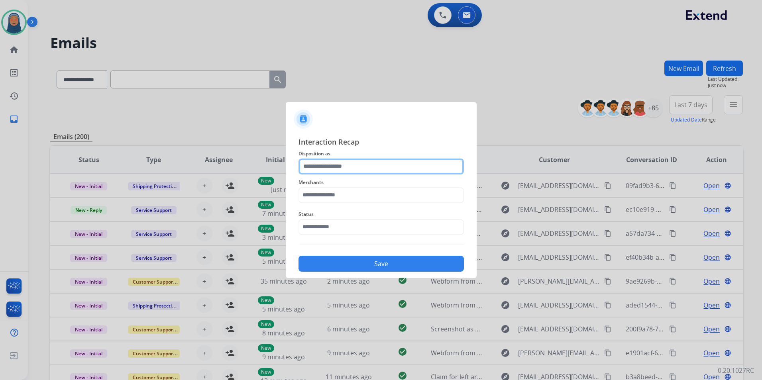
click at [325, 165] on input "text" at bounding box center [381, 167] width 165 height 16
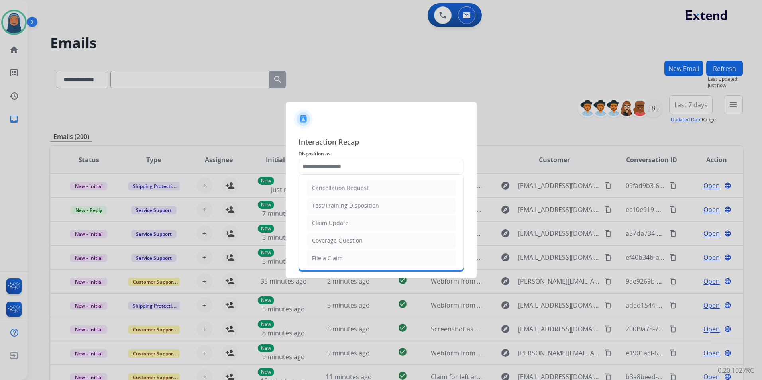
drag, startPoint x: 335, startPoint y: 225, endPoint x: 349, endPoint y: 196, distance: 31.7
click at [337, 223] on div "Claim Update" at bounding box center [330, 223] width 36 height 8
type input "**********"
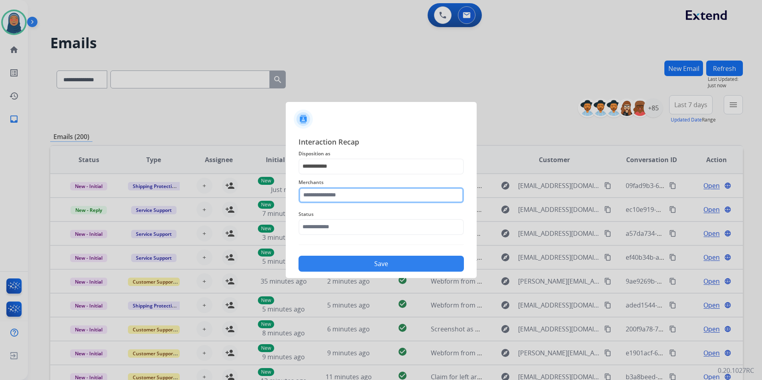
click at [349, 191] on input "text" at bounding box center [381, 195] width 165 height 16
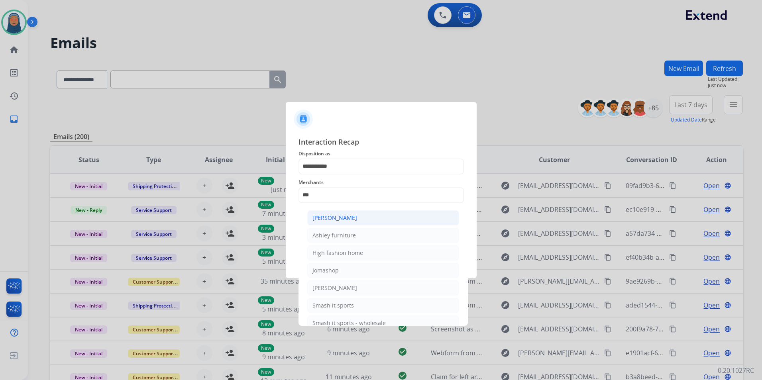
click at [339, 221] on div "[PERSON_NAME]" at bounding box center [335, 218] width 45 height 8
type input "**********"
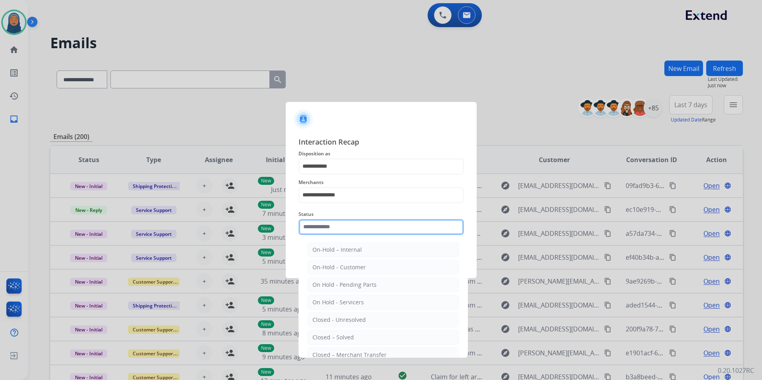
click at [331, 228] on input "text" at bounding box center [381, 227] width 165 height 16
drag, startPoint x: 346, startPoint y: 341, endPoint x: 349, endPoint y: 319, distance: 21.8
click at [347, 337] on div "Closed – Solved" at bounding box center [333, 338] width 41 height 8
type input "**********"
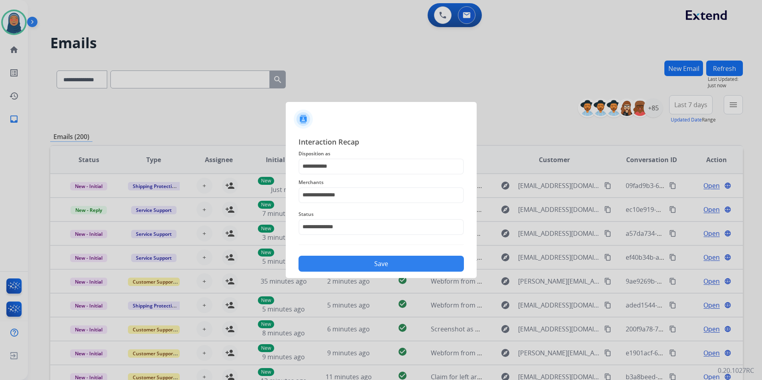
click at [380, 270] on button "Save" at bounding box center [381, 264] width 165 height 16
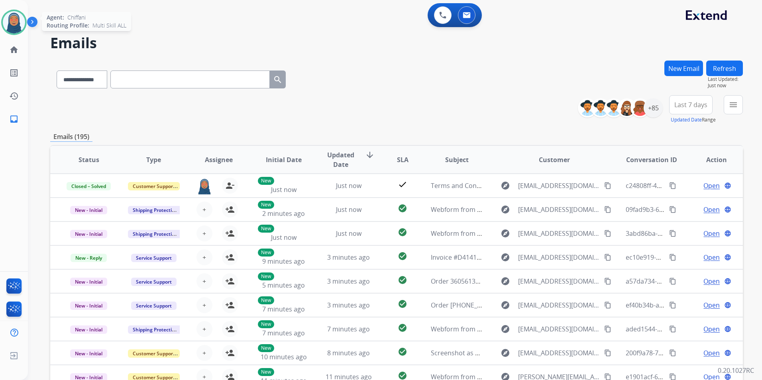
drag, startPoint x: 15, startPoint y: 28, endPoint x: 22, endPoint y: 31, distance: 7.5
click at [15, 28] on img at bounding box center [14, 22] width 22 height 22
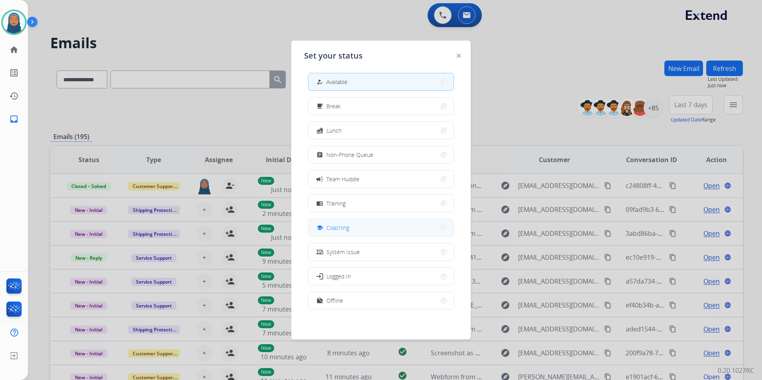
scroll to position [2, 0]
drag, startPoint x: 354, startPoint y: 299, endPoint x: 356, endPoint y: 296, distance: 4.1
click at [356, 297] on button "work_off Offline" at bounding box center [381, 300] width 145 height 17
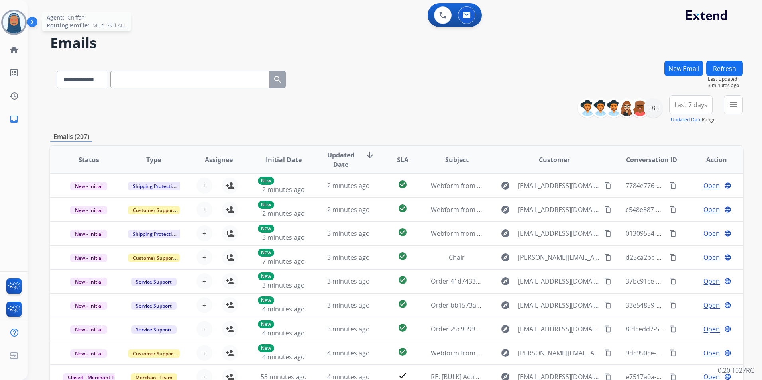
click at [13, 25] on img at bounding box center [14, 22] width 22 height 22
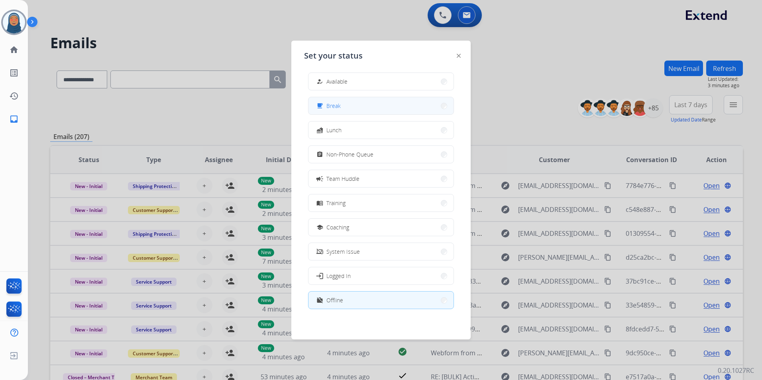
click at [370, 110] on button "free_breakfast Break" at bounding box center [381, 105] width 145 height 17
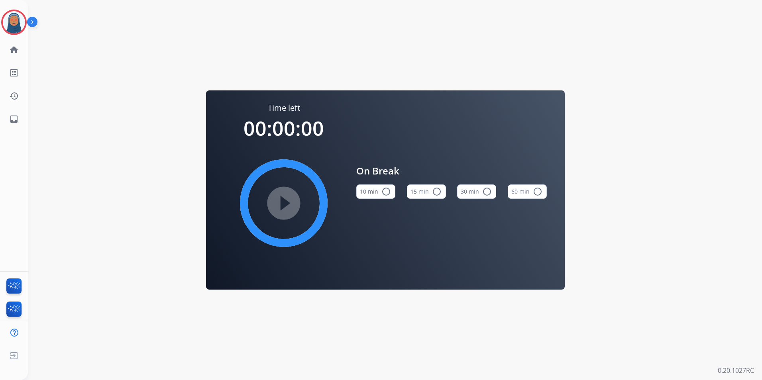
drag, startPoint x: 434, startPoint y: 189, endPoint x: 425, endPoint y: 198, distance: 13.0
click at [434, 190] on mat-icon "radio_button_unchecked" at bounding box center [437, 192] width 10 height 10
click at [281, 200] on mat-icon "play_circle_filled" at bounding box center [284, 204] width 10 height 10
click at [11, 26] on img at bounding box center [14, 22] width 22 height 22
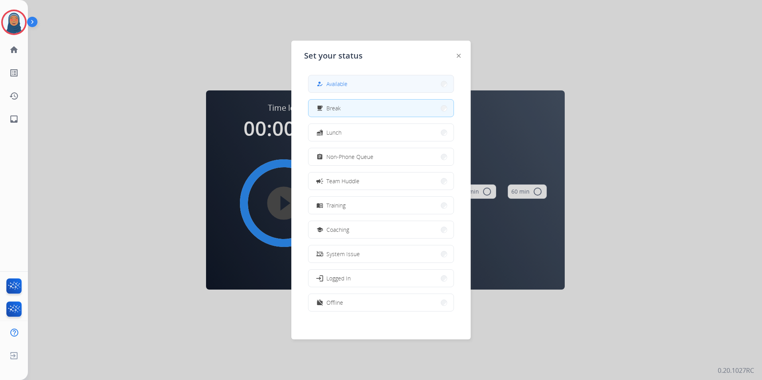
click at [326, 85] on div "how_to_reg" at bounding box center [321, 84] width 12 height 10
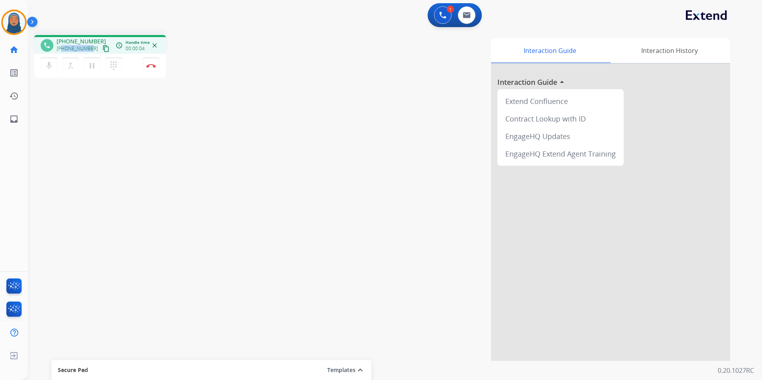
drag, startPoint x: 90, startPoint y: 48, endPoint x: 63, endPoint y: 47, distance: 27.1
click at [63, 47] on div "+13864022543 content_copy" at bounding box center [84, 49] width 54 height 10
copy span "3864022543"
click at [151, 71] on button "Disconnect" at bounding box center [151, 65] width 17 height 17
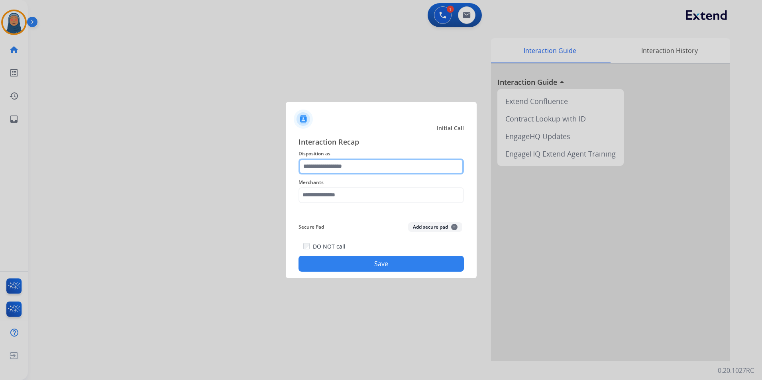
click at [330, 170] on input "text" at bounding box center [381, 167] width 165 height 16
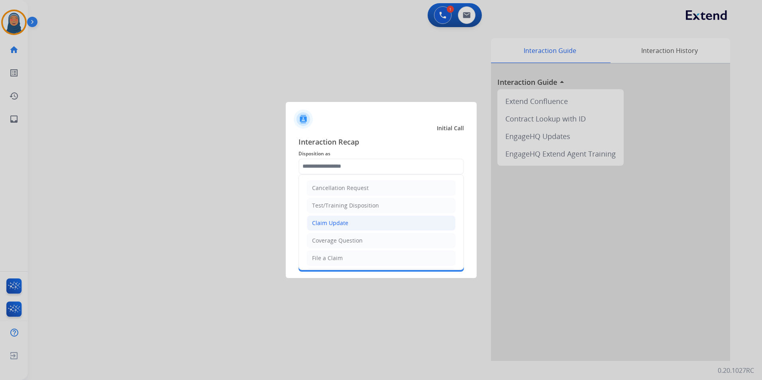
drag, startPoint x: 338, startPoint y: 224, endPoint x: 337, endPoint y: 210, distance: 14.0
click at [337, 223] on div "Claim Update" at bounding box center [330, 223] width 36 height 8
type input "**********"
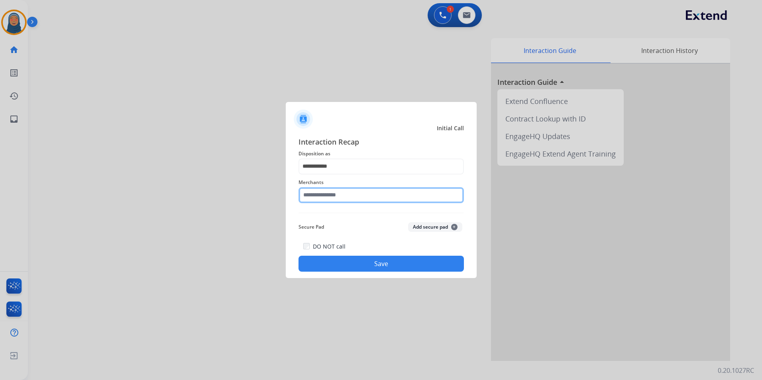
click at [337, 197] on input "text" at bounding box center [381, 195] width 165 height 16
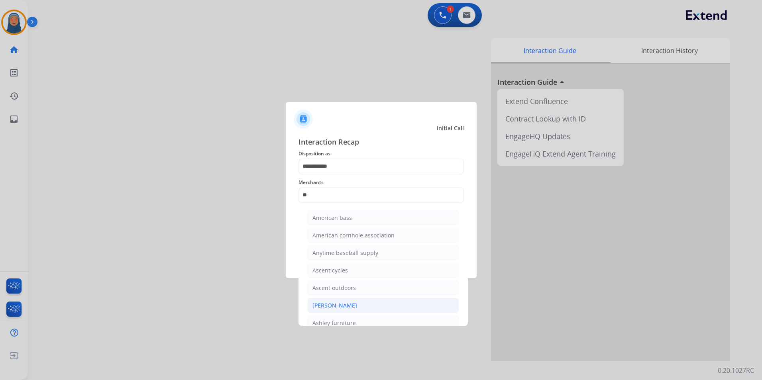
click at [347, 309] on div "[PERSON_NAME]" at bounding box center [335, 306] width 45 height 8
type input "**********"
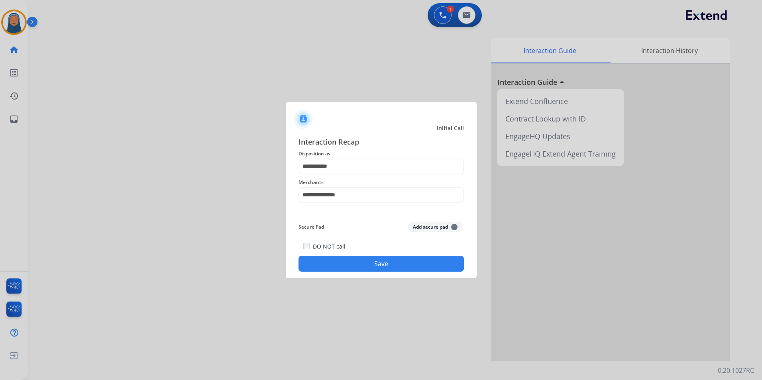
click at [388, 268] on button "Save" at bounding box center [381, 264] width 165 height 16
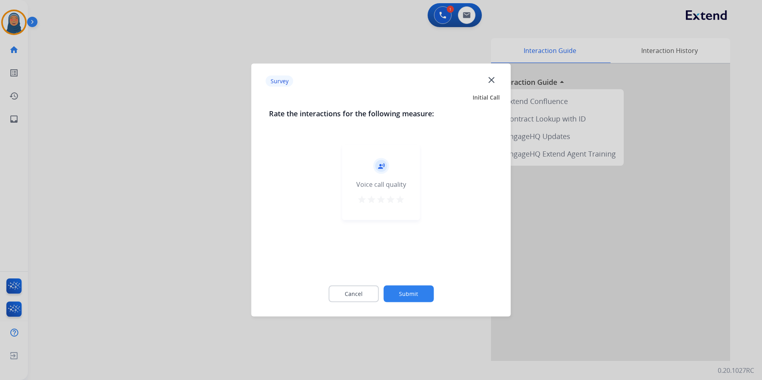
drag, startPoint x: 418, startPoint y: 304, endPoint x: 420, endPoint y: 296, distance: 7.7
click at [420, 301] on div "Cancel Submit" at bounding box center [381, 294] width 225 height 36
click at [420, 296] on button "Submit" at bounding box center [409, 294] width 50 height 17
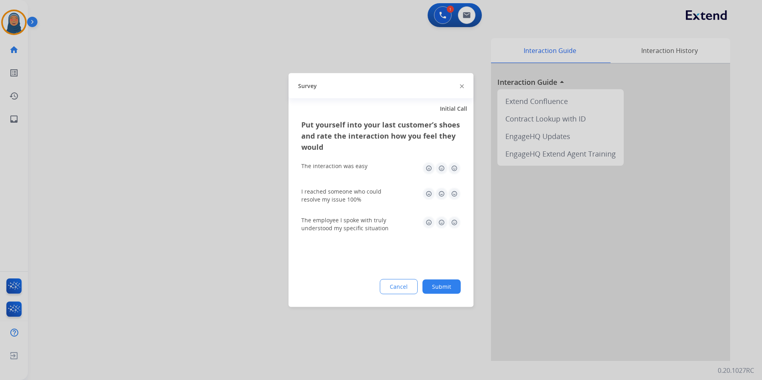
click at [443, 285] on button "Submit" at bounding box center [442, 287] width 38 height 14
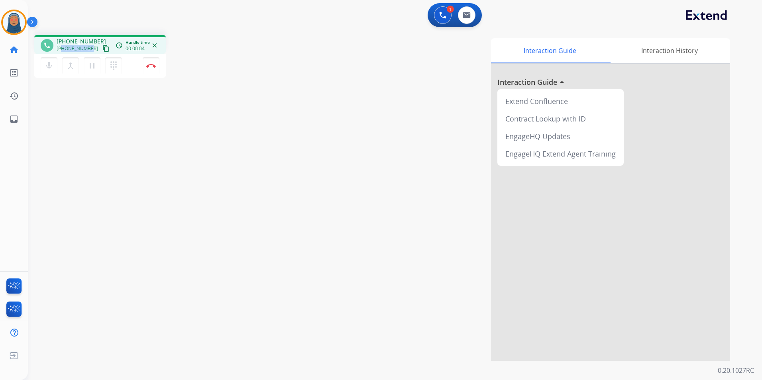
drag, startPoint x: 90, startPoint y: 49, endPoint x: 62, endPoint y: 51, distance: 28.4
click at [62, 51] on div "+19152019144 content_copy" at bounding box center [84, 49] width 54 height 10
copy span "9152019144"
click at [152, 69] on button "Disconnect" at bounding box center [151, 65] width 17 height 17
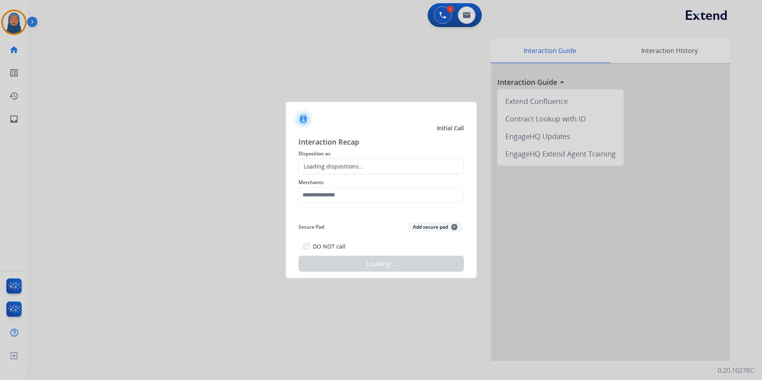
click at [374, 167] on div "Loading dispositions..." at bounding box center [381, 167] width 165 height 16
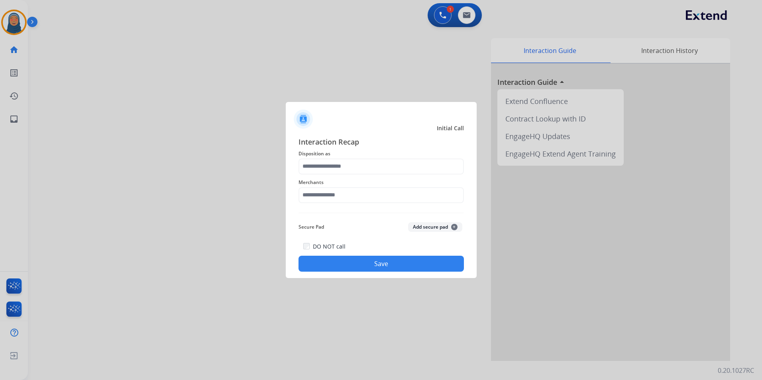
click at [384, 158] on span "Disposition as" at bounding box center [381, 154] width 165 height 10
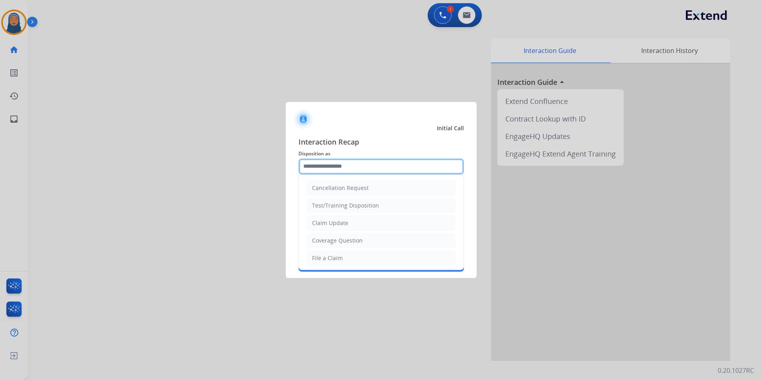
click at [375, 165] on input "text" at bounding box center [381, 167] width 165 height 16
drag, startPoint x: 357, startPoint y: 257, endPoint x: 362, endPoint y: 239, distance: 19.0
click at [357, 257] on li "File a Claim" at bounding box center [381, 258] width 149 height 15
type input "**********"
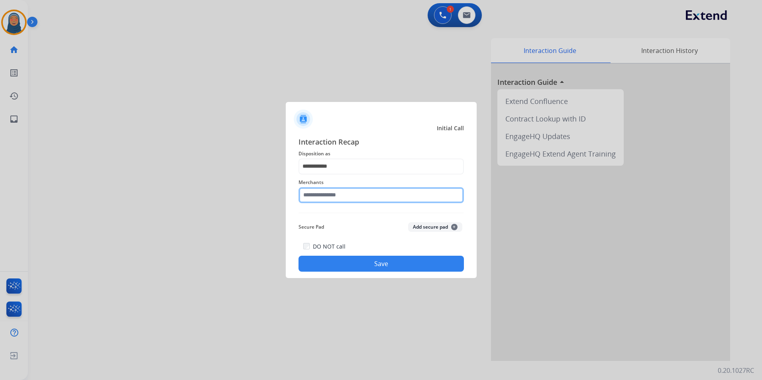
click at [373, 197] on input "text" at bounding box center [381, 195] width 165 height 16
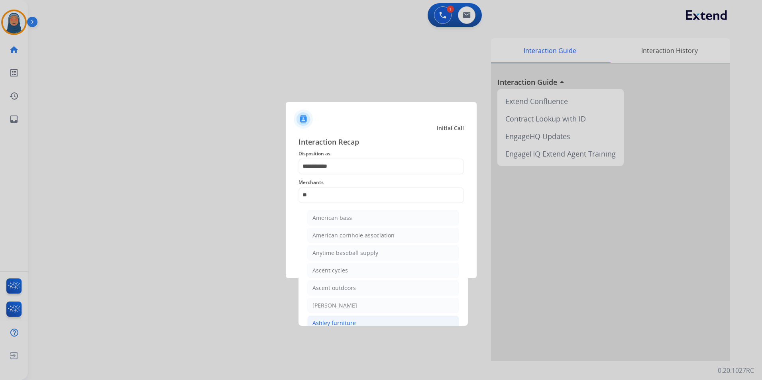
click at [355, 325] on li "Ashley furniture" at bounding box center [383, 323] width 152 height 15
type input "**********"
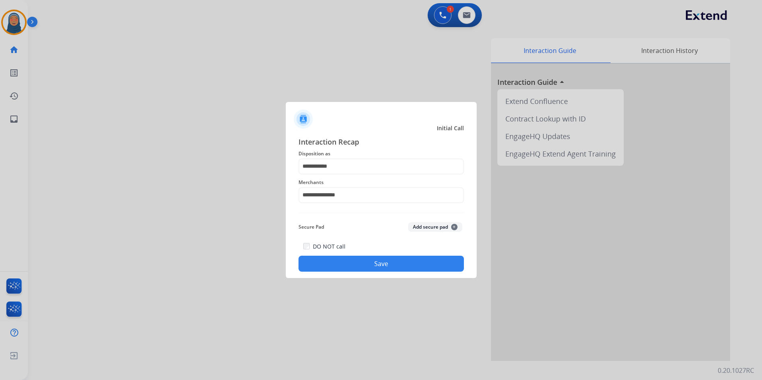
click at [374, 271] on button "Save" at bounding box center [381, 264] width 165 height 16
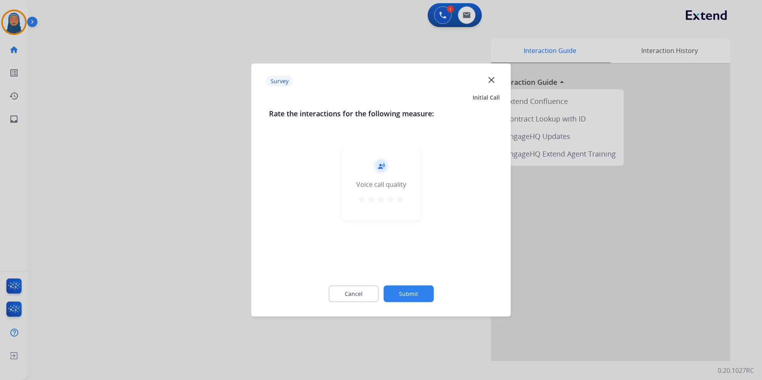
click at [404, 287] on button "Submit" at bounding box center [409, 294] width 50 height 17
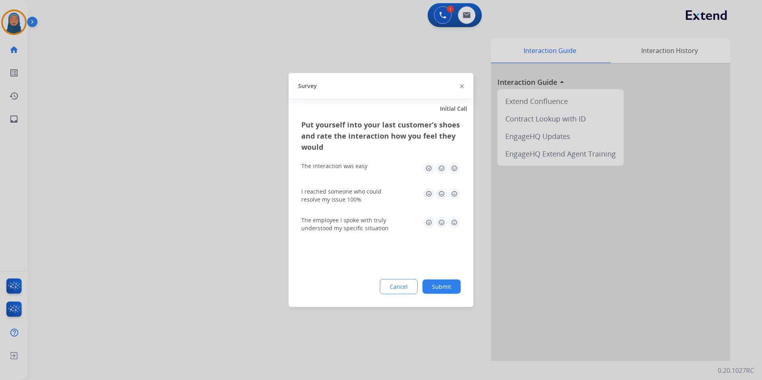
click at [439, 287] on button "Submit" at bounding box center [442, 287] width 38 height 14
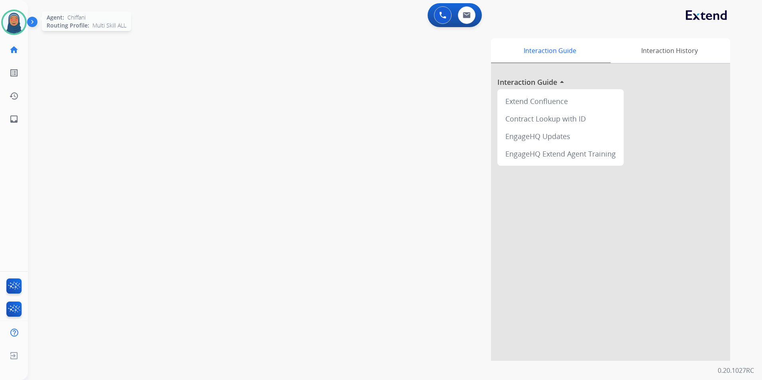
click at [22, 24] on img at bounding box center [14, 22] width 22 height 22
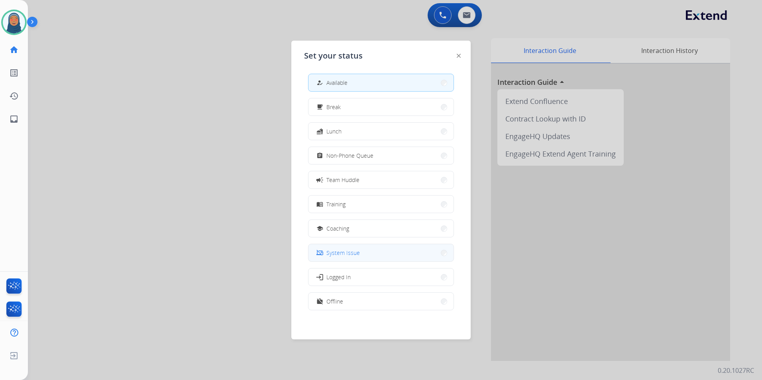
scroll to position [2, 0]
click at [354, 302] on button "work_off Offline" at bounding box center [381, 300] width 145 height 17
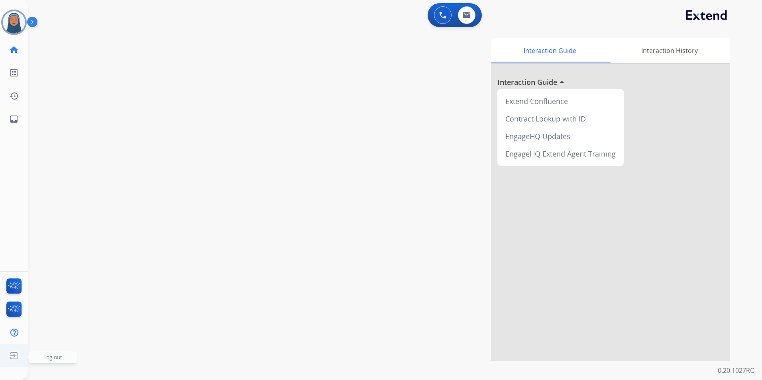
click at [43, 359] on span "Log out" at bounding box center [52, 358] width 19 height 8
